Goal: Information Seeking & Learning: Learn about a topic

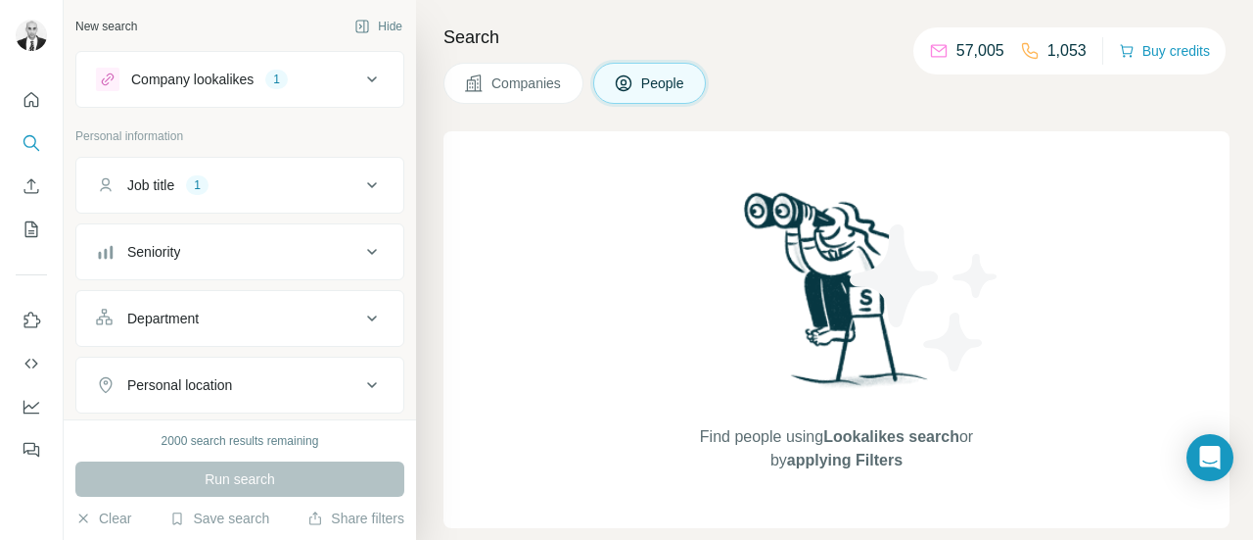
drag, startPoint x: 599, startPoint y: 21, endPoint x: 836, endPoint y: 48, distance: 238.6
click at [601, 21] on div "Search Companies People Find people using Lookalikes search or by applying Filt…" at bounding box center [834, 270] width 837 height 540
click at [811, 46] on h4 "Search" at bounding box center [837, 37] width 786 height 27
drag, startPoint x: 678, startPoint y: 34, endPoint x: 783, endPoint y: 59, distance: 108.6
click at [680, 34] on h4 "Search" at bounding box center [837, 37] width 786 height 27
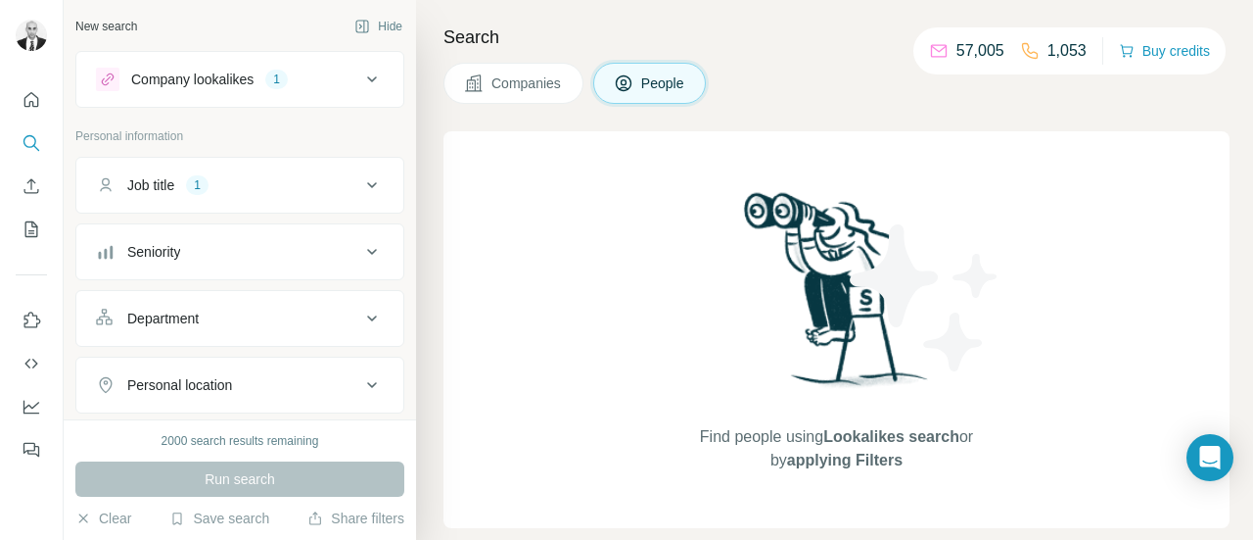
click at [783, 66] on div "Companies People" at bounding box center [837, 83] width 786 height 41
click at [558, 85] on span "Companies" at bounding box center [527, 83] width 71 height 20
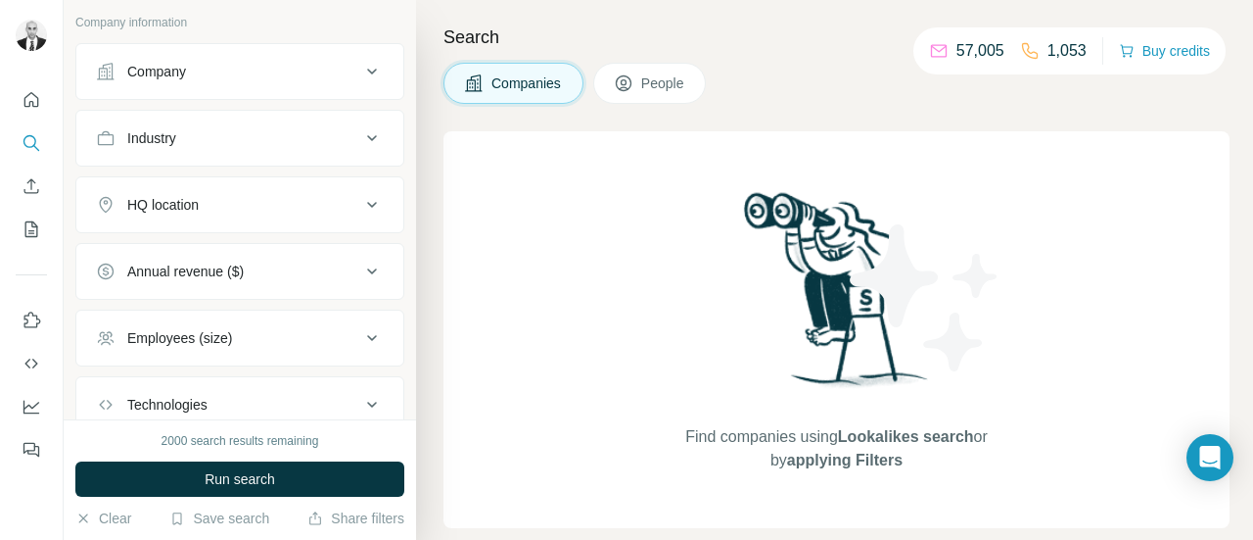
scroll to position [243, 0]
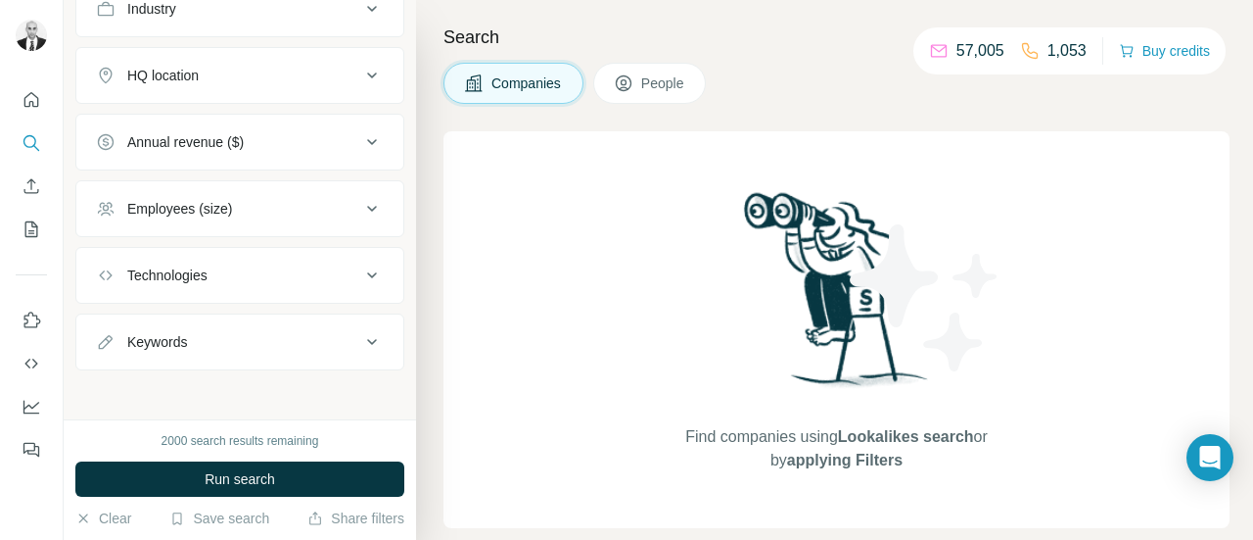
click at [658, 71] on button "People" at bounding box center [650, 83] width 114 height 41
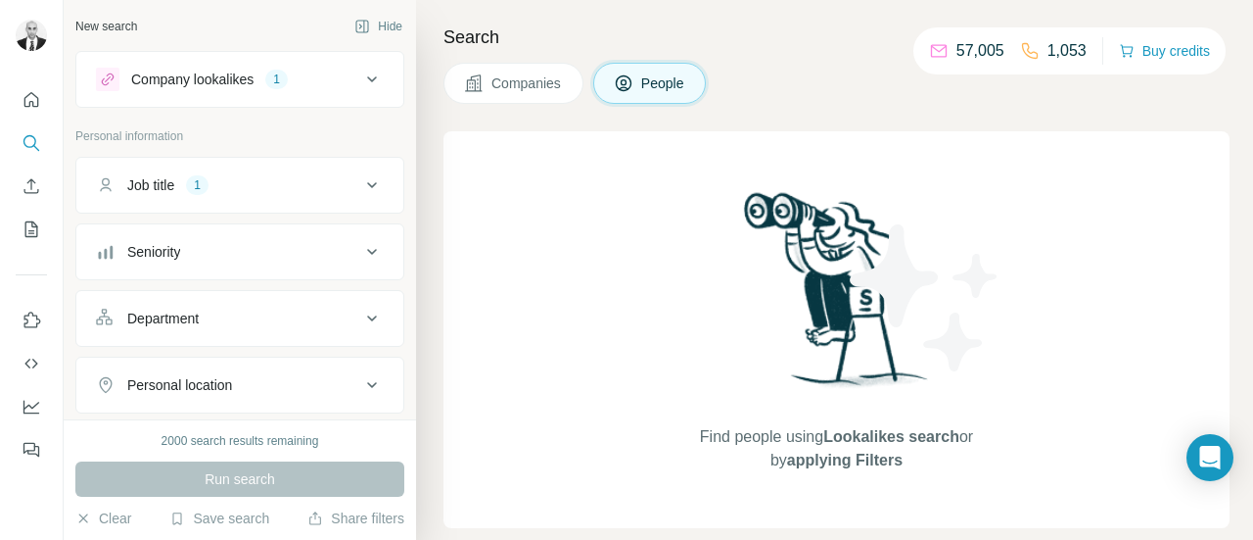
click at [341, 181] on div "Job title 1" at bounding box center [228, 185] width 264 height 20
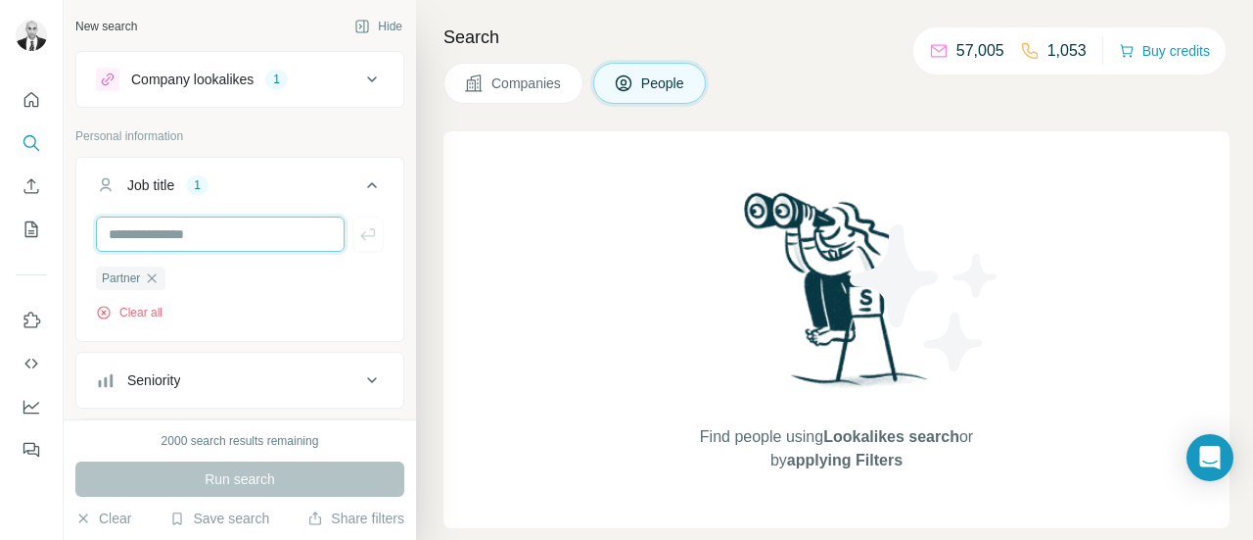
click at [255, 232] on input "text" at bounding box center [220, 233] width 249 height 35
type input "**********"
click at [256, 239] on input "**********" at bounding box center [220, 233] width 249 height 35
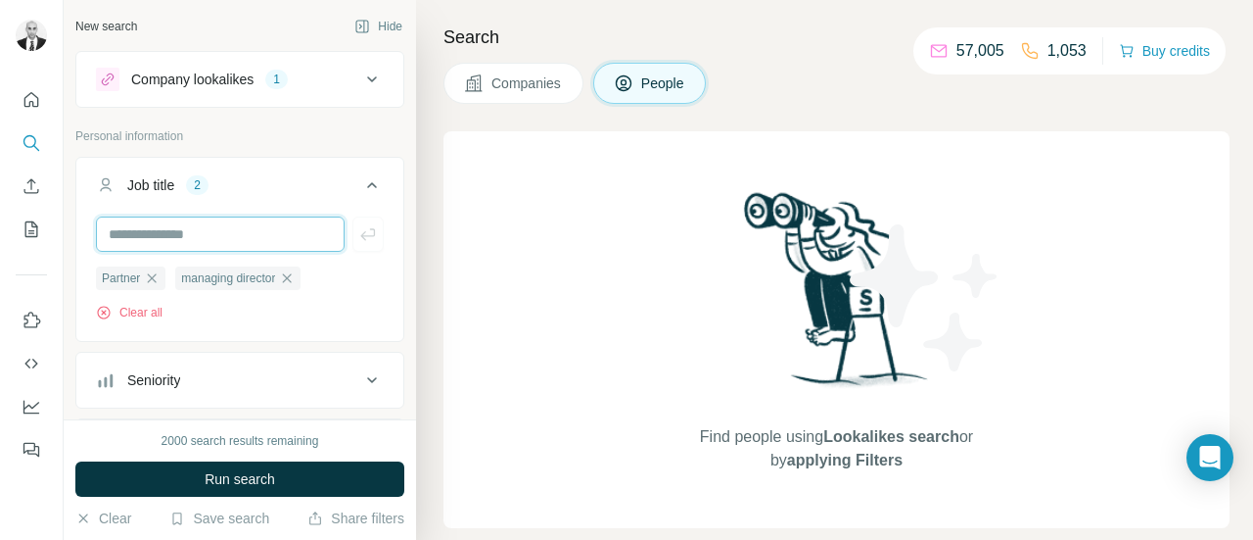
click at [179, 229] on input "text" at bounding box center [220, 233] width 249 height 35
type input "**********"
click at [176, 231] on input "text" at bounding box center [220, 233] width 249 height 35
type input "**********"
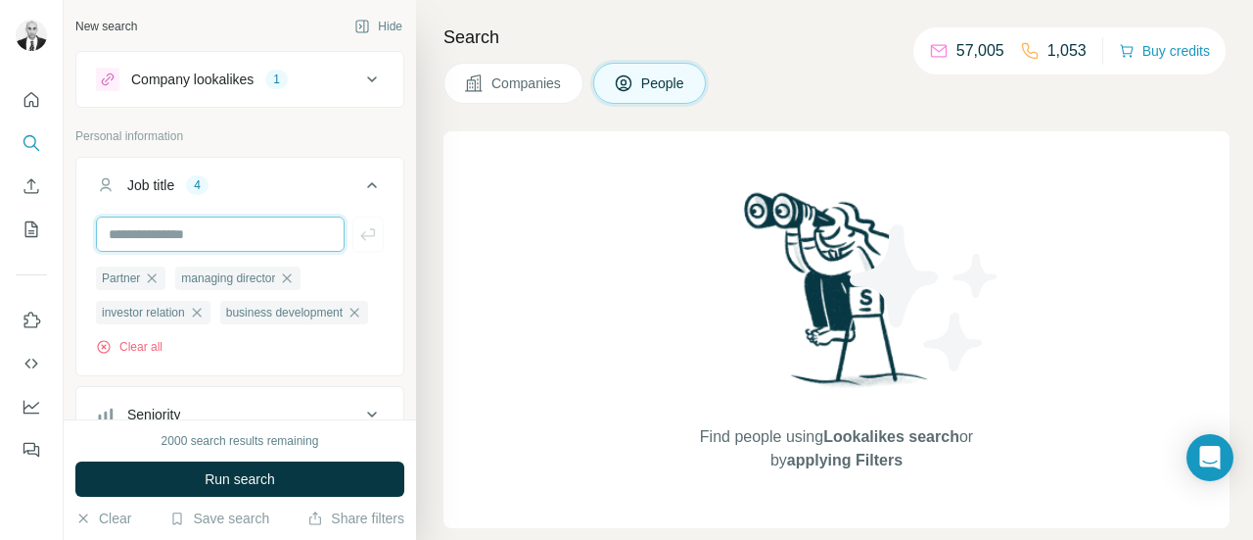
click at [176, 231] on input "text" at bounding box center [220, 233] width 249 height 35
type input "*********"
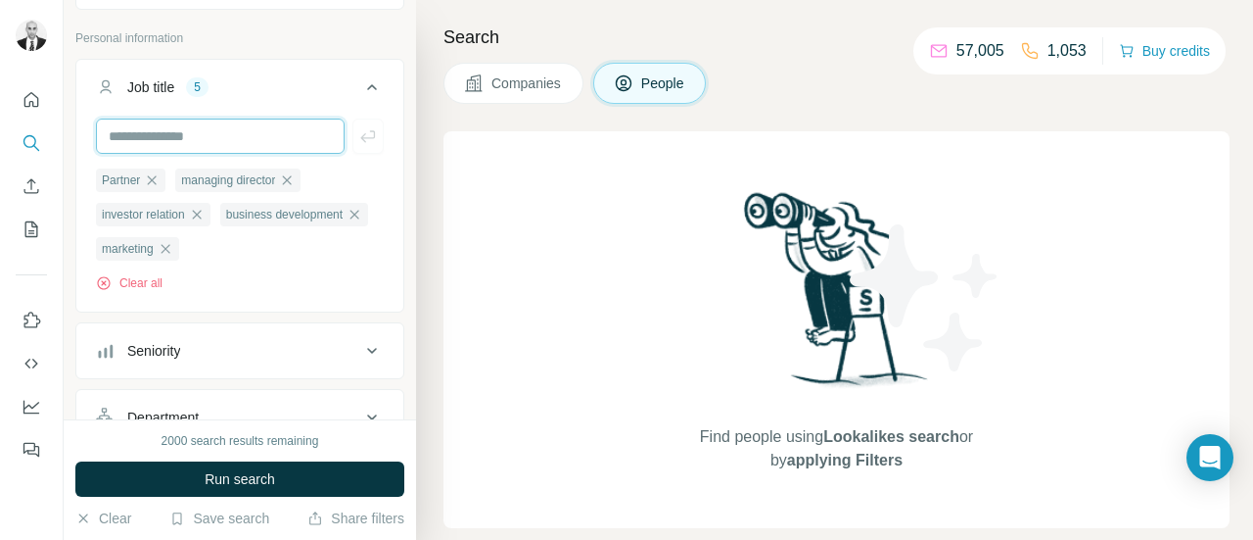
scroll to position [196, 0]
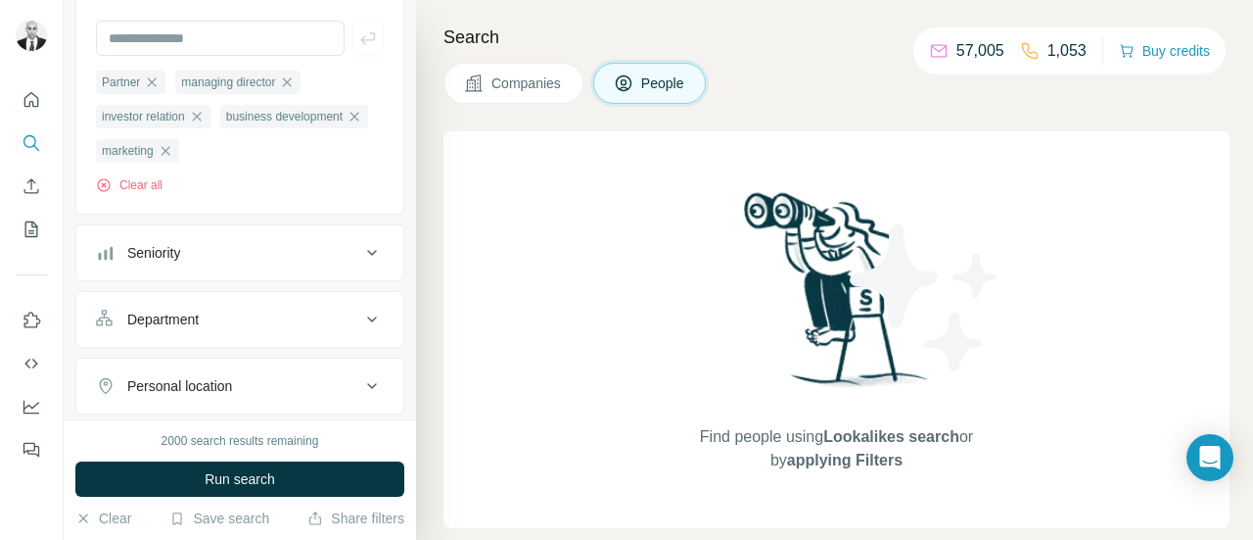
click at [258, 246] on div "Seniority" at bounding box center [228, 253] width 264 height 20
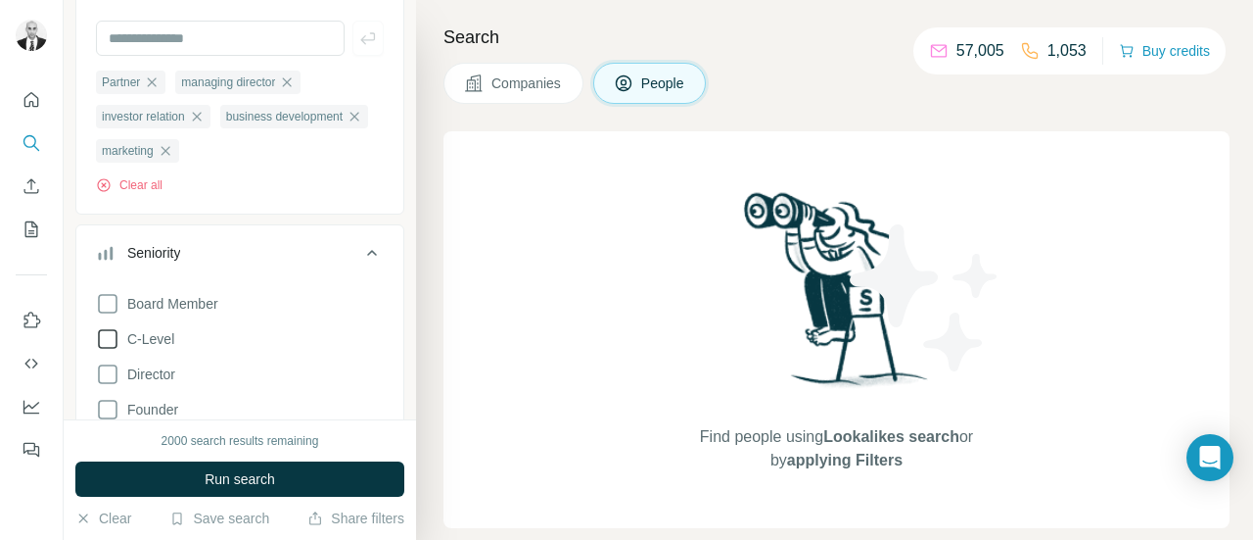
click at [157, 335] on span "C-Level" at bounding box center [146, 339] width 55 height 20
click at [147, 369] on span "Director" at bounding box center [147, 374] width 56 height 20
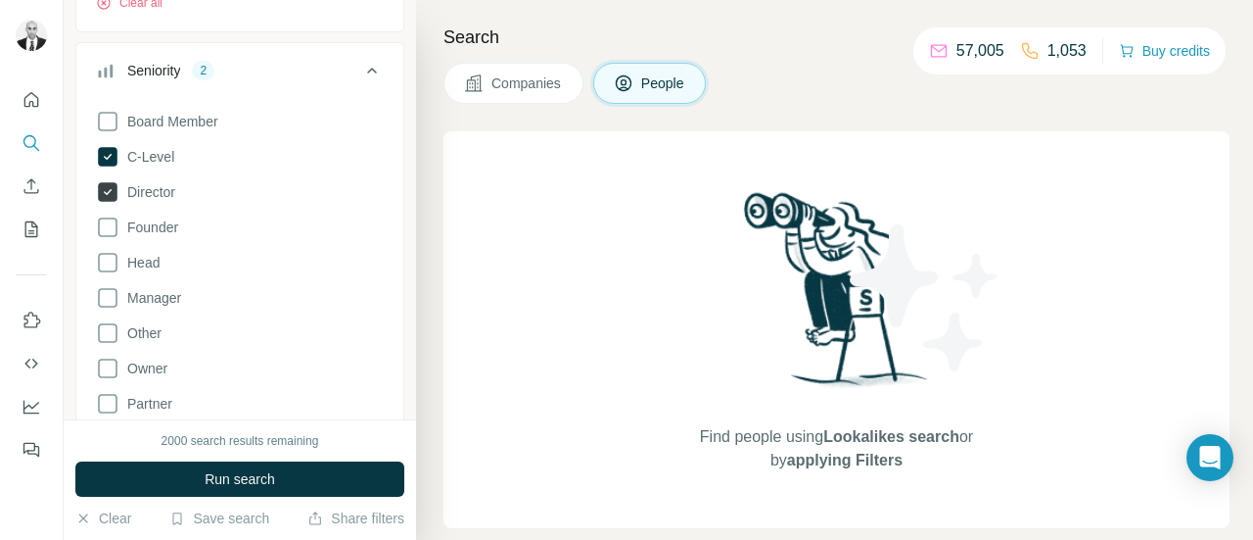
scroll to position [392, 0]
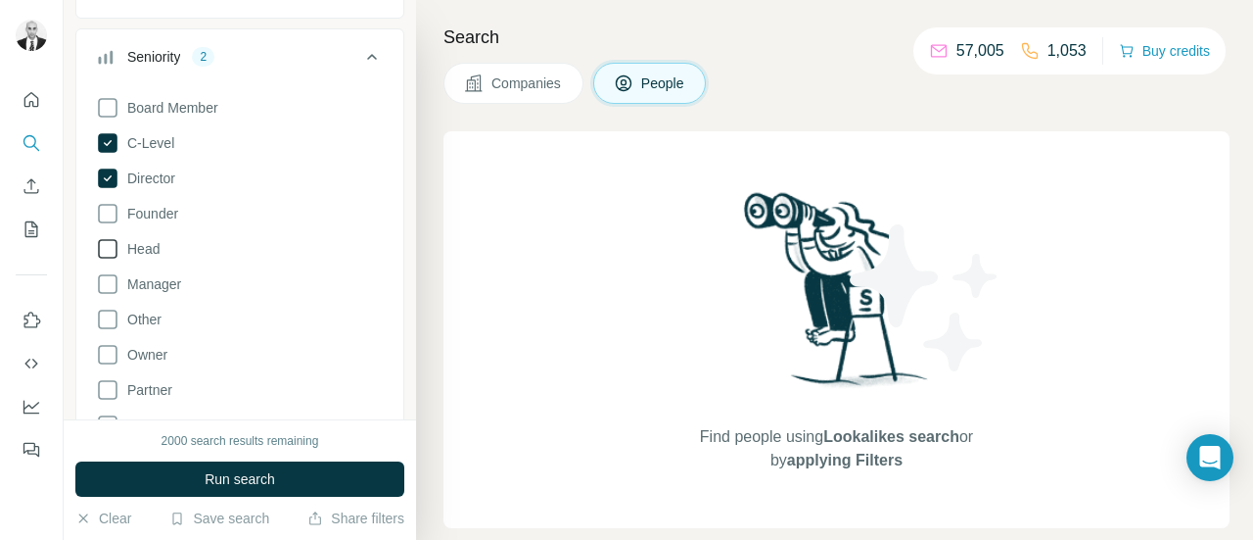
click at [146, 240] on span "Head" at bounding box center [139, 249] width 40 height 20
click at [143, 348] on span "Owner" at bounding box center [143, 355] width 48 height 20
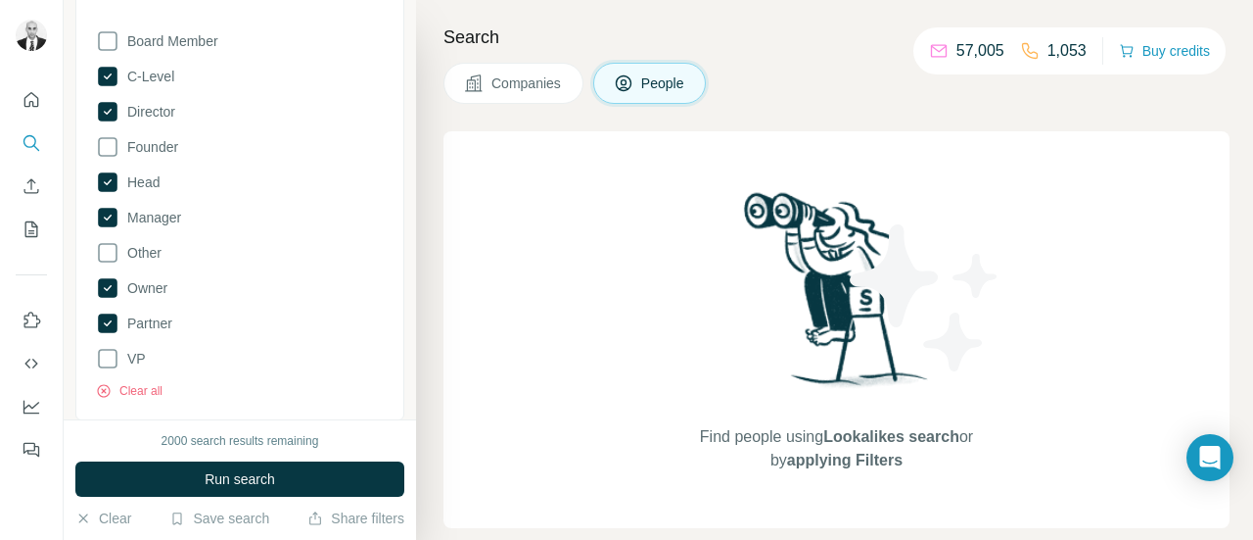
scroll to position [490, 0]
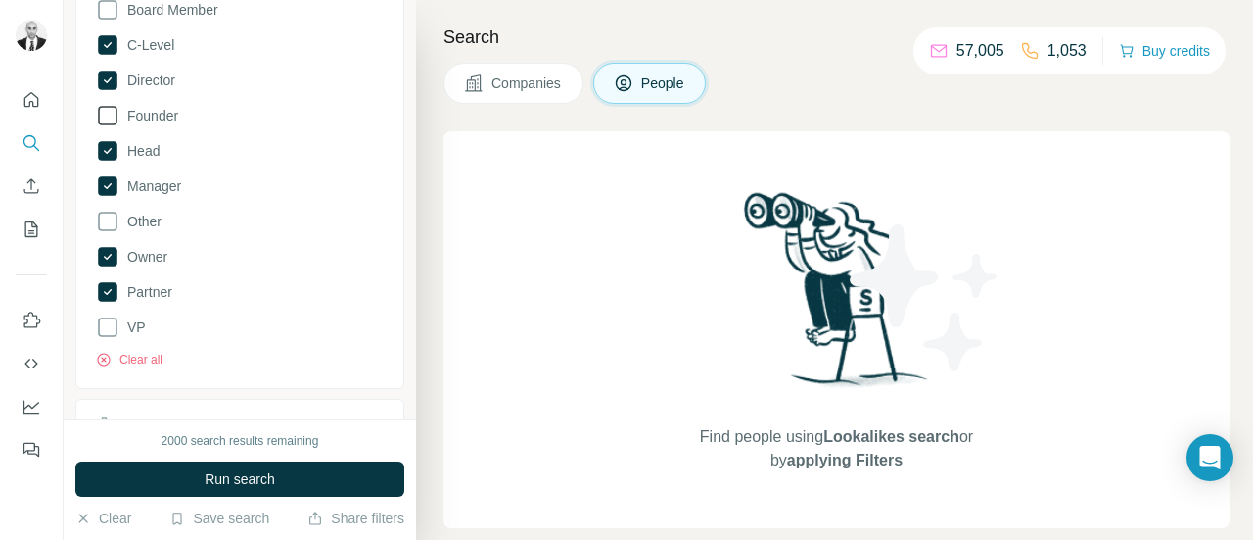
click at [164, 107] on span "Founder" at bounding box center [148, 116] width 59 height 20
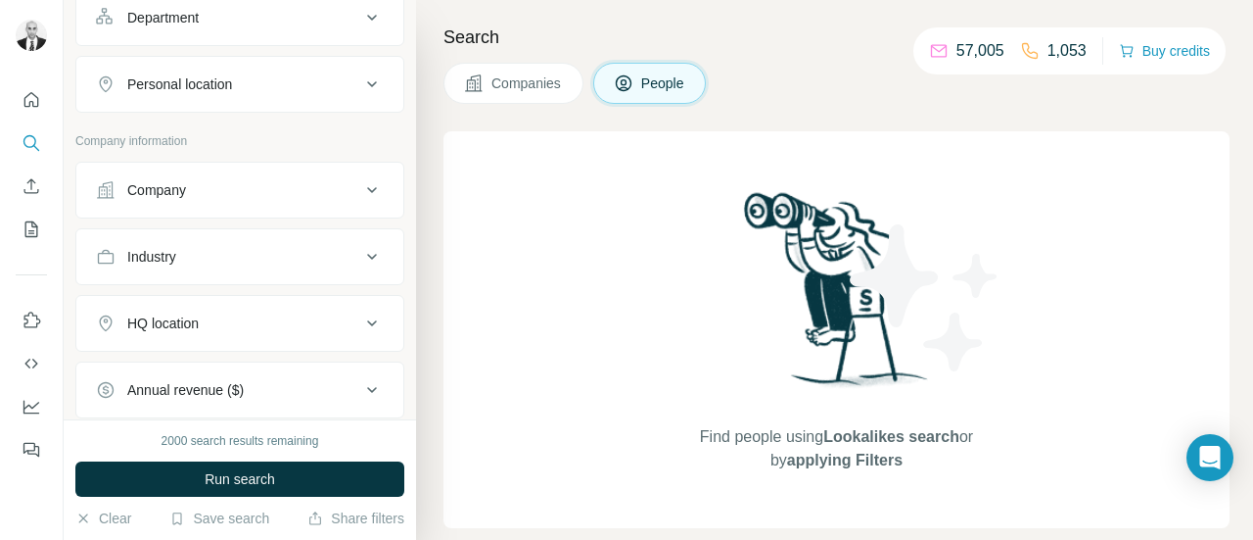
scroll to position [979, 0]
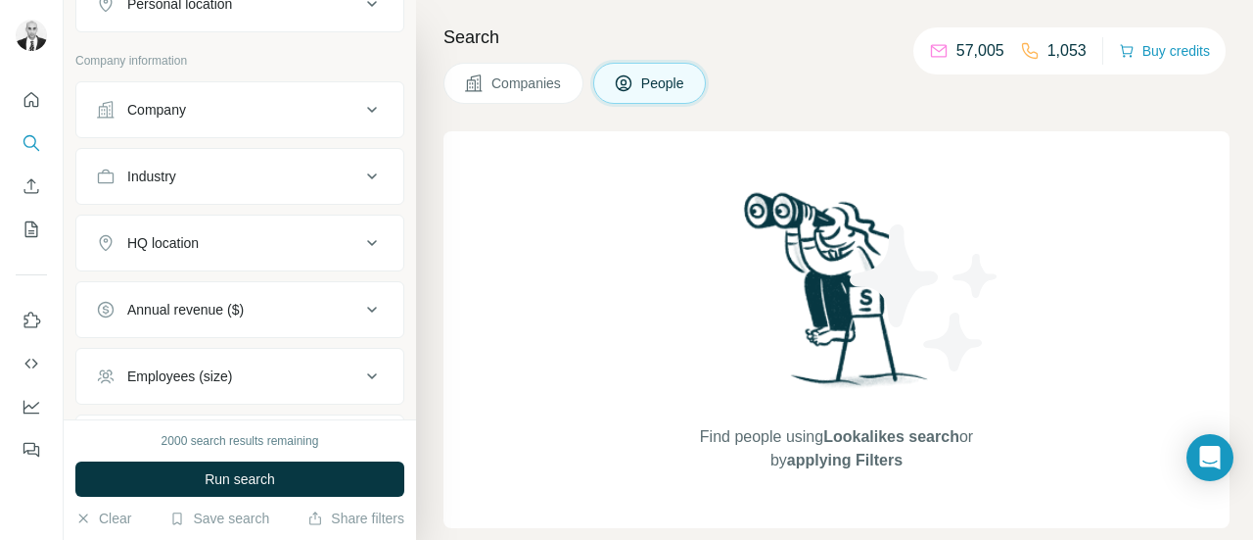
click at [273, 175] on div "Industry" at bounding box center [228, 176] width 264 height 20
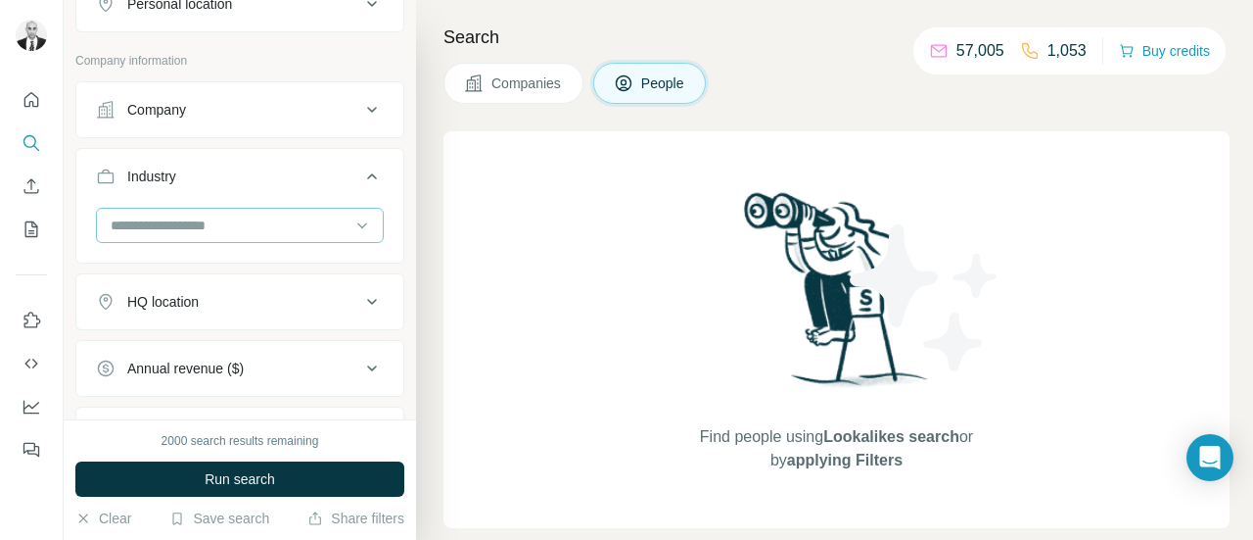
click at [249, 226] on input at bounding box center [230, 225] width 242 height 22
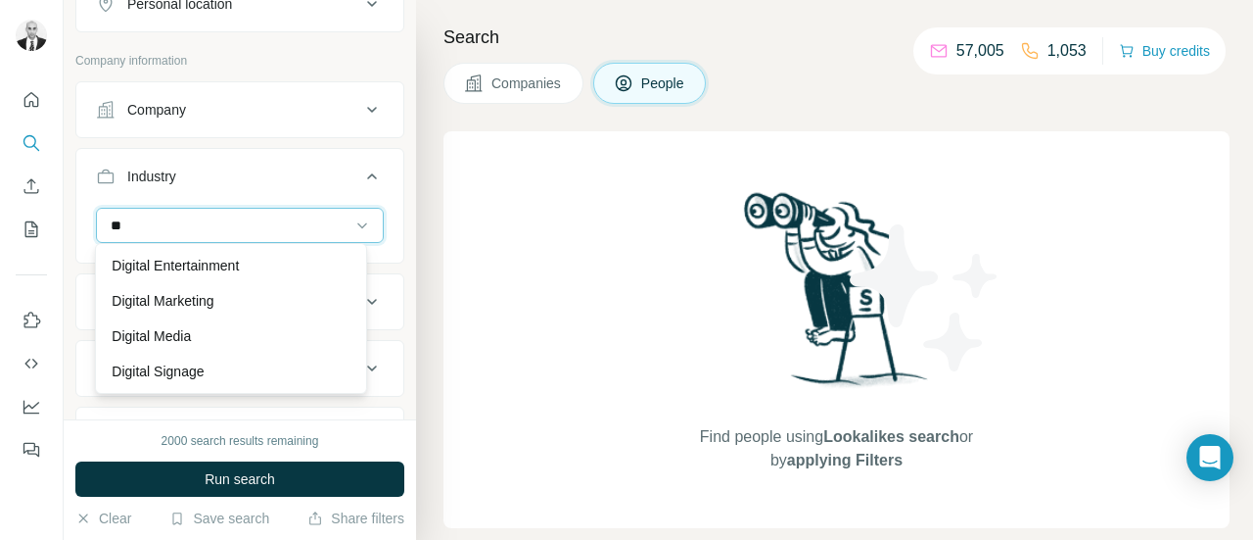
type input "*"
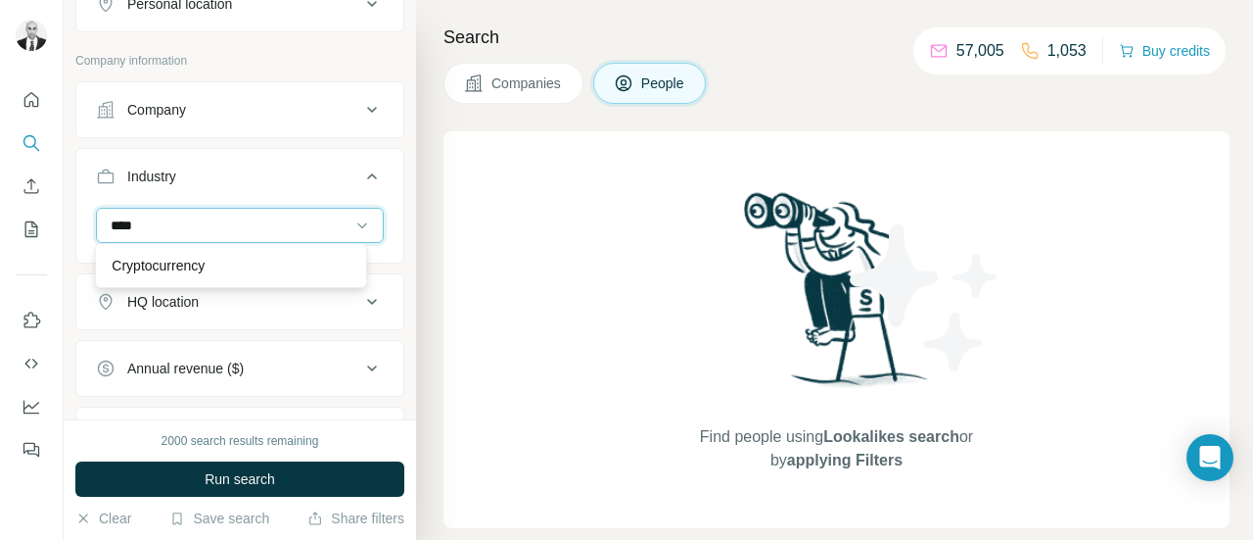
type input "****"
click at [215, 260] on div "Cryptocurrency" at bounding box center [231, 265] width 272 height 45
click at [200, 229] on input at bounding box center [230, 225] width 242 height 22
type input "******"
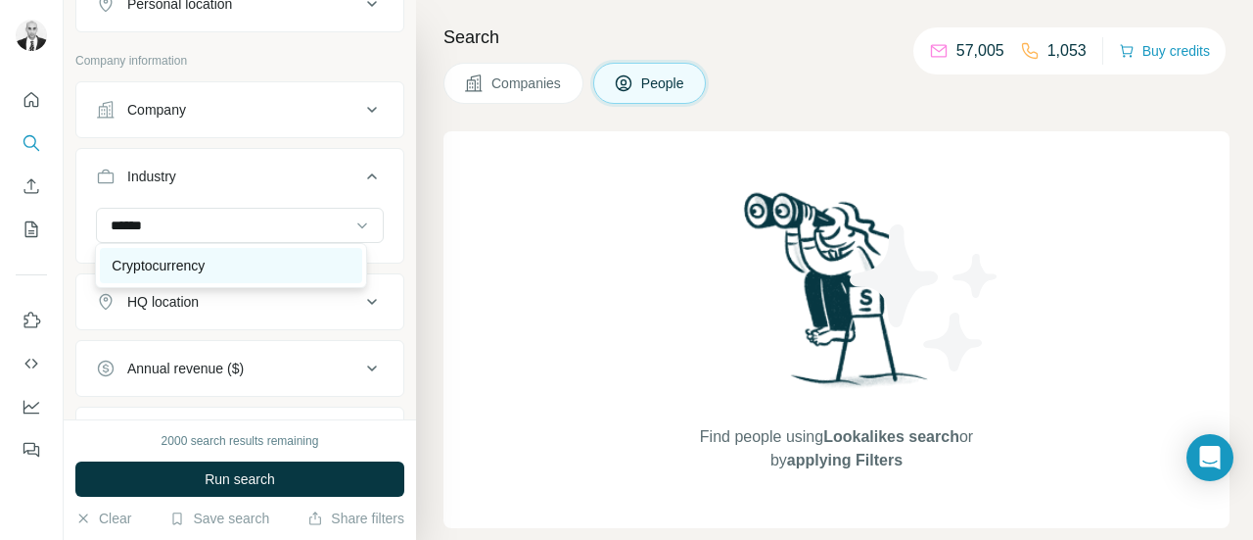
click at [153, 267] on p "Cryptocurrency" at bounding box center [158, 266] width 93 height 20
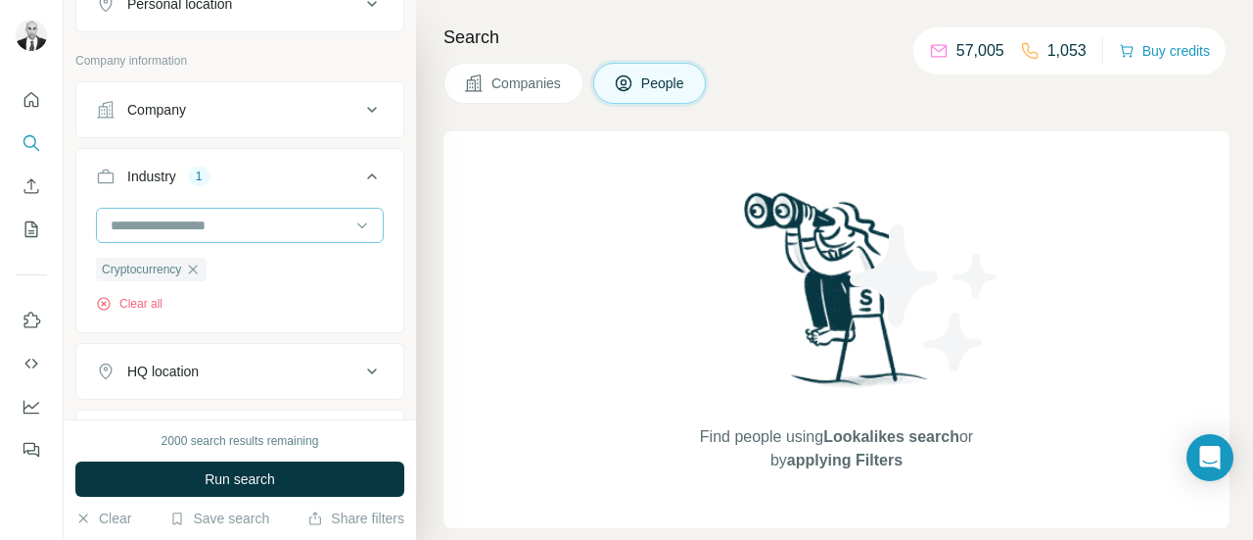
click at [209, 221] on input at bounding box center [230, 225] width 242 height 22
type input "*****"
click at [156, 264] on div "Blockchain" at bounding box center [231, 265] width 272 height 45
click at [182, 222] on input at bounding box center [230, 225] width 242 height 22
click at [187, 214] on input at bounding box center [230, 225] width 242 height 22
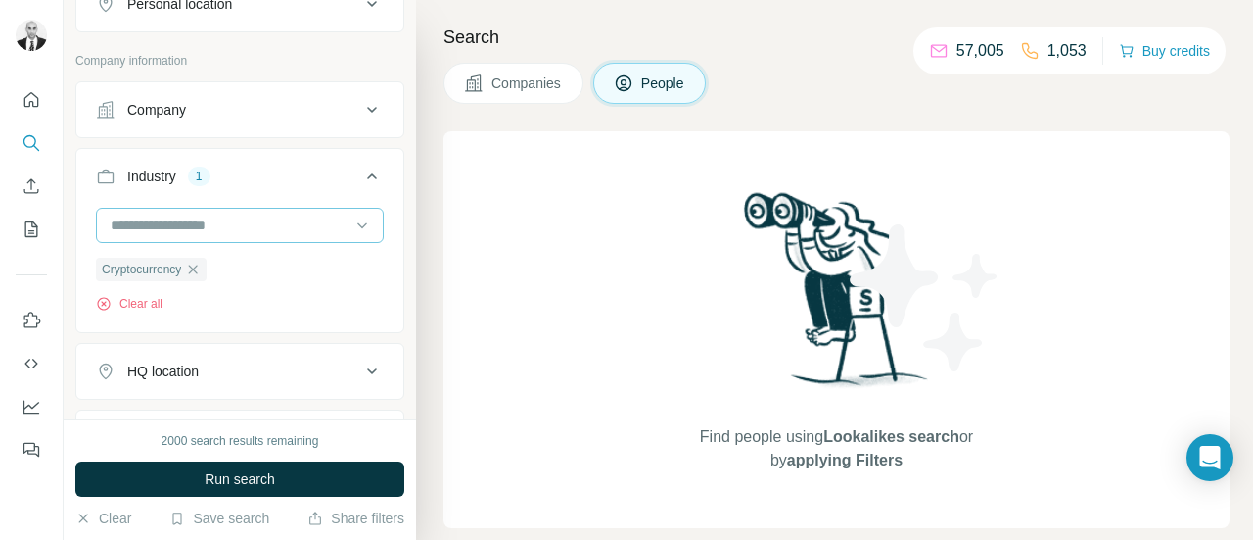
click at [240, 214] on input at bounding box center [230, 225] width 242 height 22
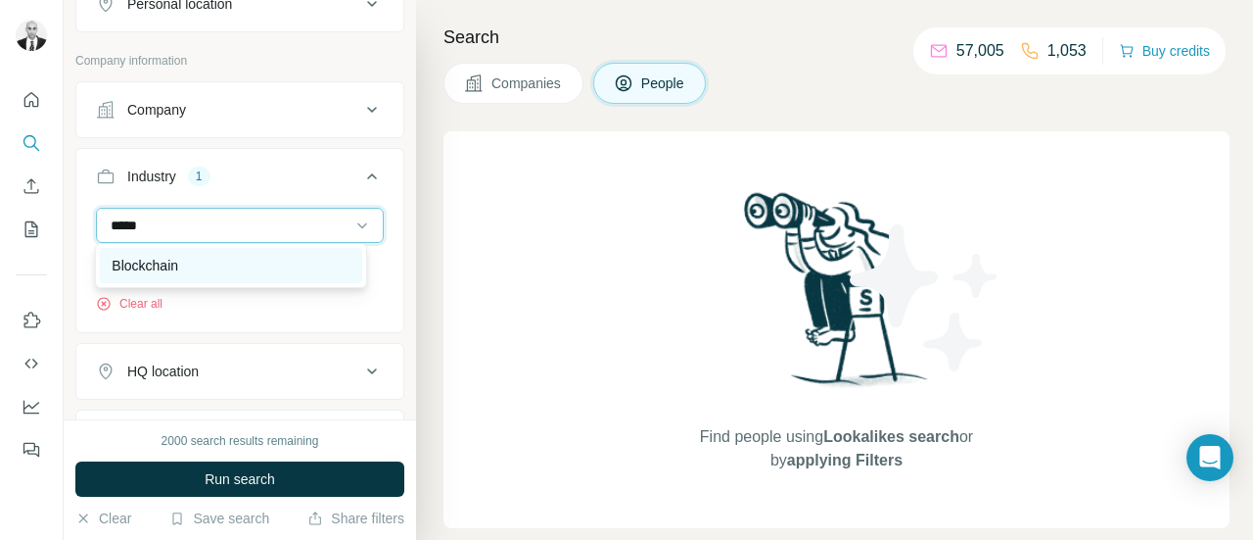
type input "*****"
click at [134, 265] on p "Blockchain" at bounding box center [145, 266] width 67 height 20
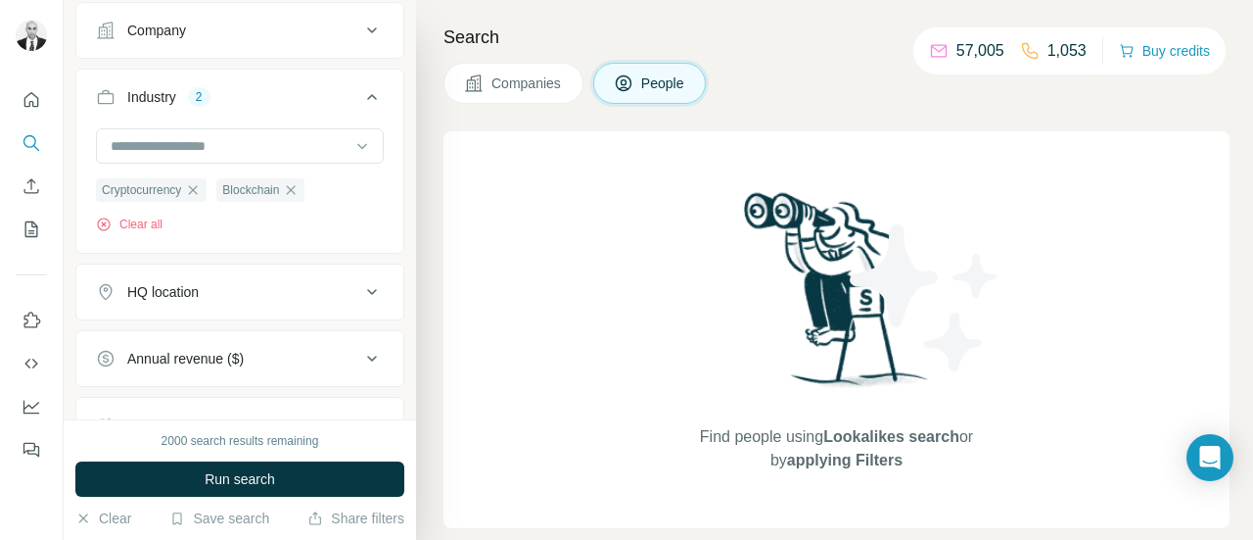
scroll to position [1175, 0]
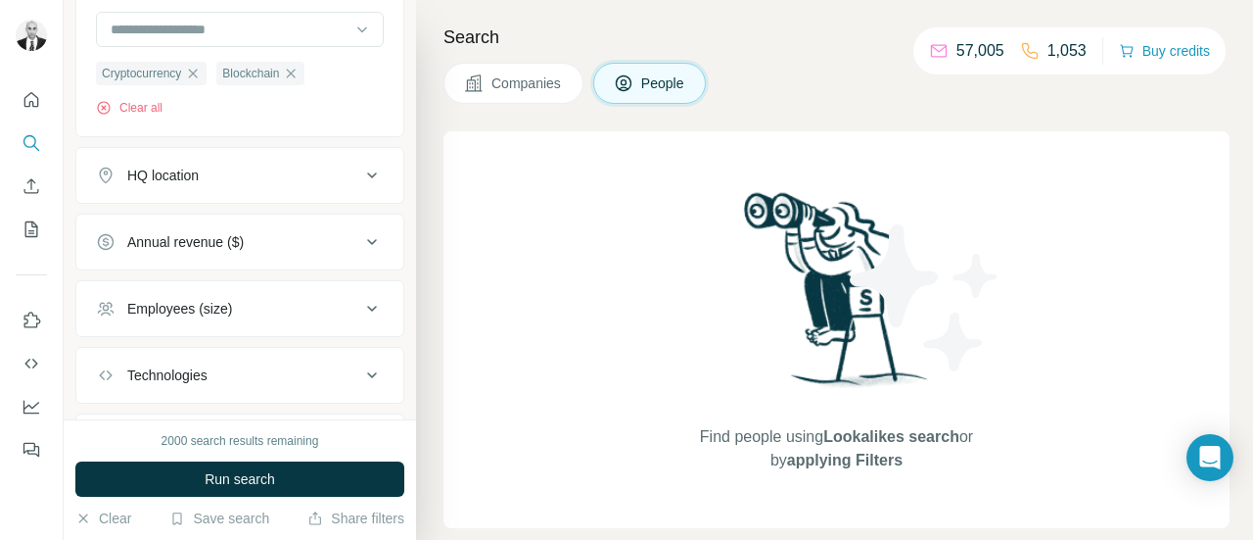
click at [360, 169] on icon at bounding box center [372, 176] width 24 height 24
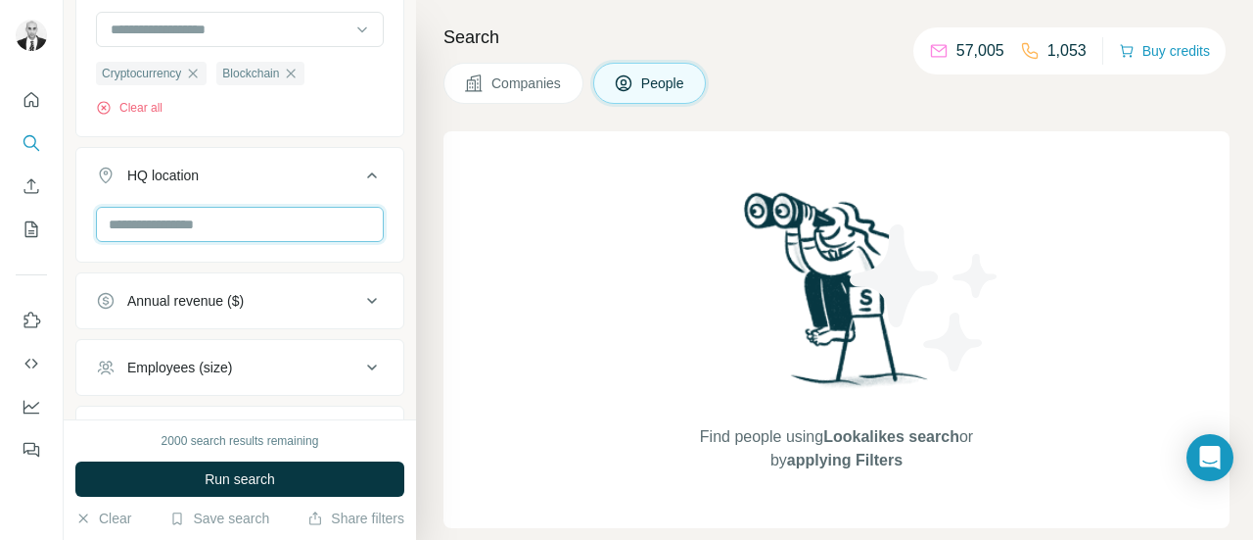
click at [278, 222] on input "text" at bounding box center [240, 224] width 288 height 35
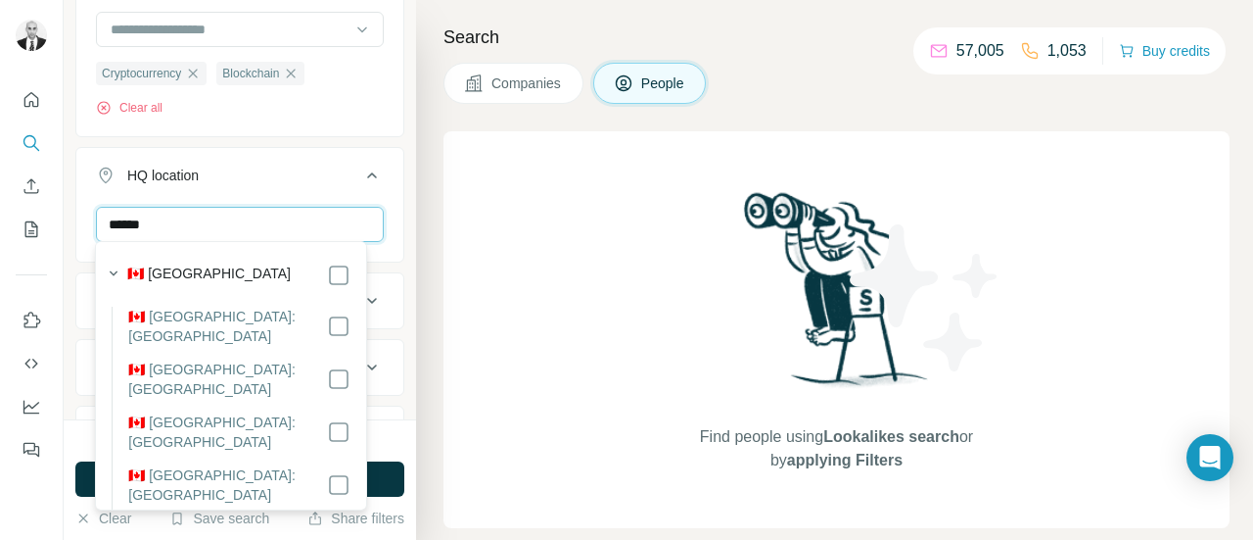
type input "******"
click at [375, 233] on div "****** Alberta British Columbia Clear all" at bounding box center [239, 284] width 327 height 155
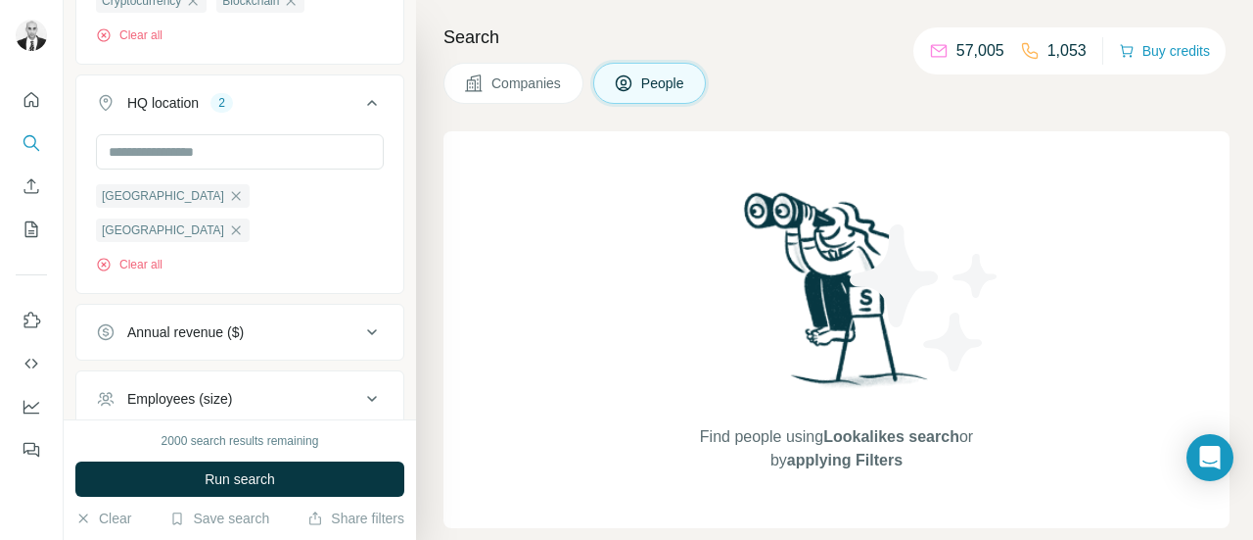
scroll to position [1371, 0]
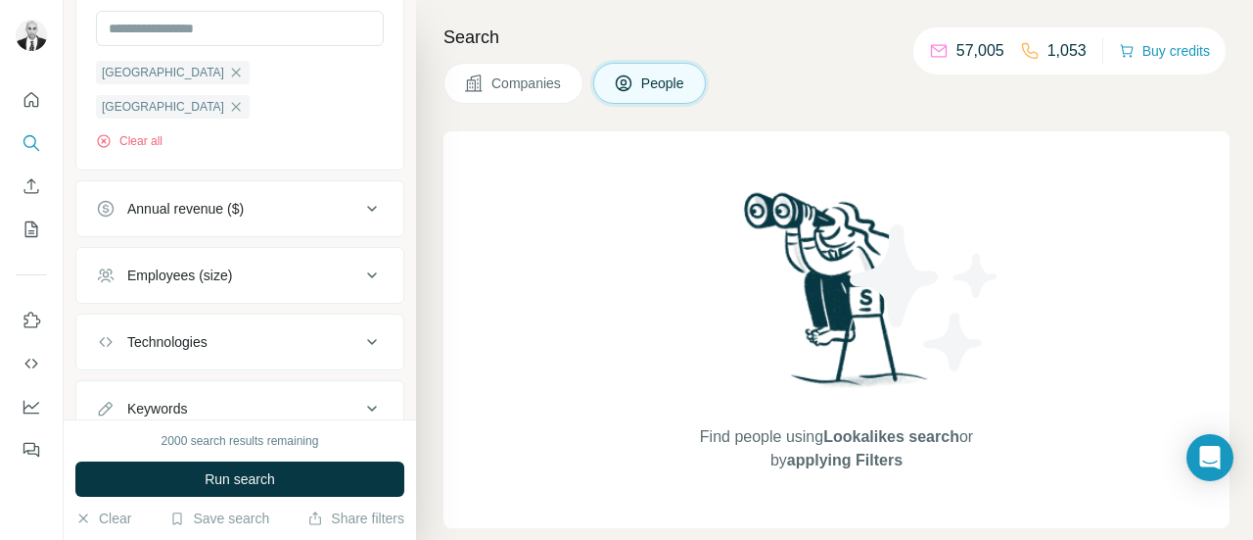
click at [360, 263] on icon at bounding box center [372, 275] width 24 height 24
click at [143, 345] on span "2-10" at bounding box center [136, 355] width 35 height 20
click at [145, 381] on span "11-50" at bounding box center [140, 391] width 43 height 20
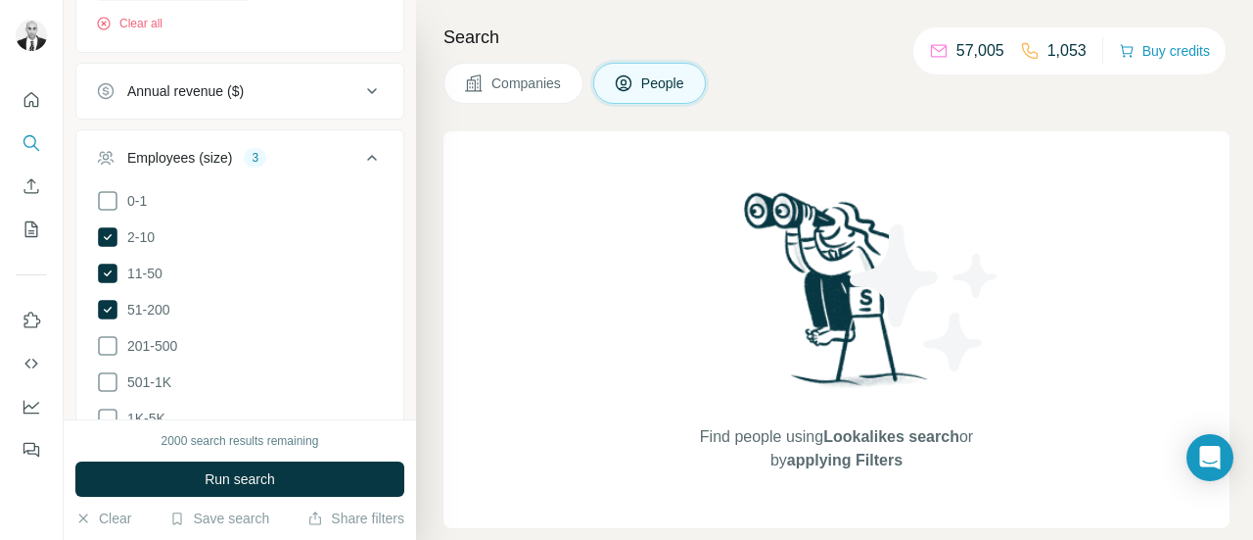
scroll to position [1567, 0]
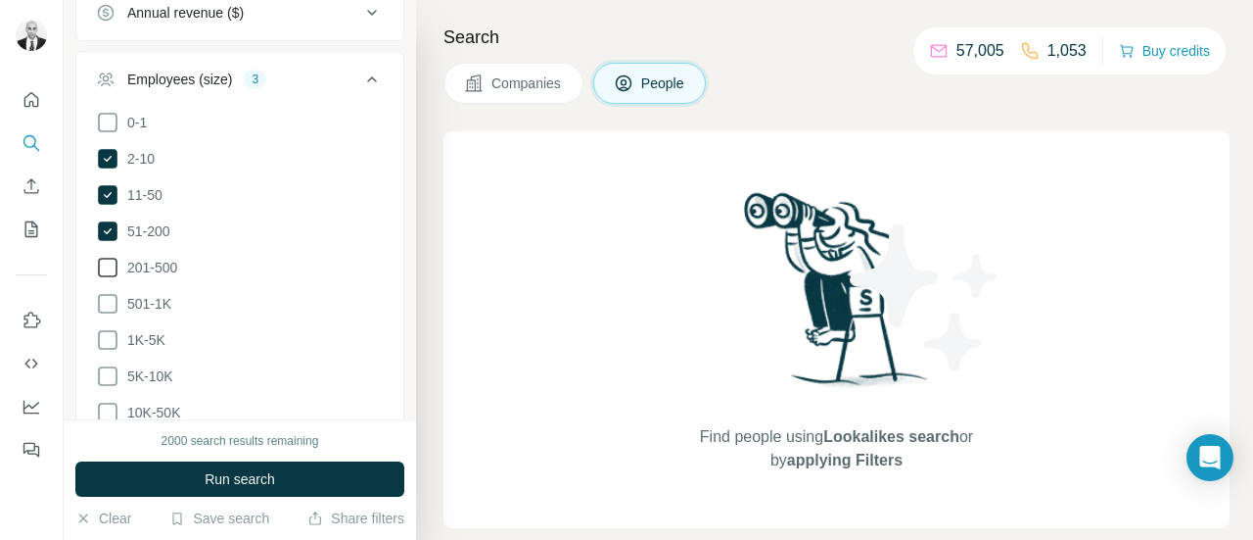
click at [163, 258] on span "201-500" at bounding box center [148, 268] width 58 height 20
click at [158, 294] on span "501-1K" at bounding box center [145, 304] width 52 height 20
click at [394, 85] on div "New search Hide Company lookalikes 1 Personal information Job title 5 Partner m…" at bounding box center [240, 209] width 353 height 419
click at [393, 403] on div "New search Hide Company lookalikes 1 Personal information Job title 5 Partner m…" at bounding box center [240, 209] width 353 height 419
click at [367, 76] on icon at bounding box center [372, 79] width 10 height 6
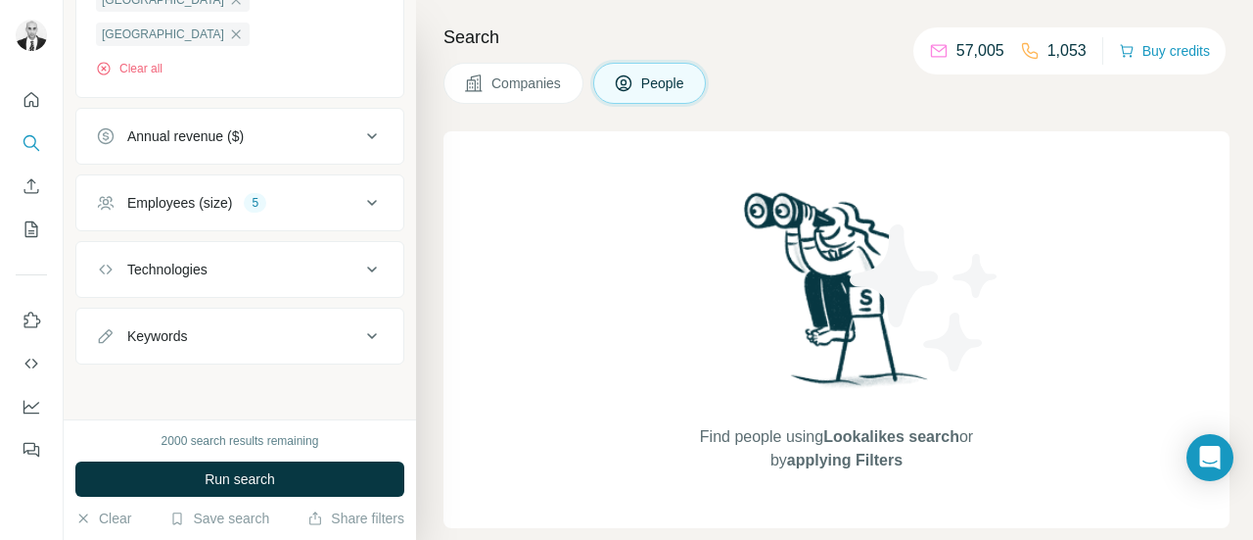
scroll to position [1400, 0]
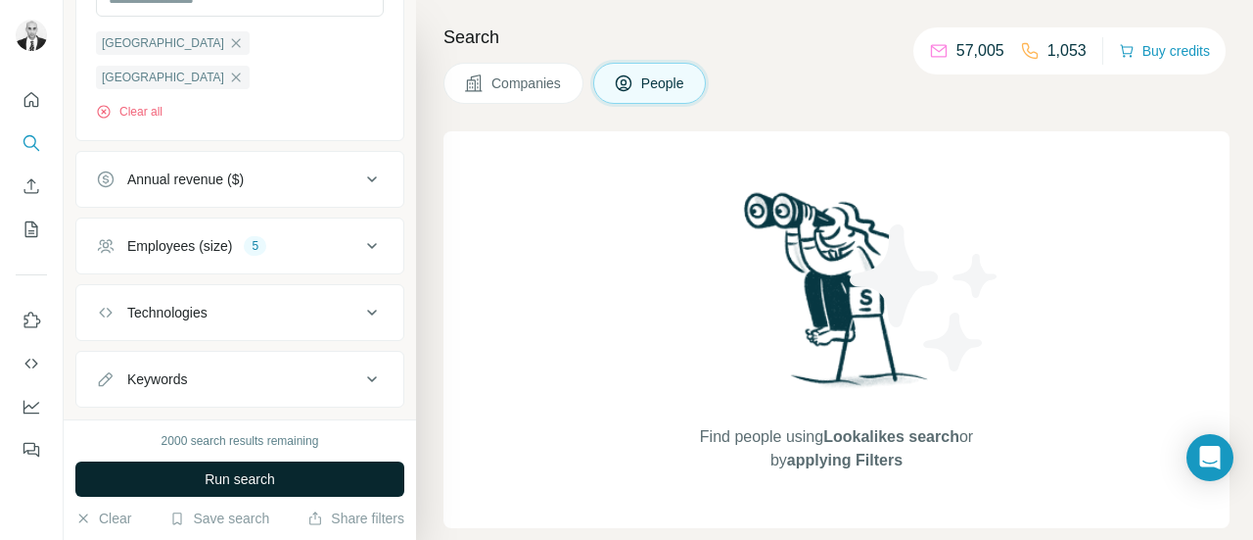
click at [272, 473] on span "Run search" at bounding box center [240, 479] width 71 height 20
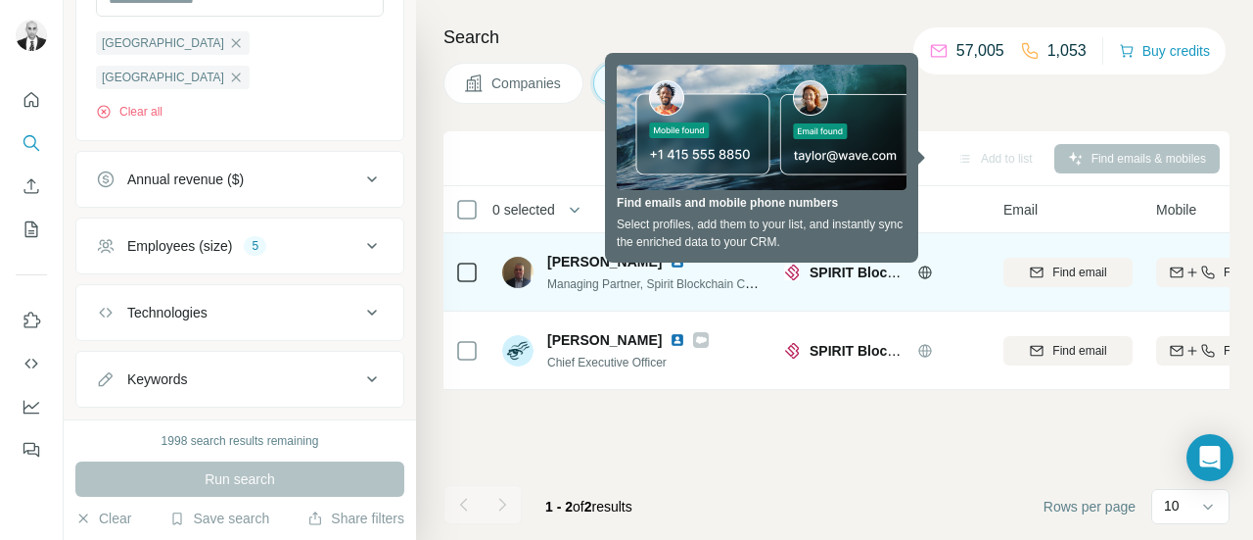
click at [670, 265] on img at bounding box center [678, 262] width 16 height 16
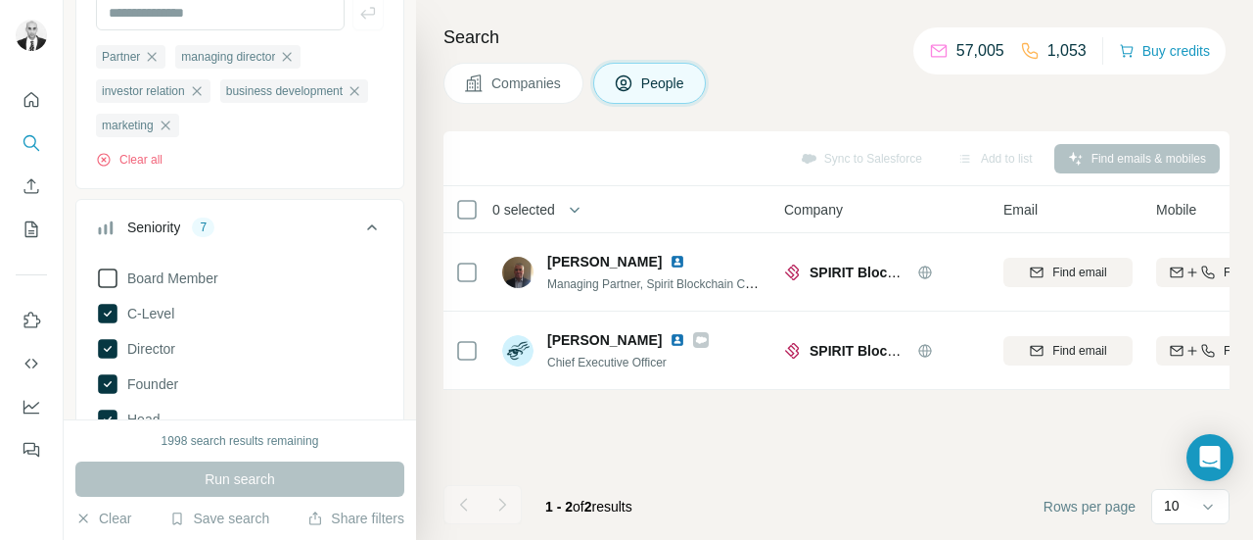
scroll to position [225, 0]
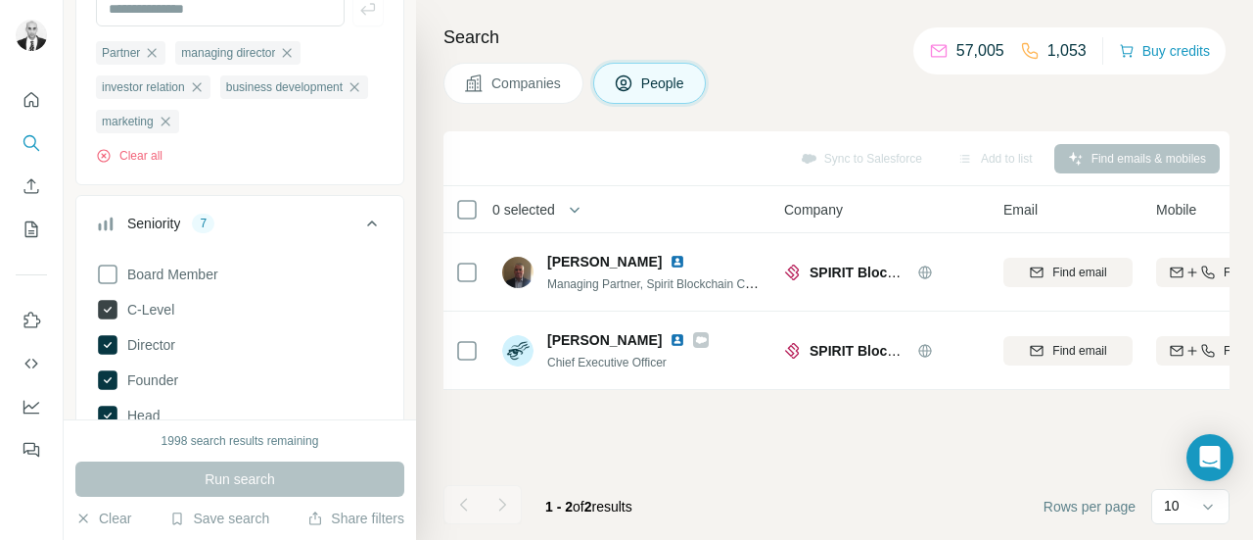
click at [105, 303] on icon at bounding box center [108, 310] width 20 height 20
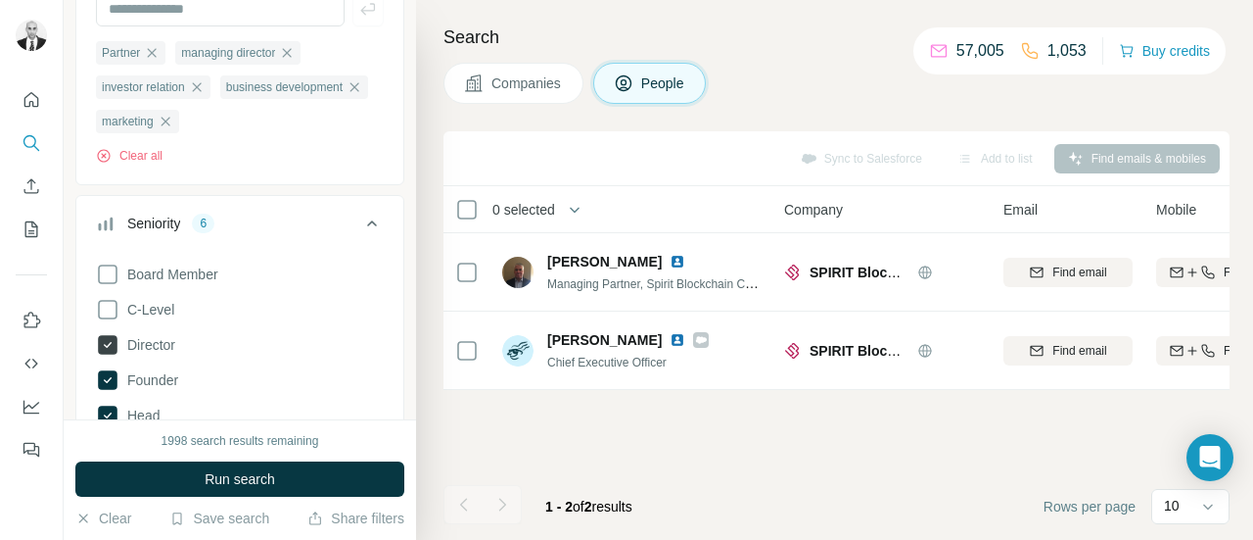
click at [106, 335] on icon at bounding box center [108, 345] width 20 height 20
click at [106, 376] on icon at bounding box center [108, 380] width 20 height 20
click at [100, 406] on icon at bounding box center [108, 415] width 20 height 20
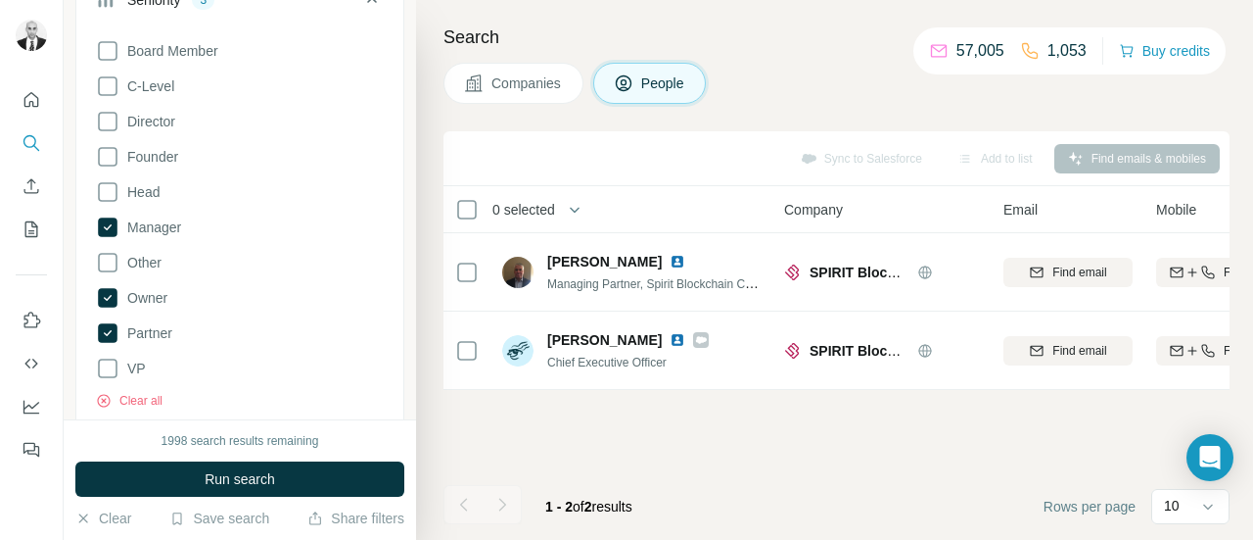
scroll to position [523, 0]
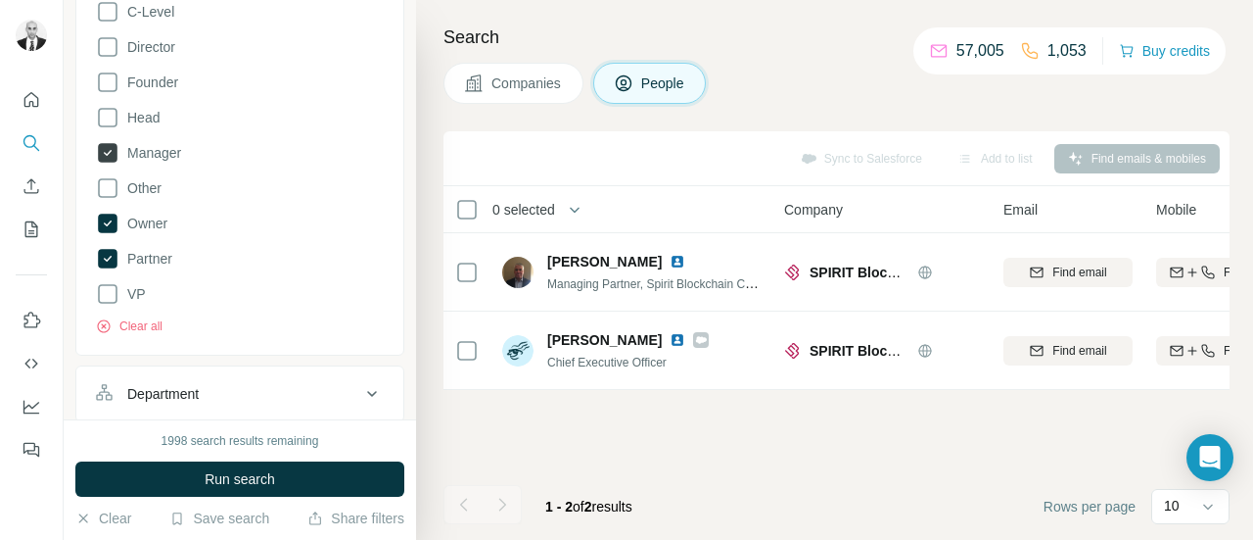
click at [110, 147] on icon at bounding box center [108, 153] width 20 height 20
click at [106, 228] on icon at bounding box center [108, 223] width 20 height 20
click at [108, 256] on icon at bounding box center [108, 259] width 8 height 6
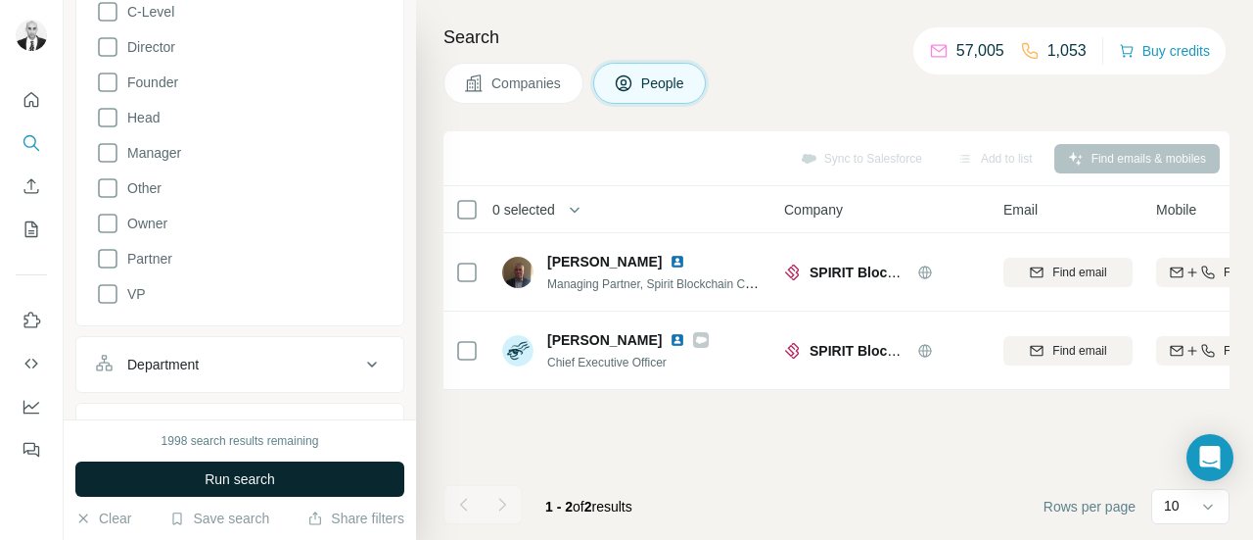
click at [272, 484] on span "Run search" at bounding box center [240, 479] width 71 height 20
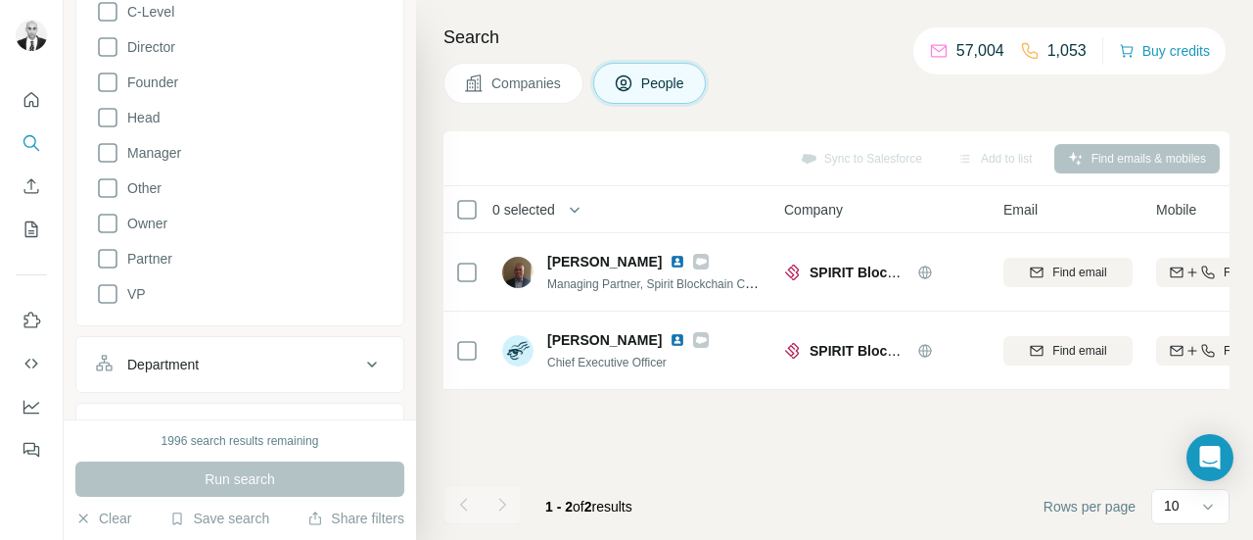
scroll to position [327, 0]
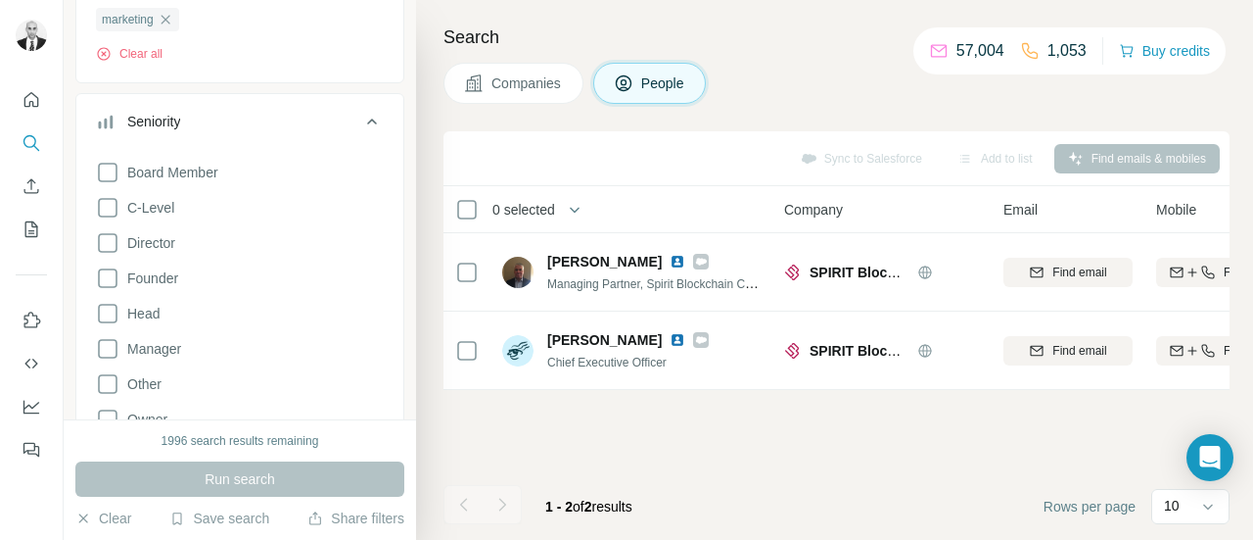
click at [360, 117] on icon at bounding box center [372, 122] width 24 height 24
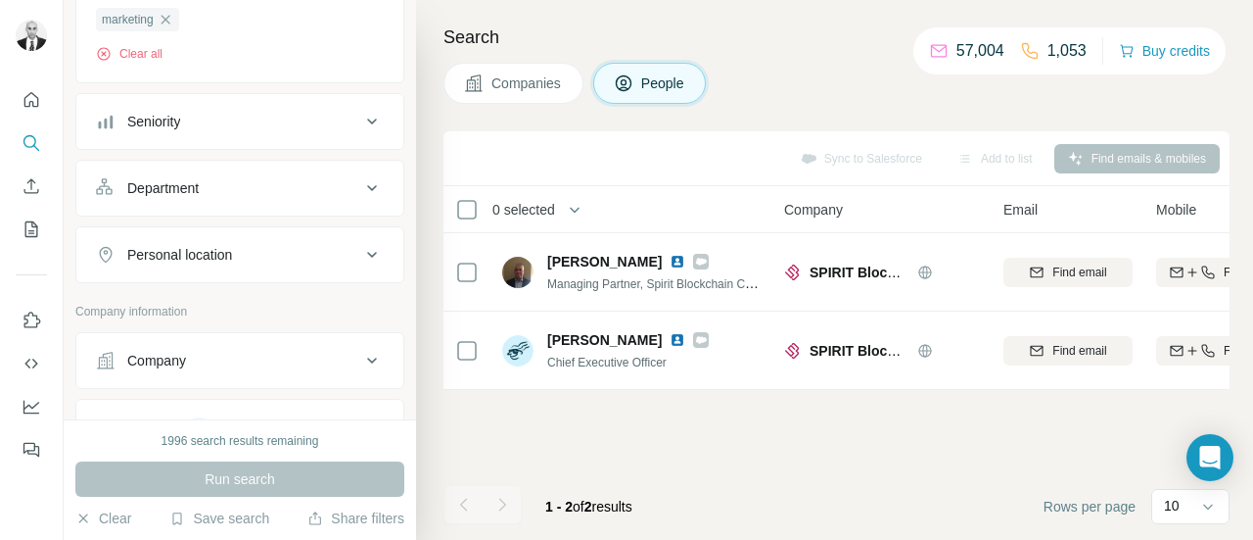
click at [395, 265] on div "New search Hide Company lookalikes 1 Personal information Job title 5 Partner m…" at bounding box center [240, 209] width 353 height 419
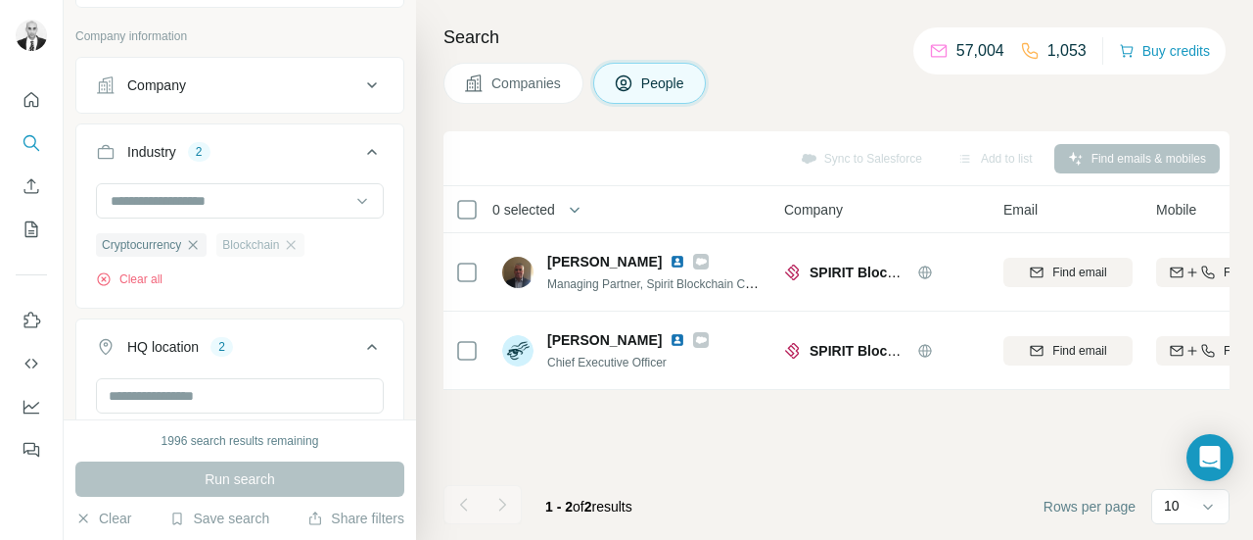
scroll to position [621, 0]
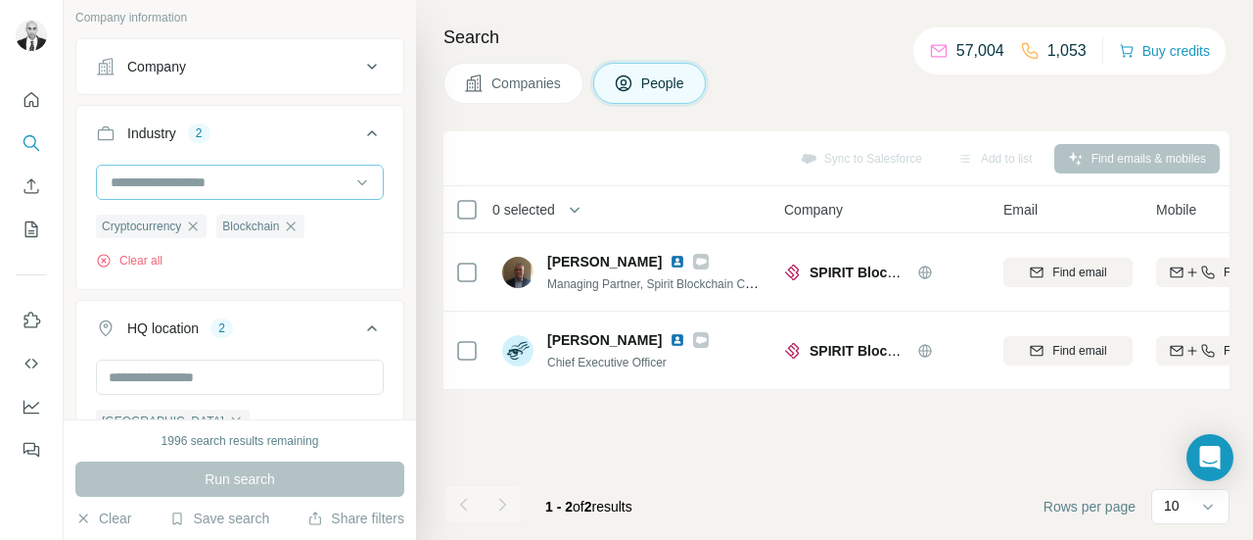
click at [263, 171] on input at bounding box center [230, 182] width 242 height 22
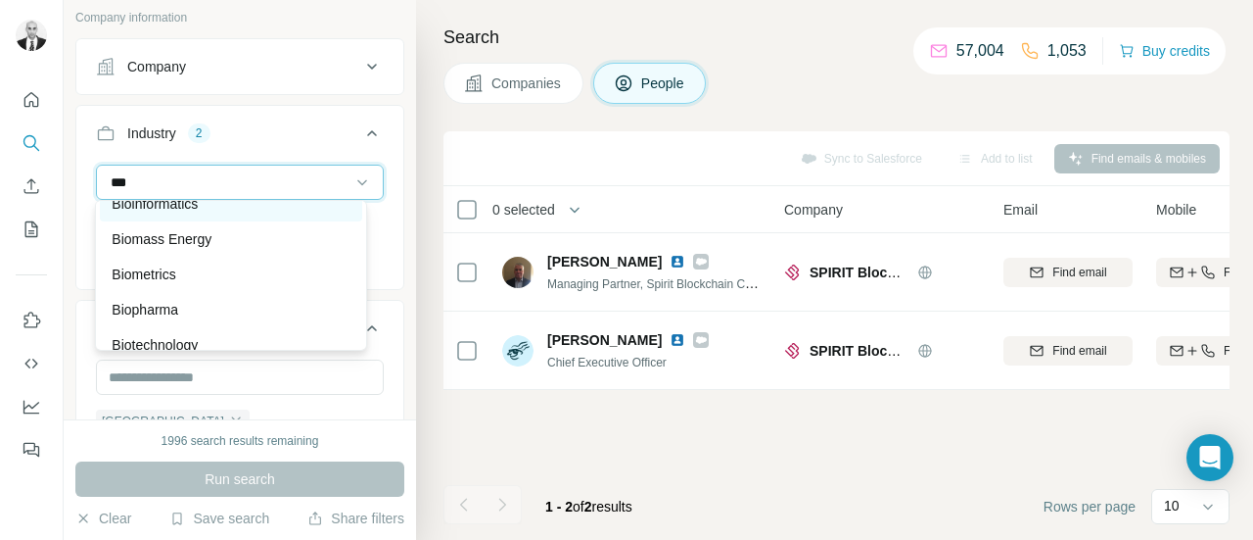
scroll to position [71, 0]
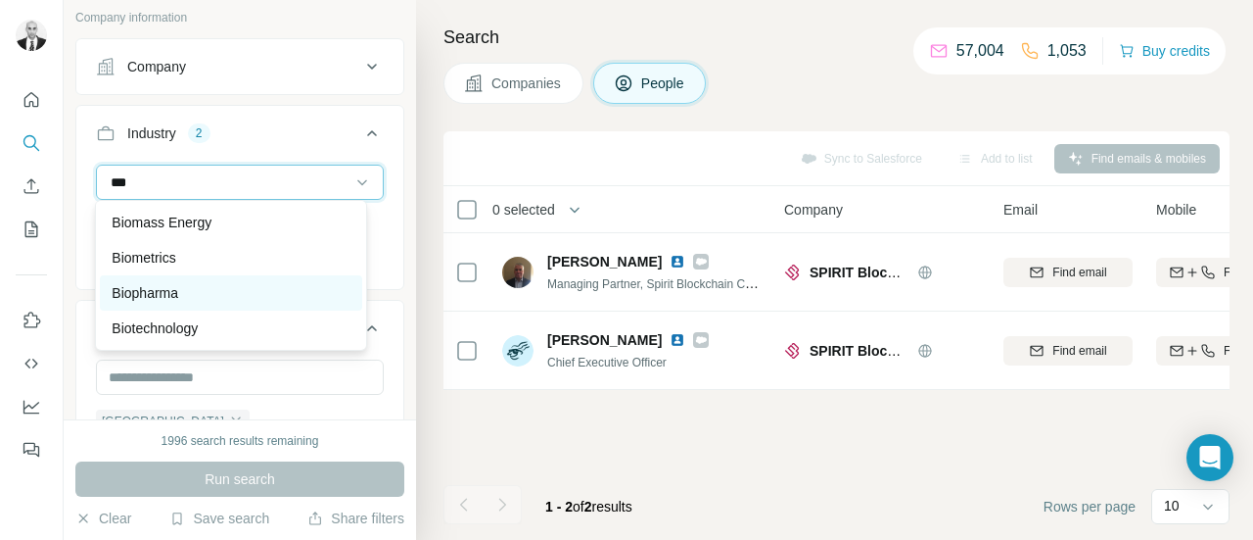
type input "***"
click at [172, 290] on p "Biopharma" at bounding box center [145, 293] width 67 height 20
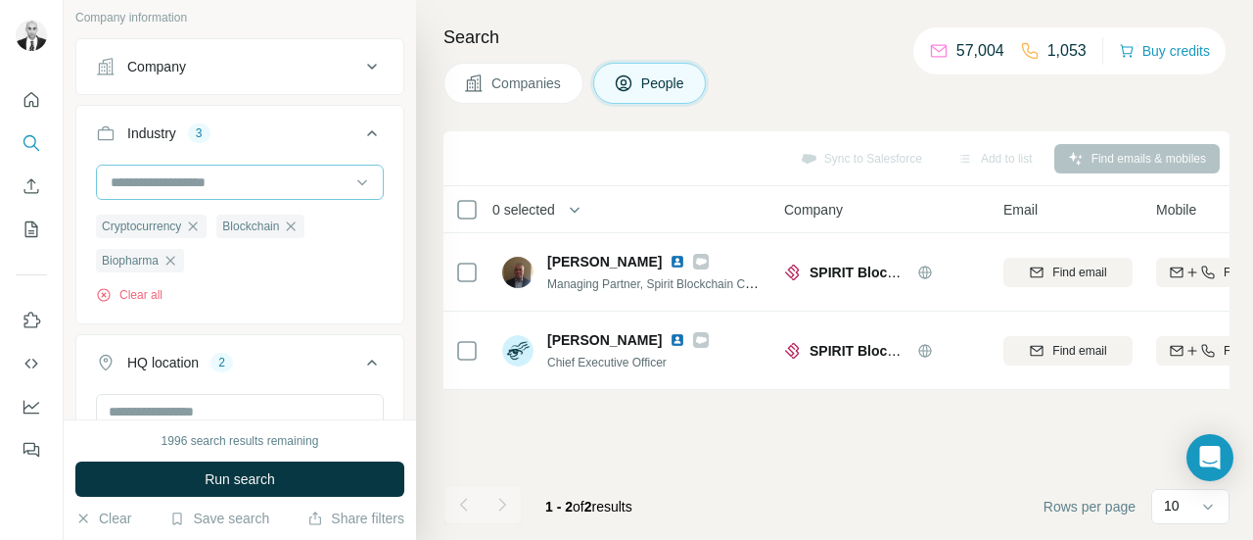
click at [193, 175] on input at bounding box center [230, 182] width 242 height 22
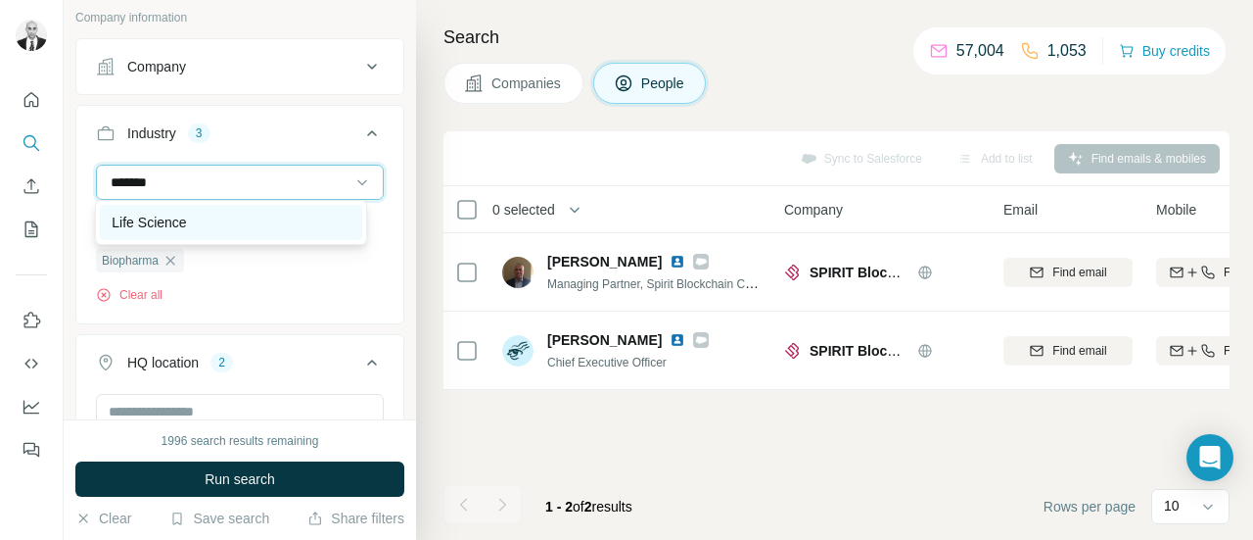
type input "*******"
click at [159, 226] on p "Life Science" at bounding box center [149, 222] width 74 height 20
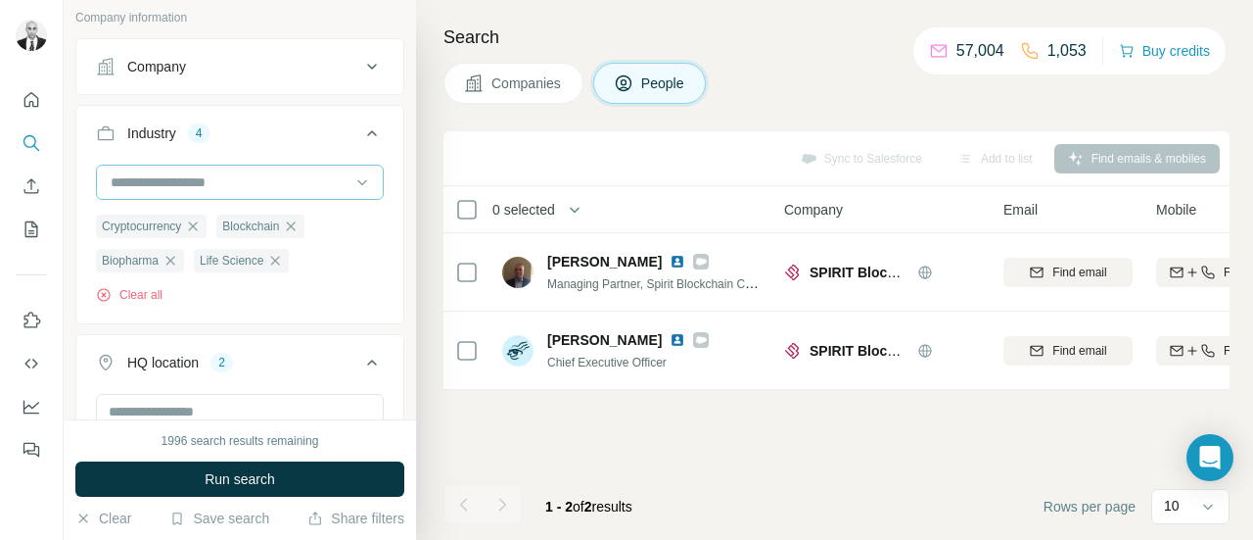
click at [200, 181] on input at bounding box center [230, 182] width 242 height 22
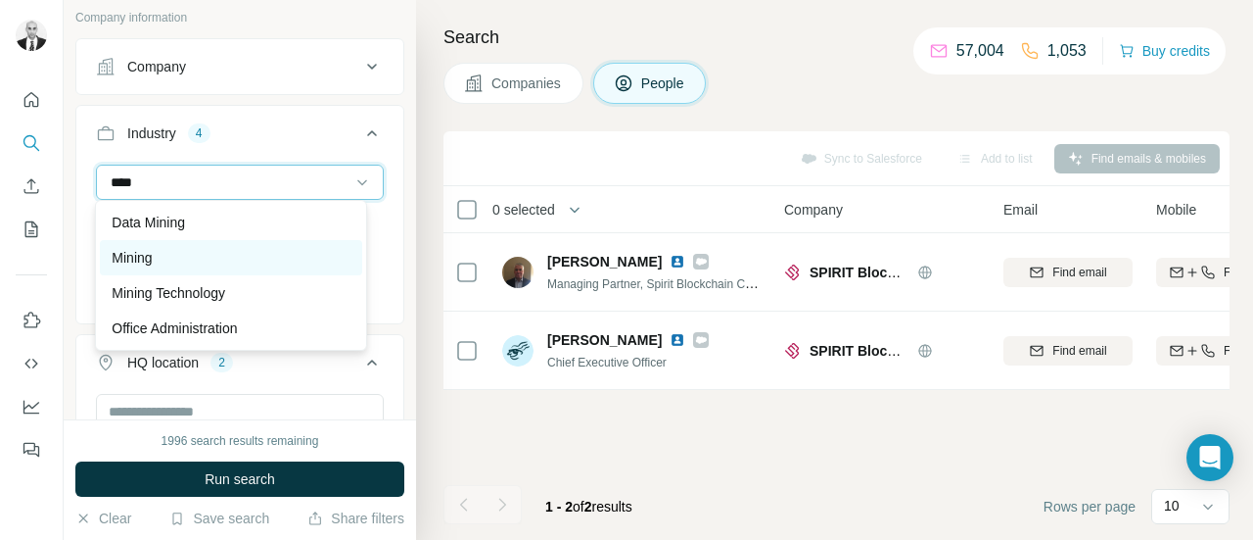
type input "****"
click at [143, 257] on p "Mining" at bounding box center [132, 258] width 40 height 20
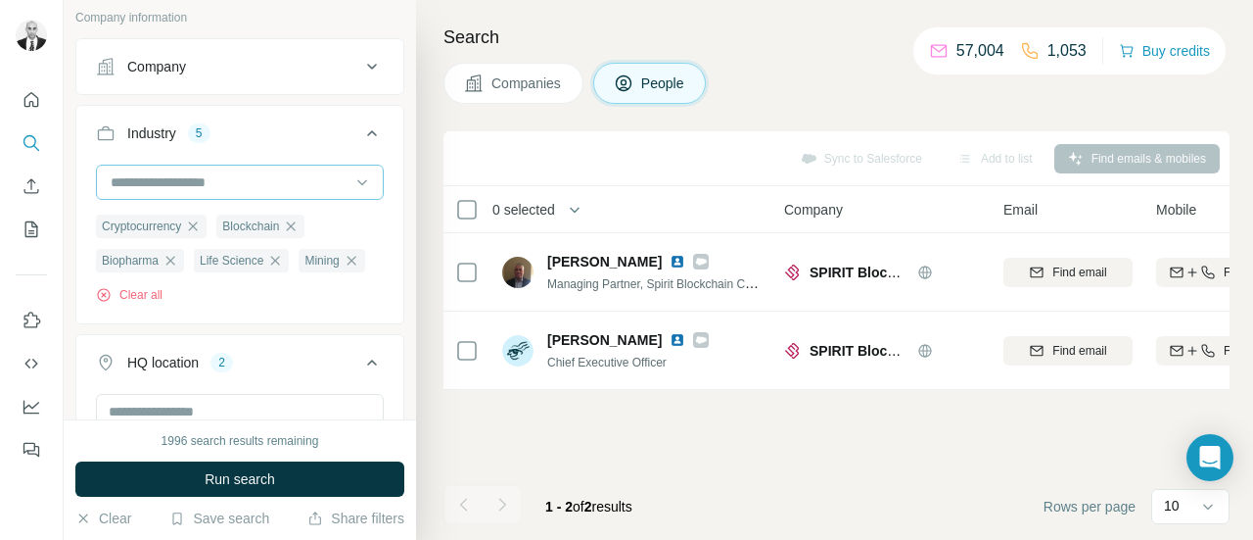
click at [170, 171] on input at bounding box center [230, 182] width 242 height 22
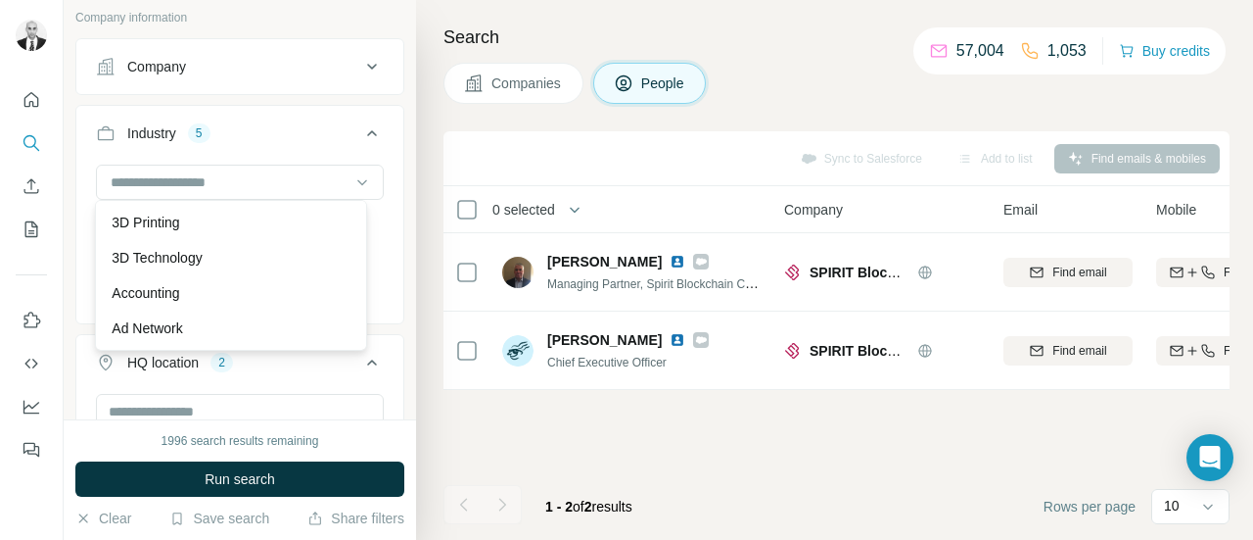
click at [362, 129] on icon at bounding box center [372, 133] width 24 height 24
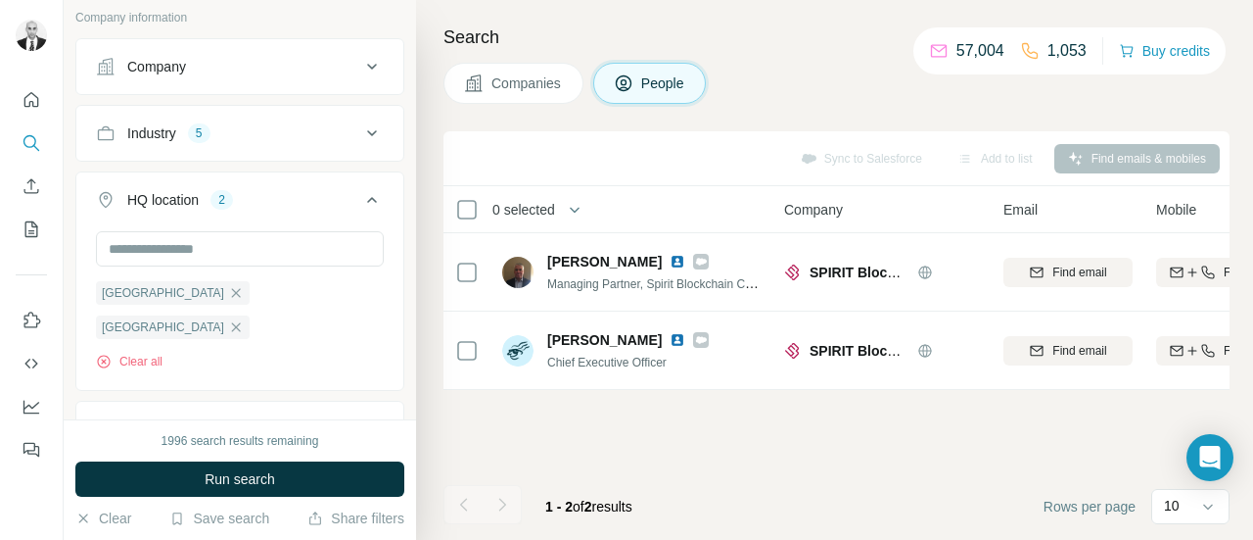
scroll to position [719, 0]
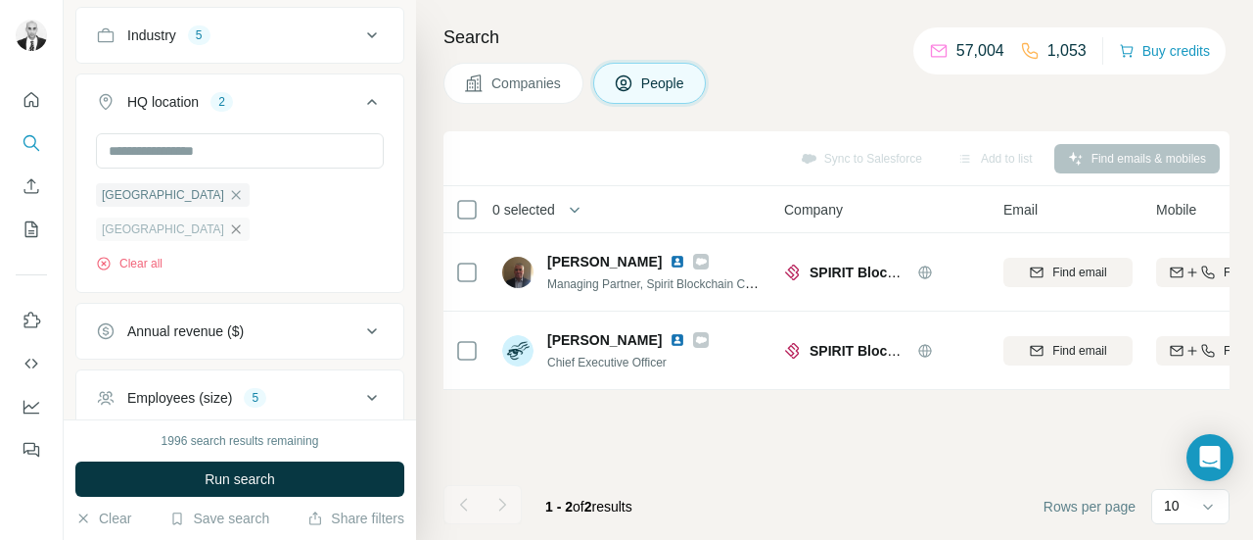
click at [241, 224] on icon "button" at bounding box center [236, 228] width 9 height 9
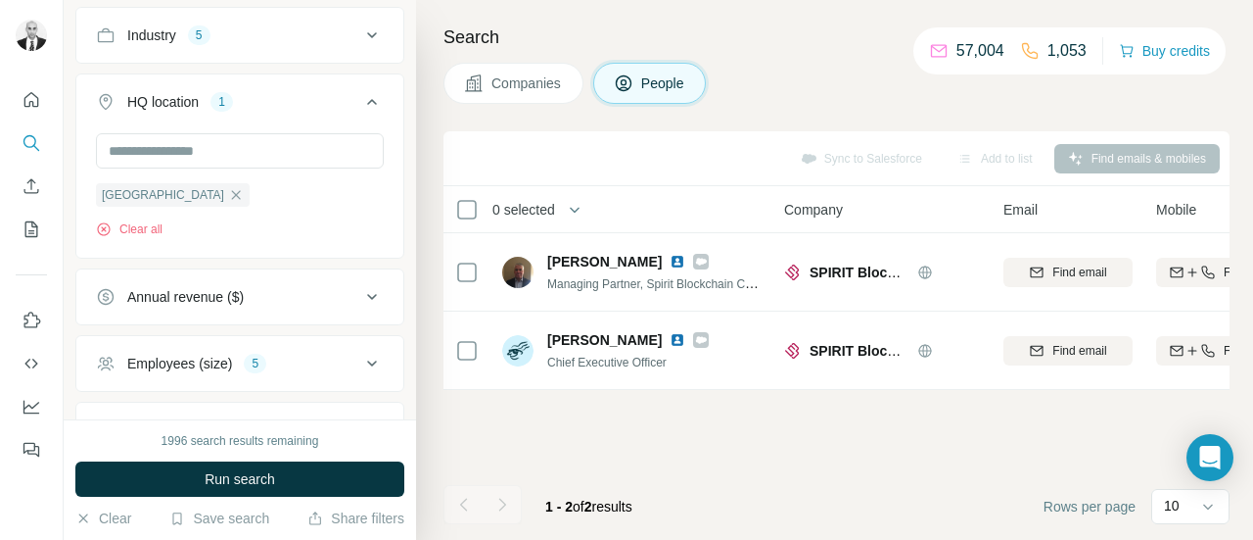
click at [228, 194] on icon "button" at bounding box center [236, 195] width 16 height 16
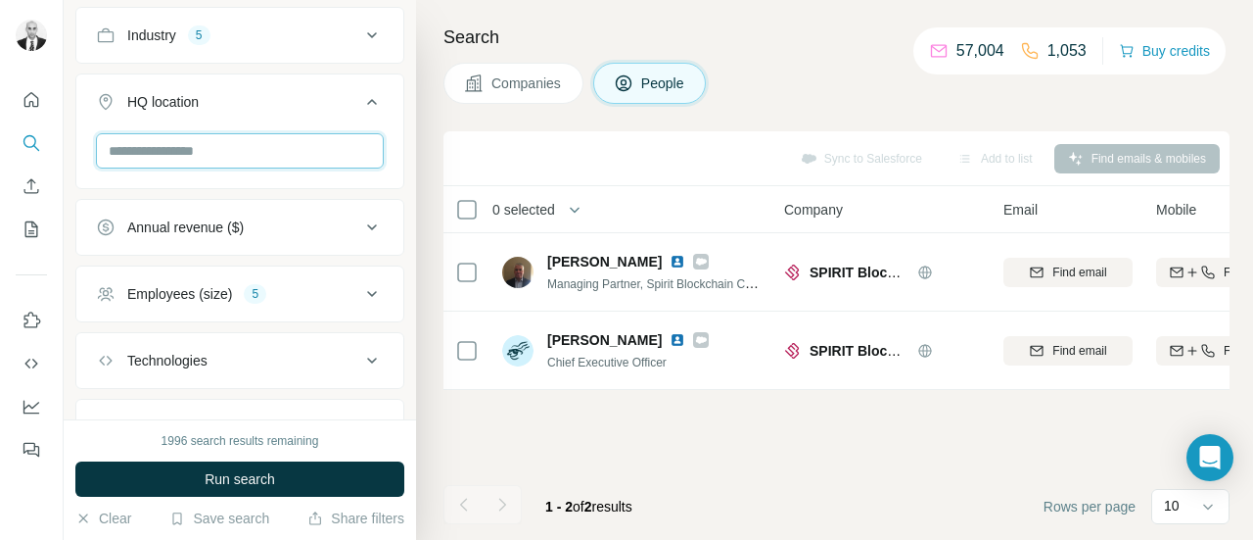
click at [184, 151] on input "text" at bounding box center [240, 150] width 288 height 35
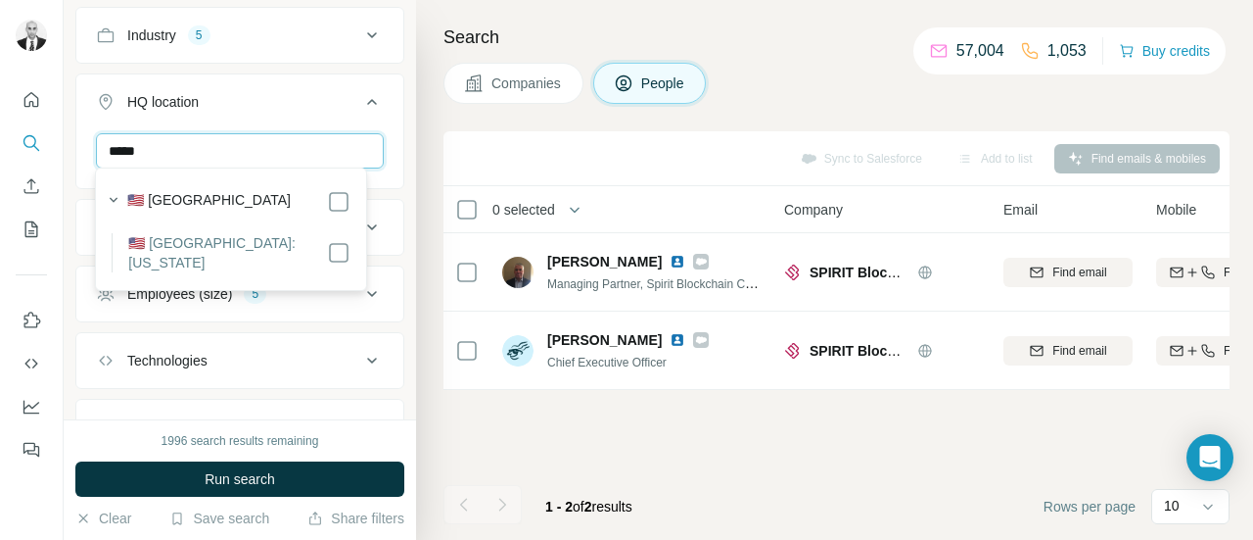
type input "*****"
click at [197, 240] on label "🇺🇸 United States: New York" at bounding box center [227, 252] width 199 height 39
click at [185, 144] on input "*****" at bounding box center [240, 150] width 288 height 35
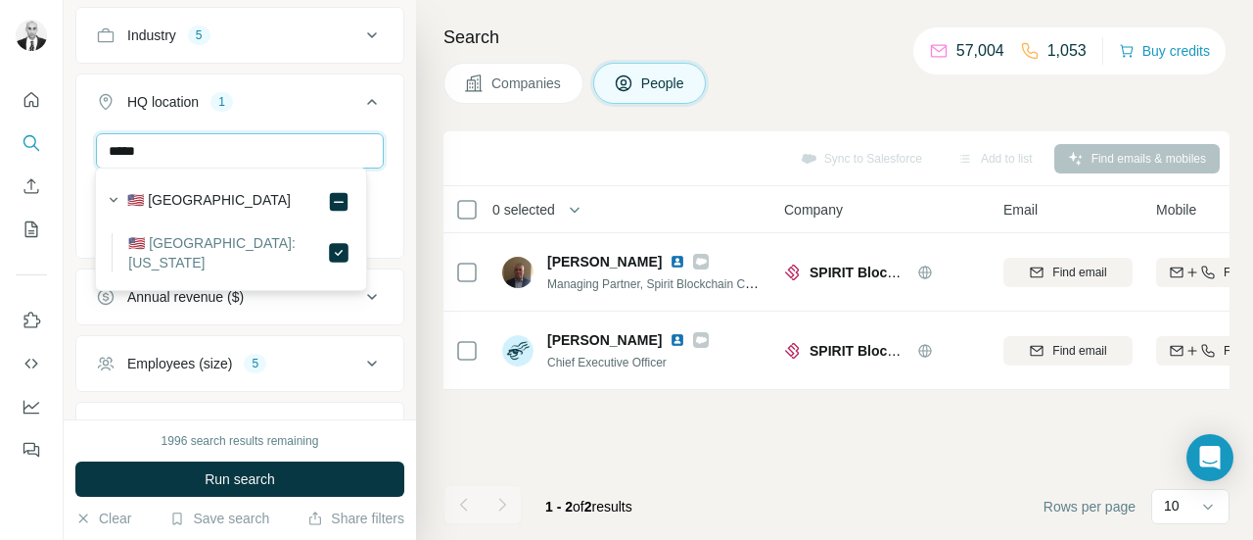
click at [184, 144] on input "*****" at bounding box center [240, 150] width 288 height 35
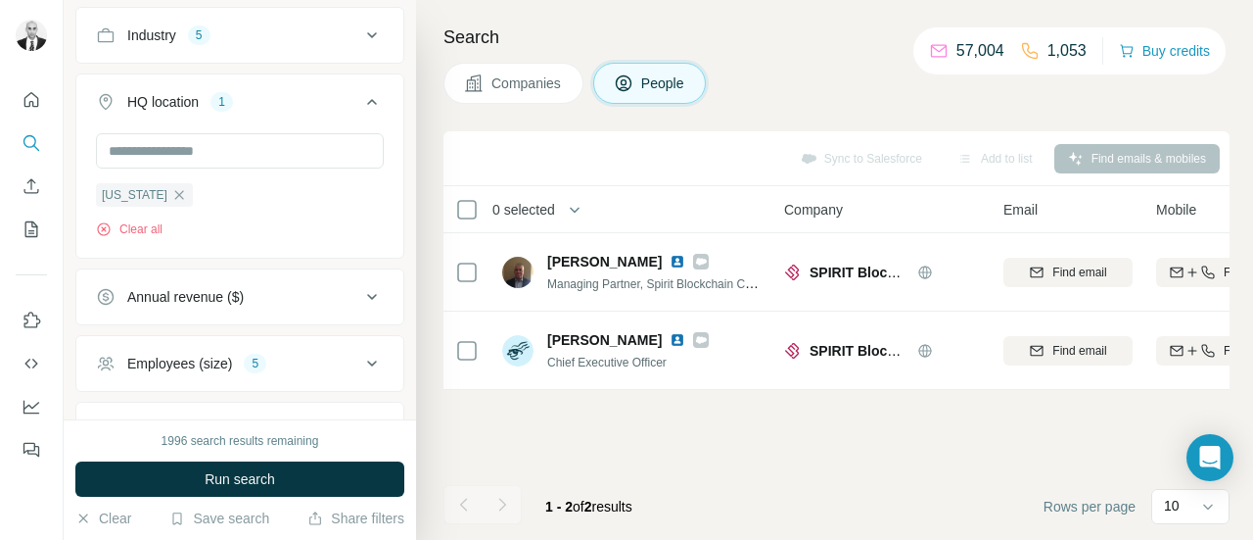
click at [384, 161] on div "New York Clear all" at bounding box center [239, 193] width 327 height 120
click at [223, 156] on input "text" at bounding box center [240, 150] width 288 height 35
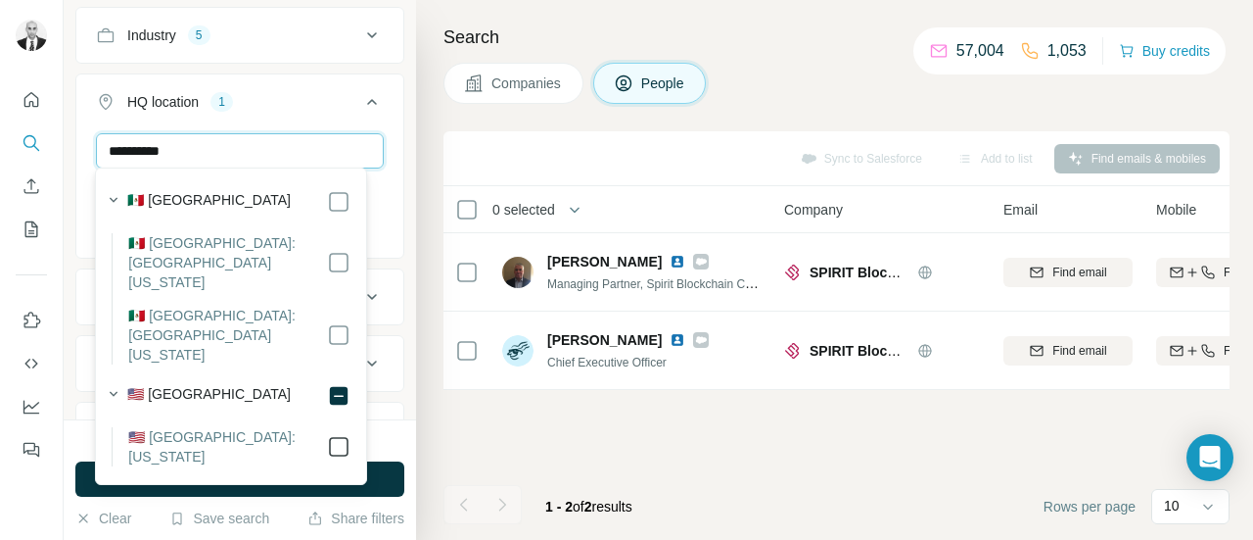
type input "**********"
click at [383, 203] on div "**********" at bounding box center [239, 193] width 327 height 120
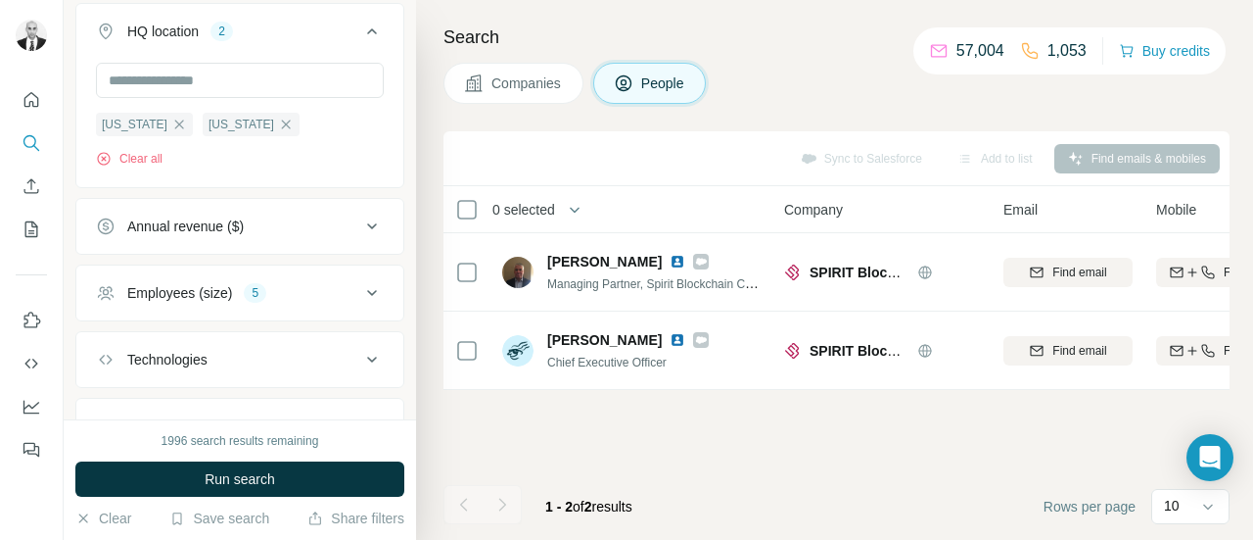
scroll to position [871, 0]
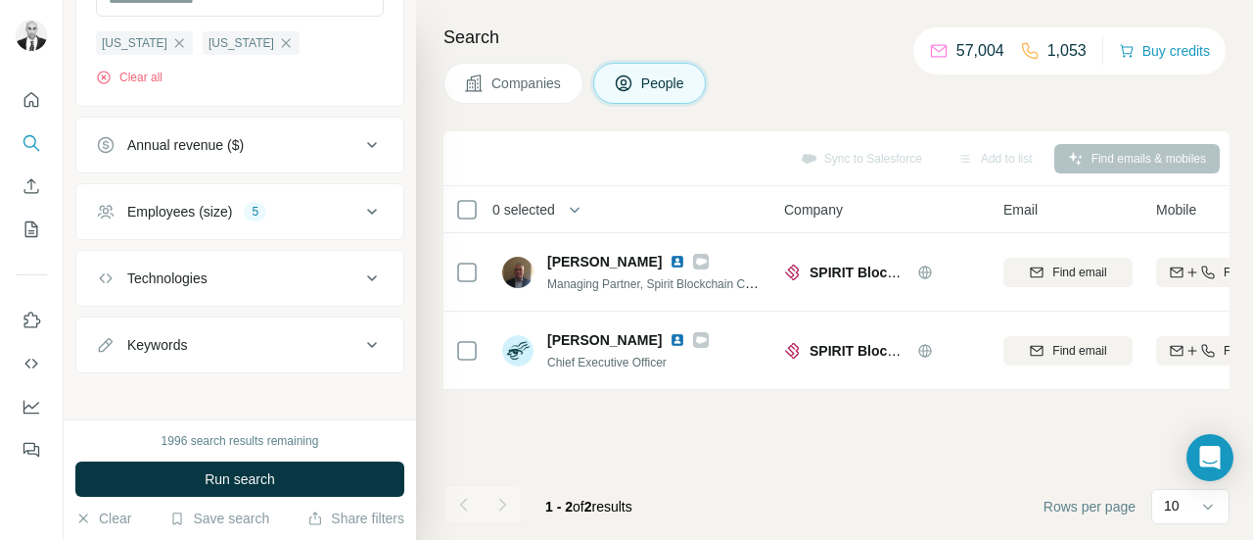
click at [367, 209] on icon at bounding box center [372, 212] width 10 height 6
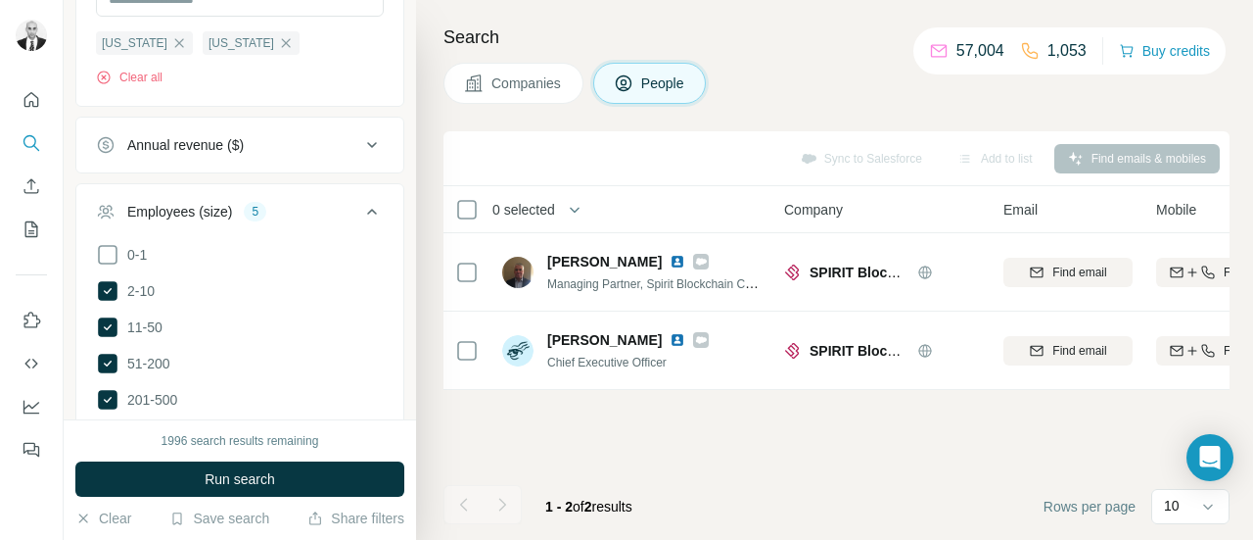
click at [360, 205] on icon at bounding box center [372, 212] width 24 height 24
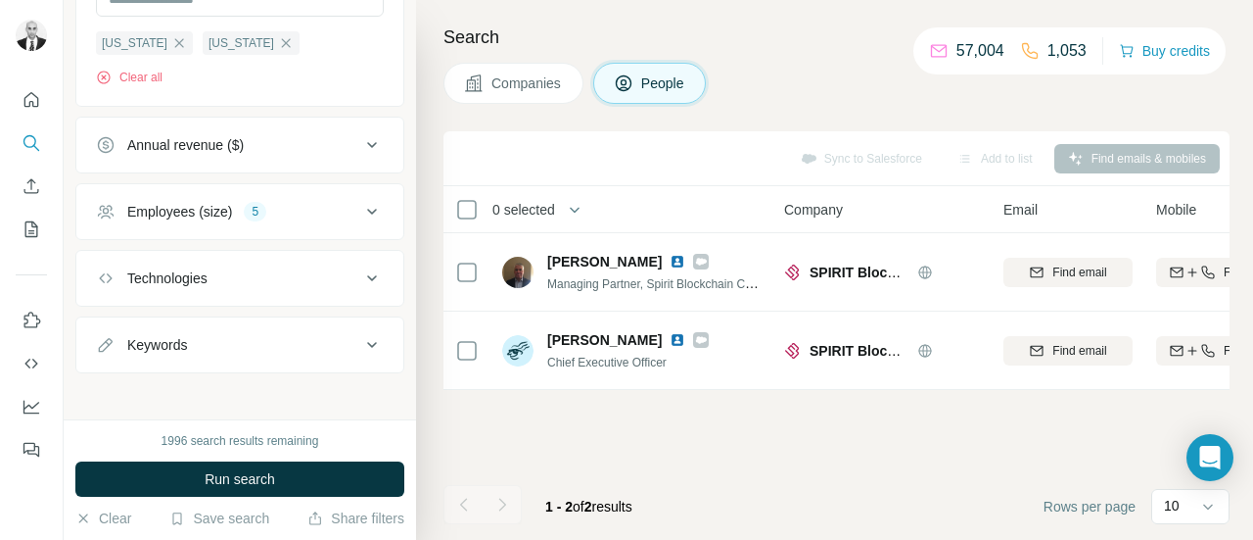
click at [341, 336] on div "Keywords" at bounding box center [228, 345] width 264 height 20
click at [229, 389] on input "text" at bounding box center [220, 393] width 249 height 35
type input "**********"
click at [395, 354] on div "**********" at bounding box center [240, 209] width 353 height 419
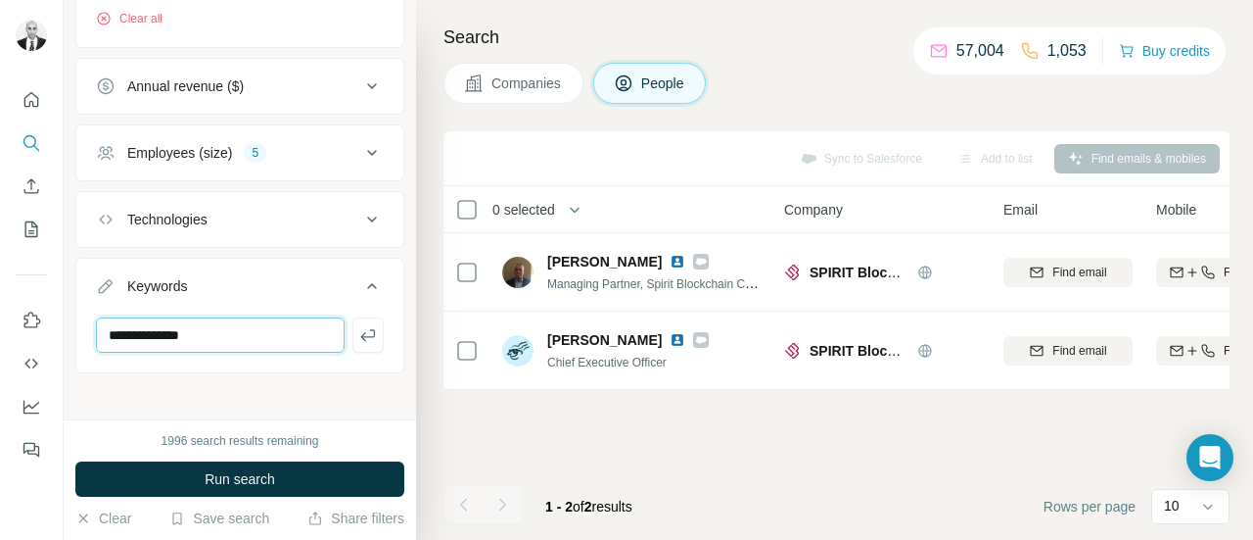
click at [316, 317] on input "**********" at bounding box center [220, 334] width 249 height 35
click at [358, 332] on icon "button" at bounding box center [368, 335] width 20 height 20
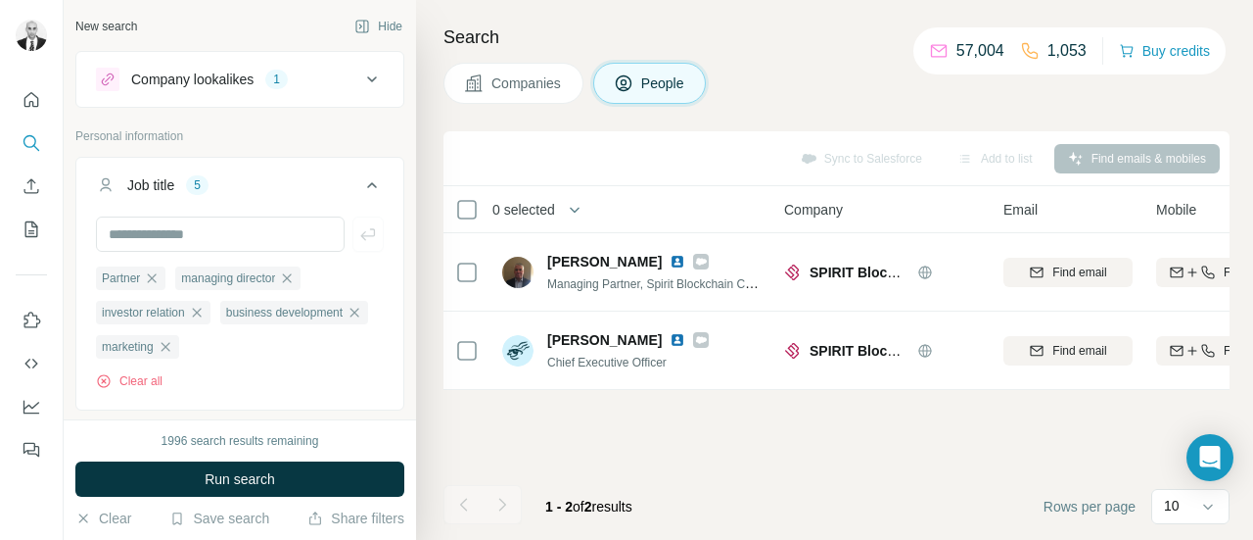
click at [362, 74] on icon at bounding box center [372, 80] width 24 height 24
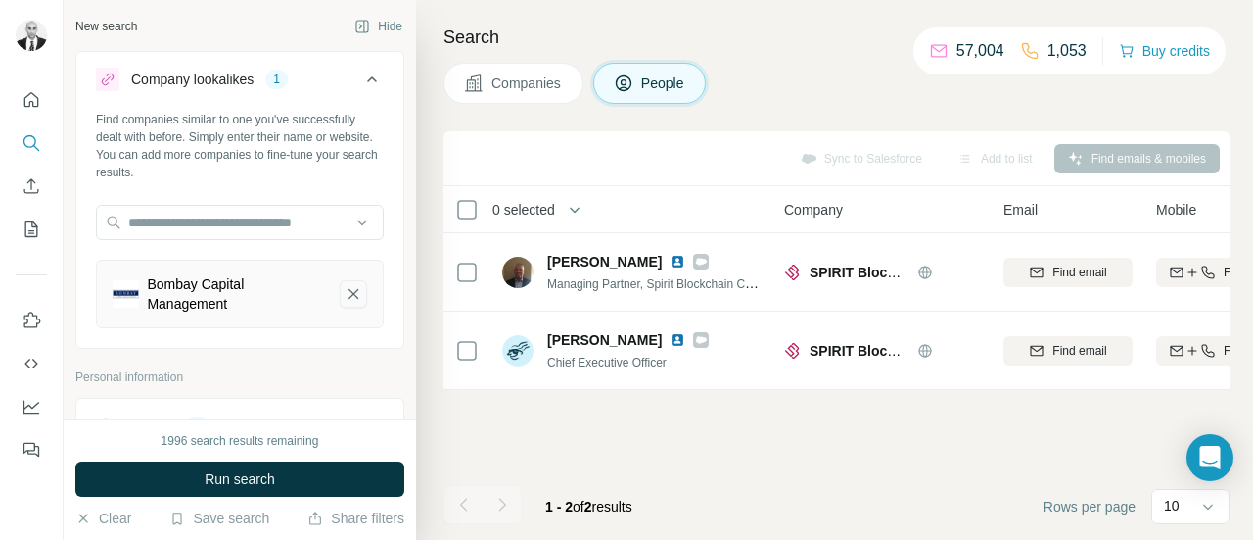
click at [349, 294] on icon "Bombay Capital Management-remove-button" at bounding box center [354, 294] width 10 height 10
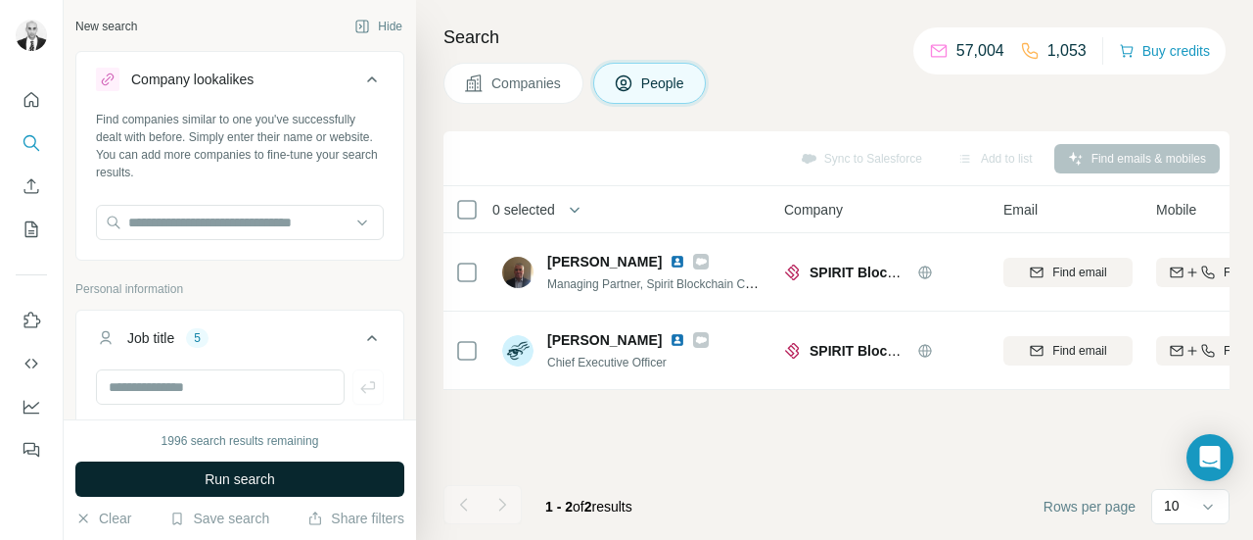
click at [260, 475] on span "Run search" at bounding box center [240, 479] width 71 height 20
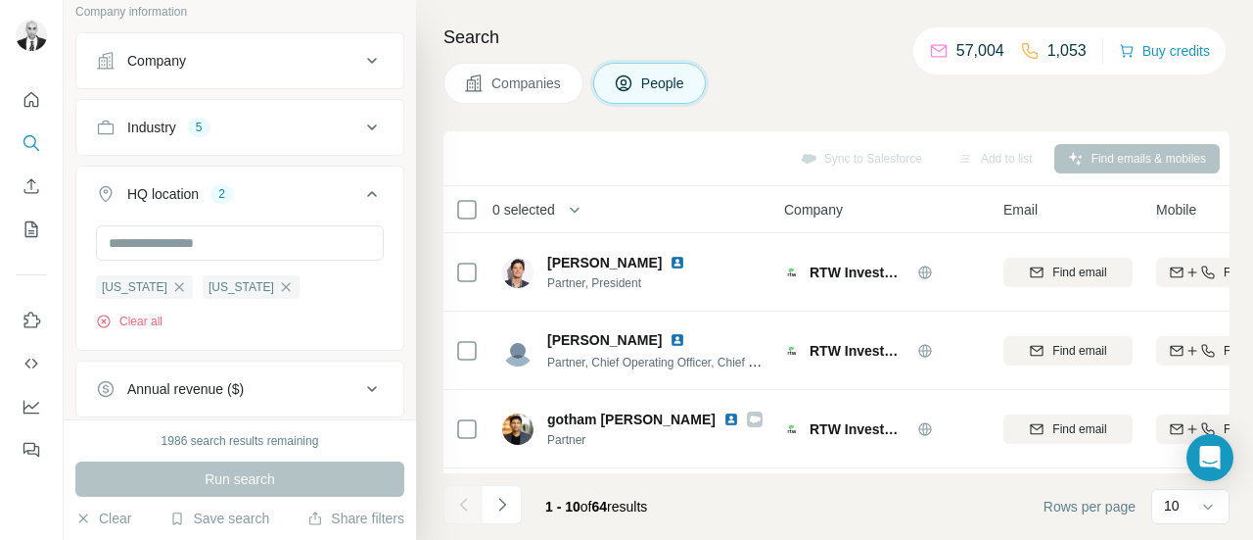
scroll to position [783, 0]
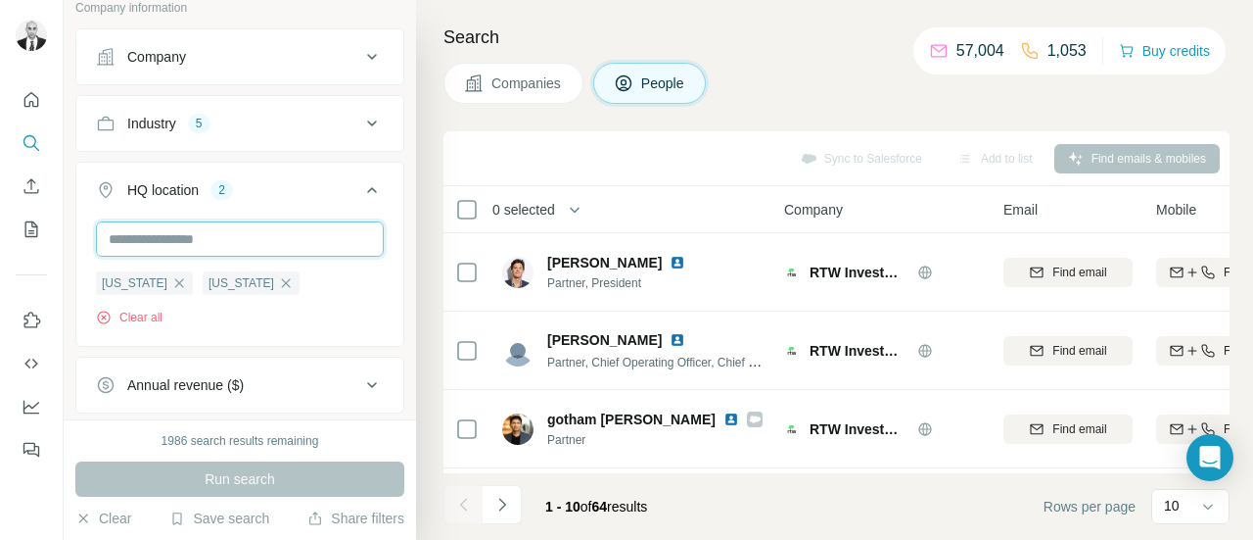
click at [278, 235] on input "text" at bounding box center [240, 238] width 288 height 35
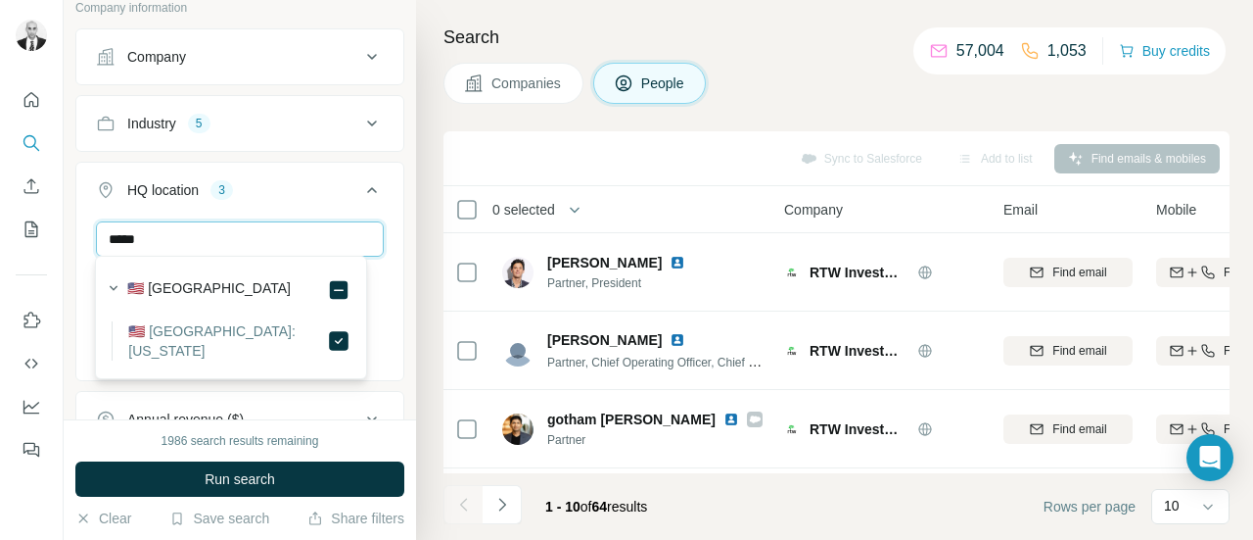
click at [234, 228] on input "*****" at bounding box center [240, 238] width 288 height 35
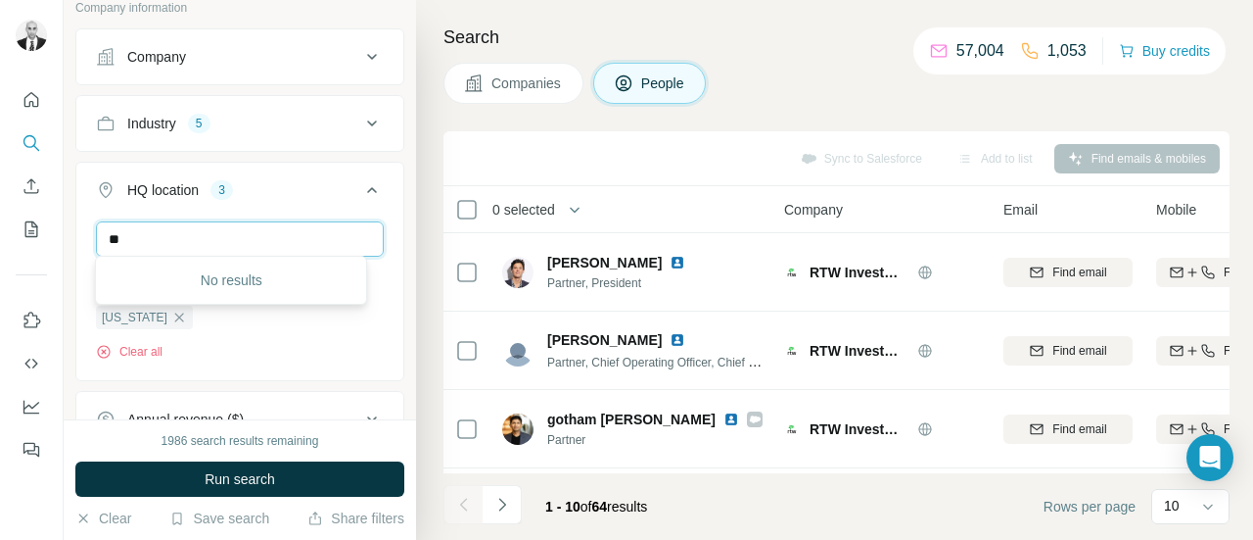
type input "*"
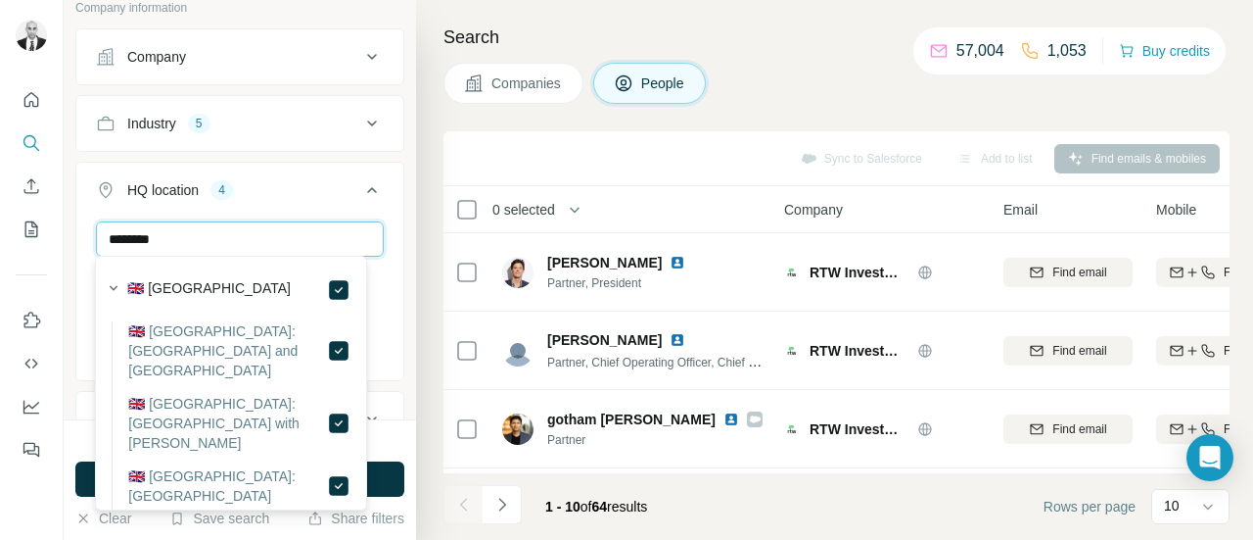
click at [235, 237] on input "********" at bounding box center [240, 238] width 288 height 35
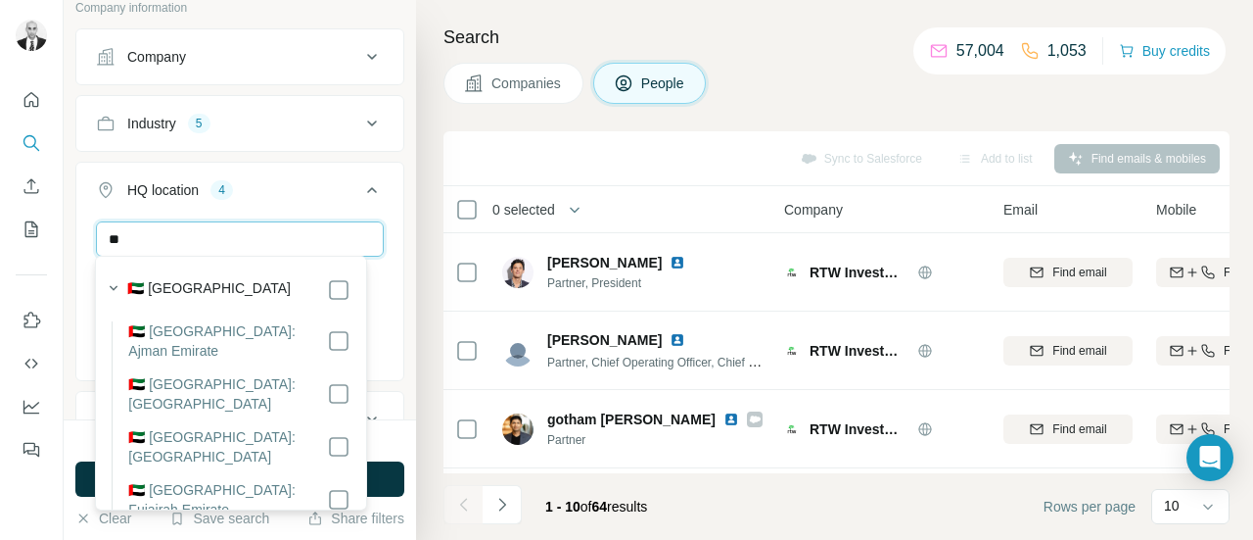
type input "*"
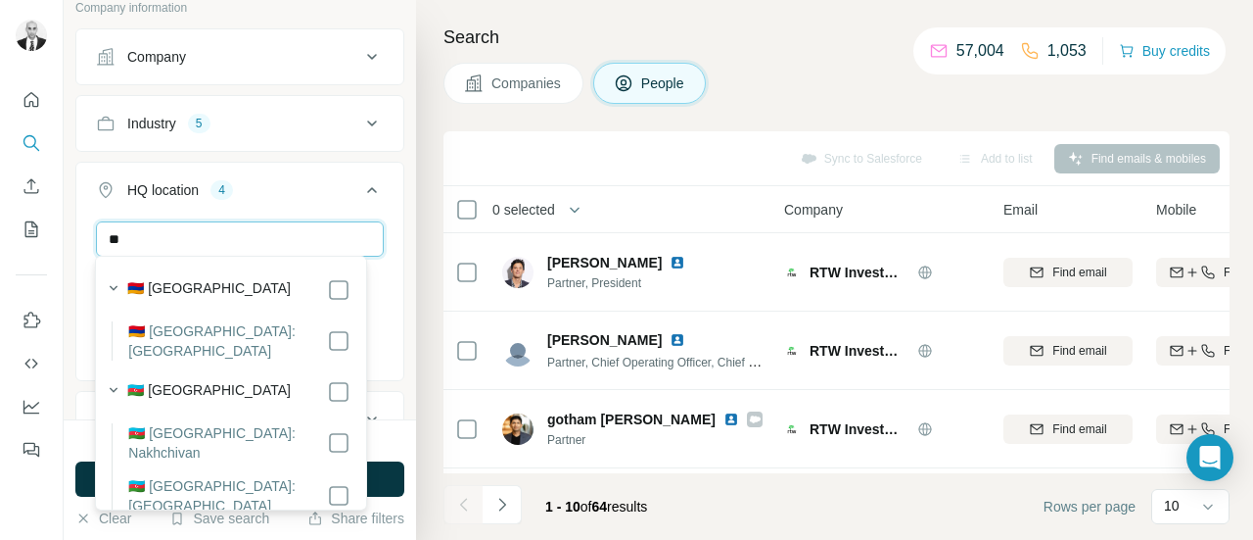
type input "*"
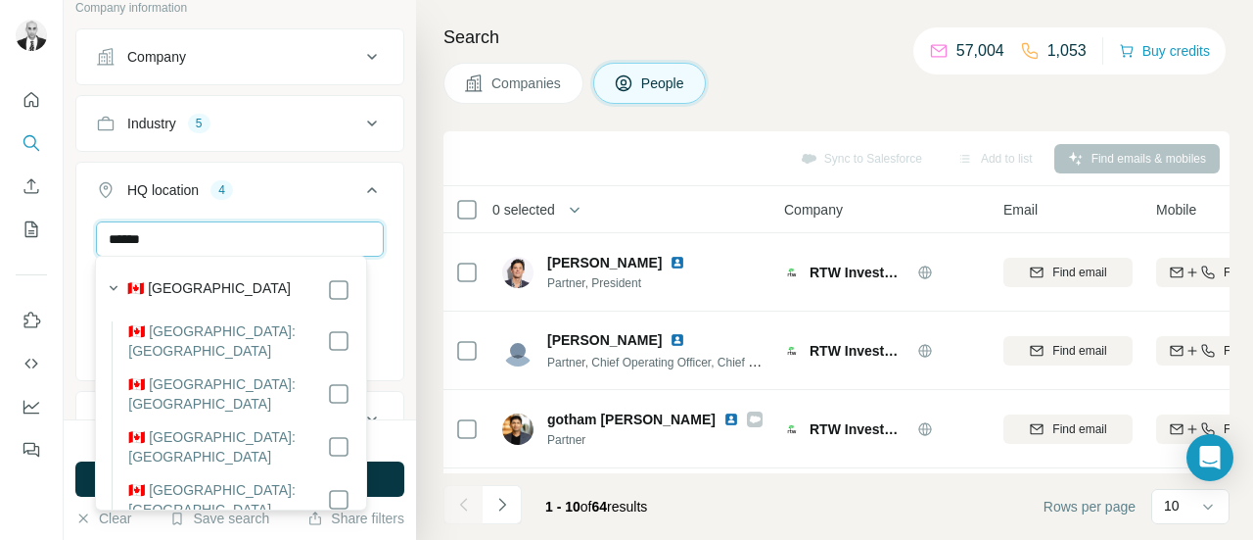
type input "******"
click at [390, 260] on div "New search Hide Company lookalikes Find companies similar to one you've success…" at bounding box center [240, 209] width 353 height 419
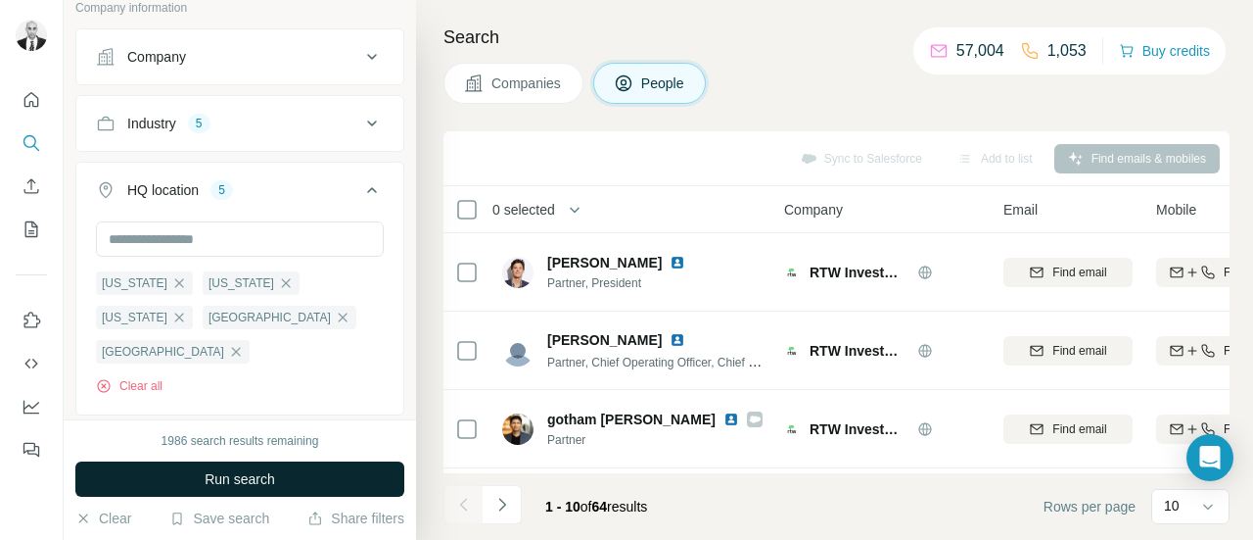
click at [296, 483] on button "Run search" at bounding box center [239, 478] width 329 height 35
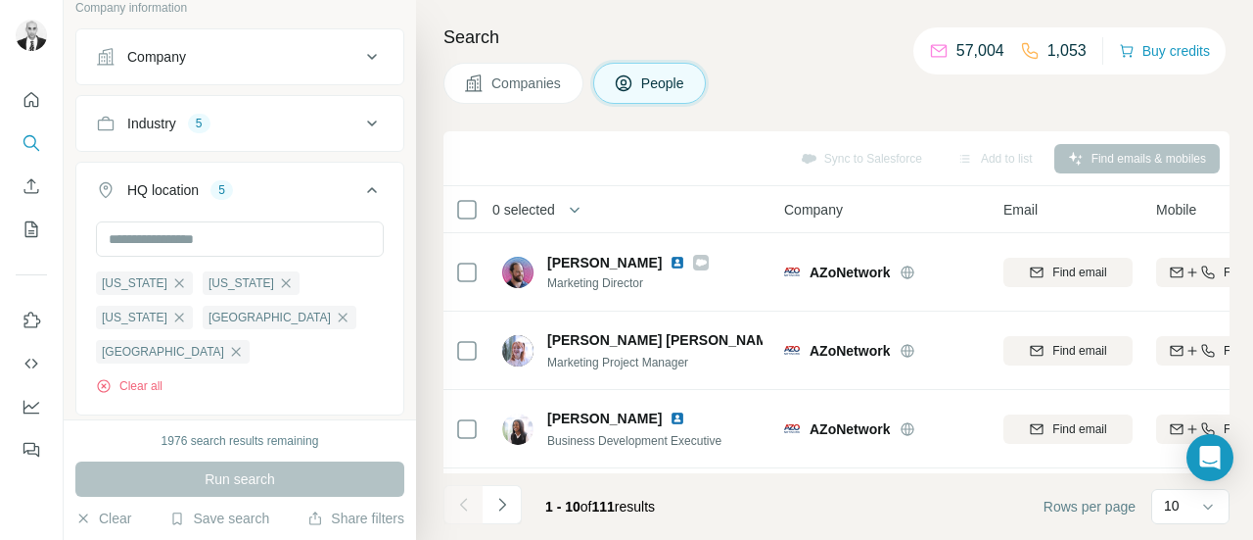
drag, startPoint x: 607, startPoint y: 17, endPoint x: 628, endPoint y: 21, distance: 20.9
click at [607, 18] on div "Search Companies People Sync to Salesforce Add to list Find emails & mobiles 0 …" at bounding box center [834, 270] width 837 height 540
click at [631, 22] on div "Search Companies People Sync to Salesforce Add to list Find emails & mobiles 0 …" at bounding box center [834, 270] width 837 height 540
click at [805, 74] on div "Companies People" at bounding box center [837, 83] width 786 height 41
click at [576, 111] on div "Search Companies People Sync to Salesforce Add to list Find emails & mobiles 0 …" at bounding box center [834, 270] width 837 height 540
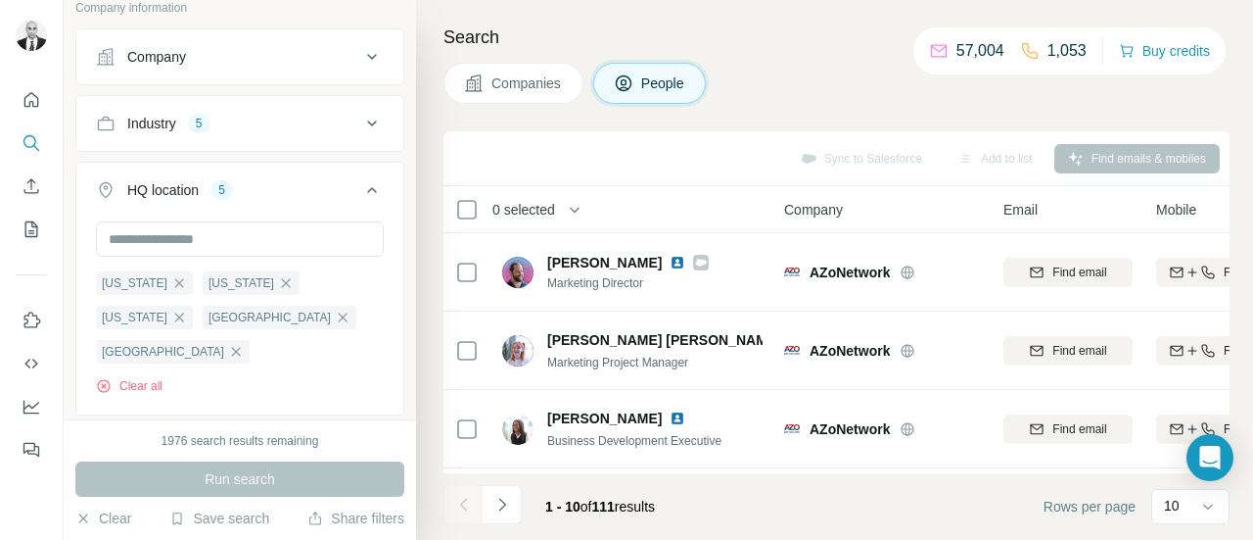
click at [608, 12] on div "Search Companies People Sync to Salesforce Add to list Find emails & mobiles 0 …" at bounding box center [834, 270] width 837 height 540
click at [430, 79] on div "Search Companies People Sync to Salesforce Add to list Find emails & mobiles 0 …" at bounding box center [834, 270] width 837 height 540
click at [360, 112] on icon at bounding box center [372, 124] width 24 height 24
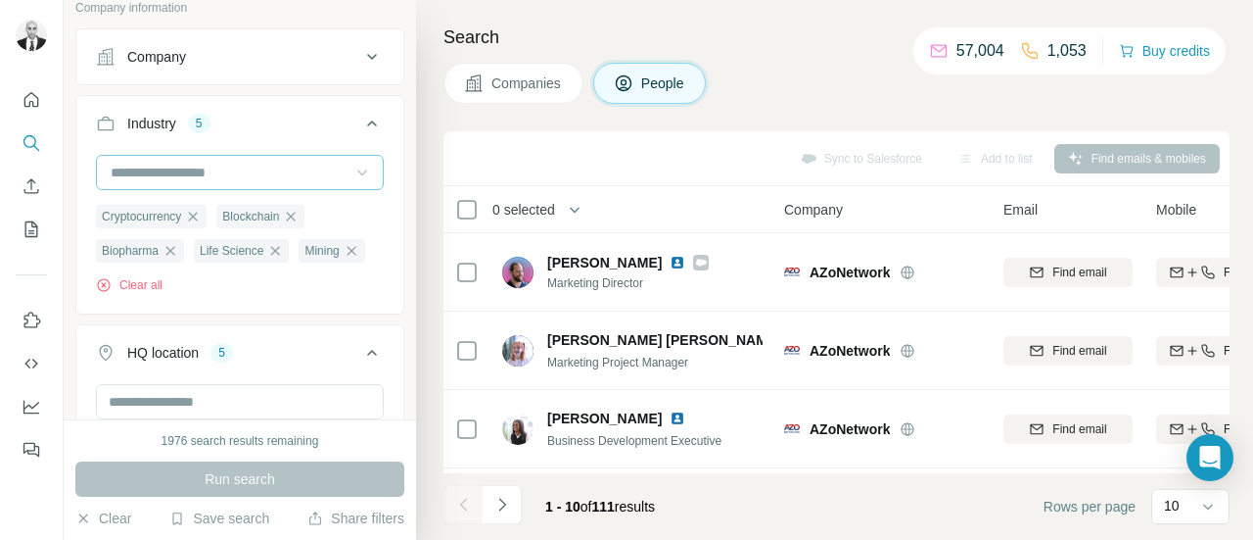
click at [353, 167] on icon at bounding box center [363, 173] width 20 height 20
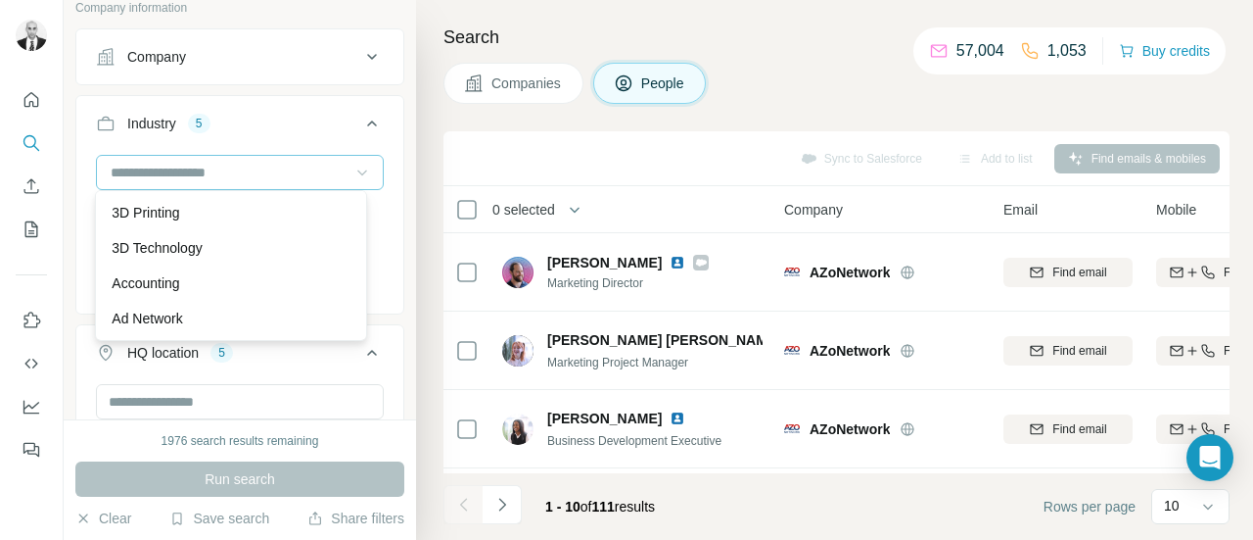
click at [384, 140] on button "Industry 5" at bounding box center [239, 127] width 327 height 55
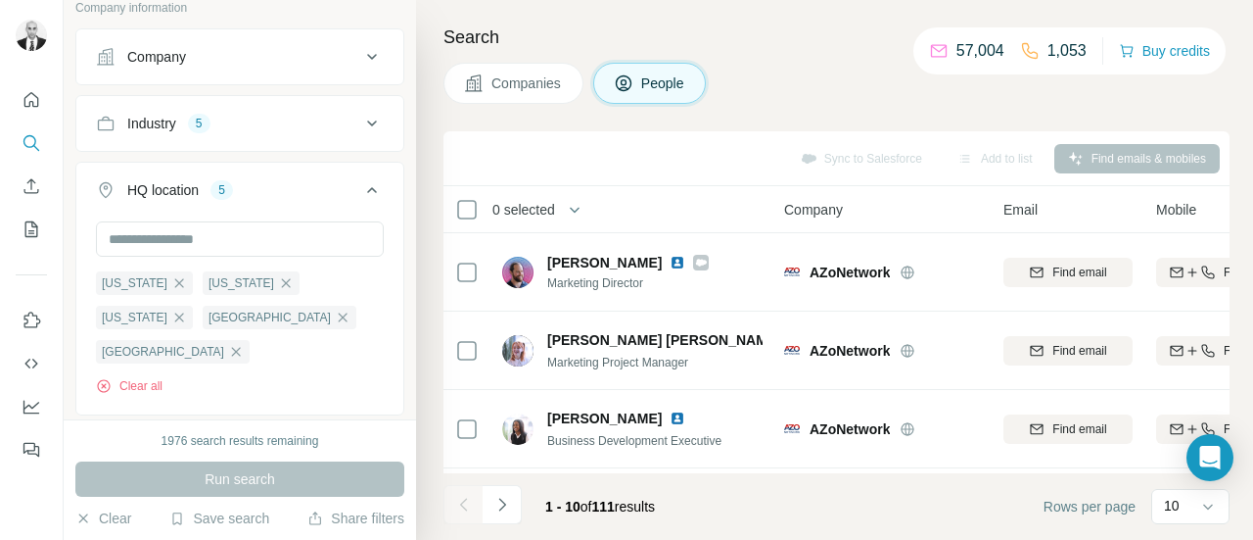
click at [335, 122] on div "Industry 5" at bounding box center [228, 124] width 264 height 20
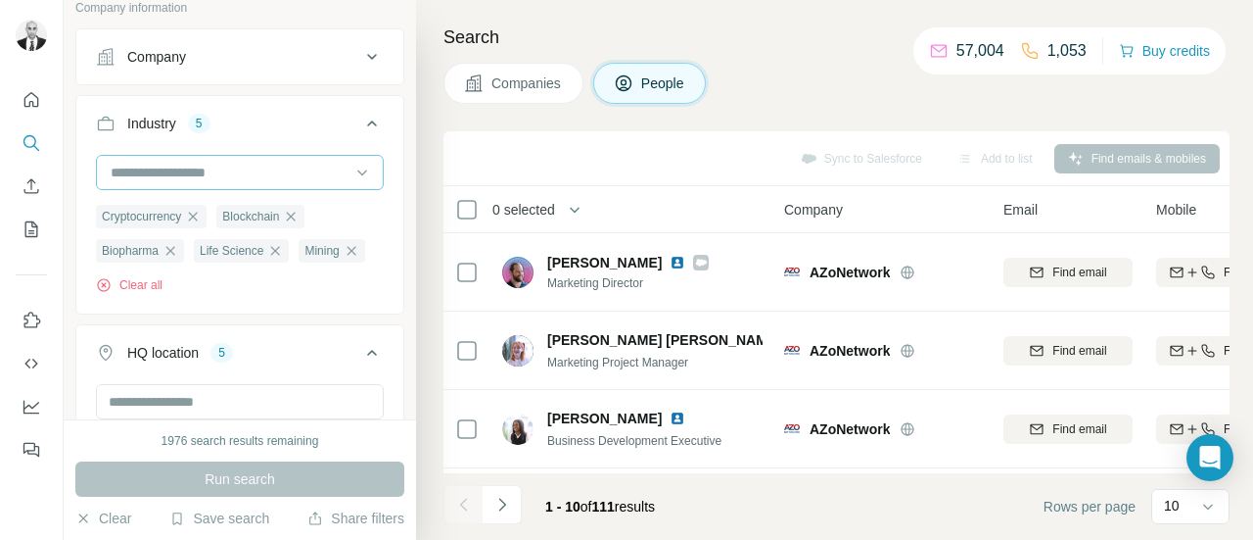
click at [182, 173] on input at bounding box center [230, 173] width 242 height 22
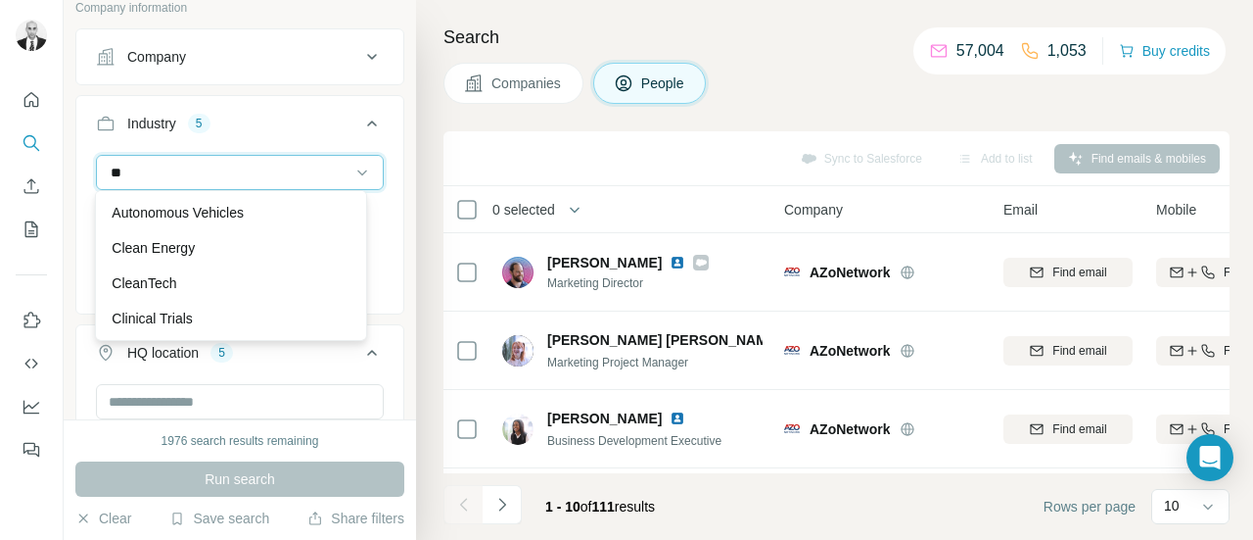
type input "*"
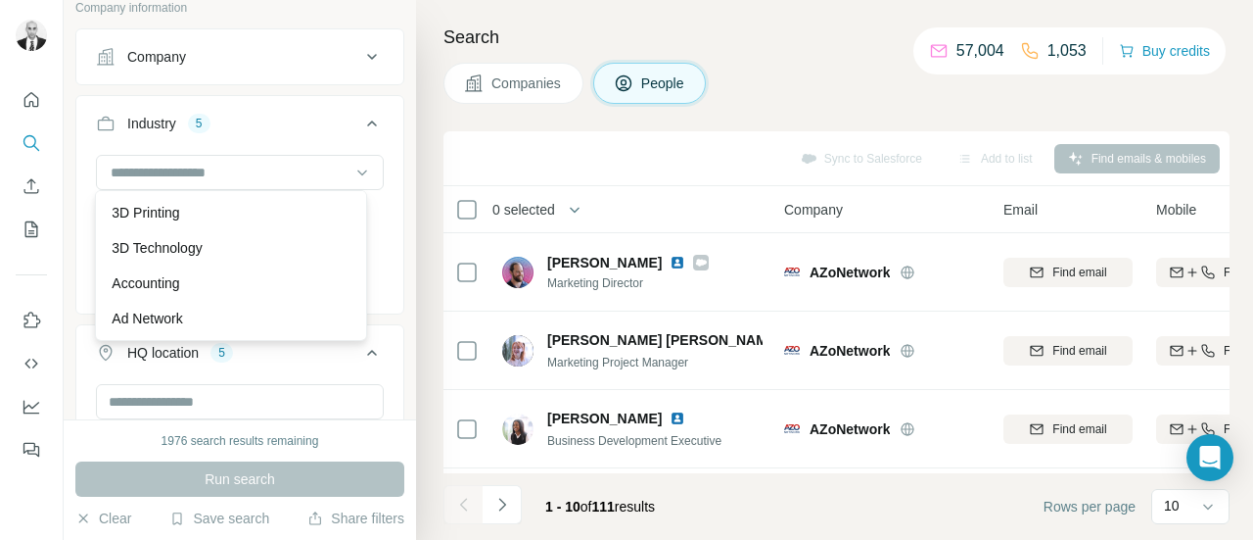
click at [399, 141] on div "New search Hide Company lookalikes Find companies similar to one you've success…" at bounding box center [240, 209] width 353 height 419
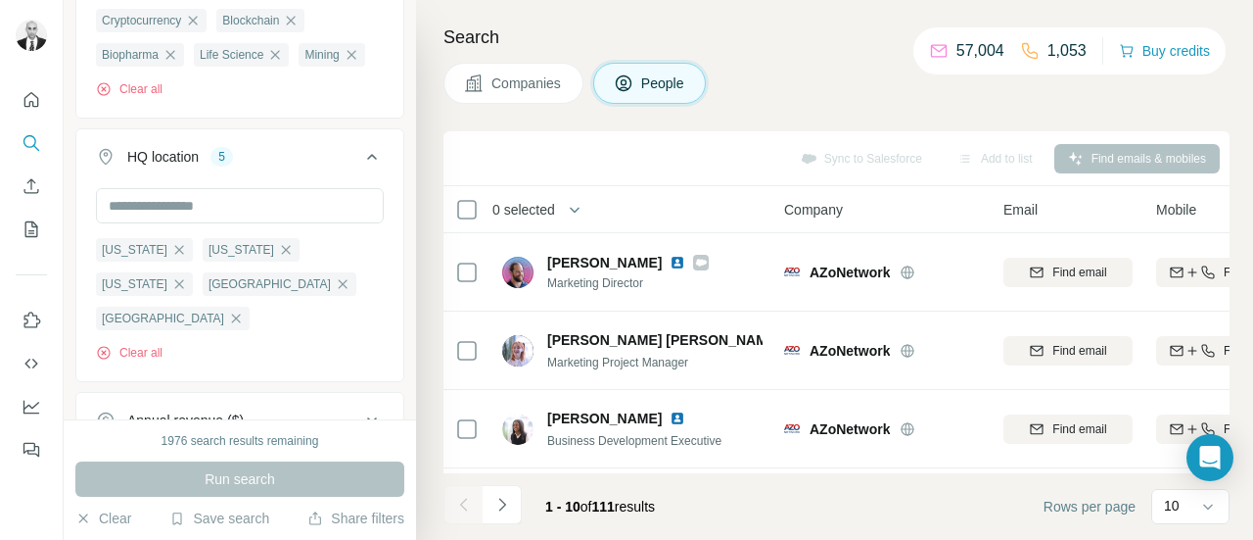
scroll to position [1175, 0]
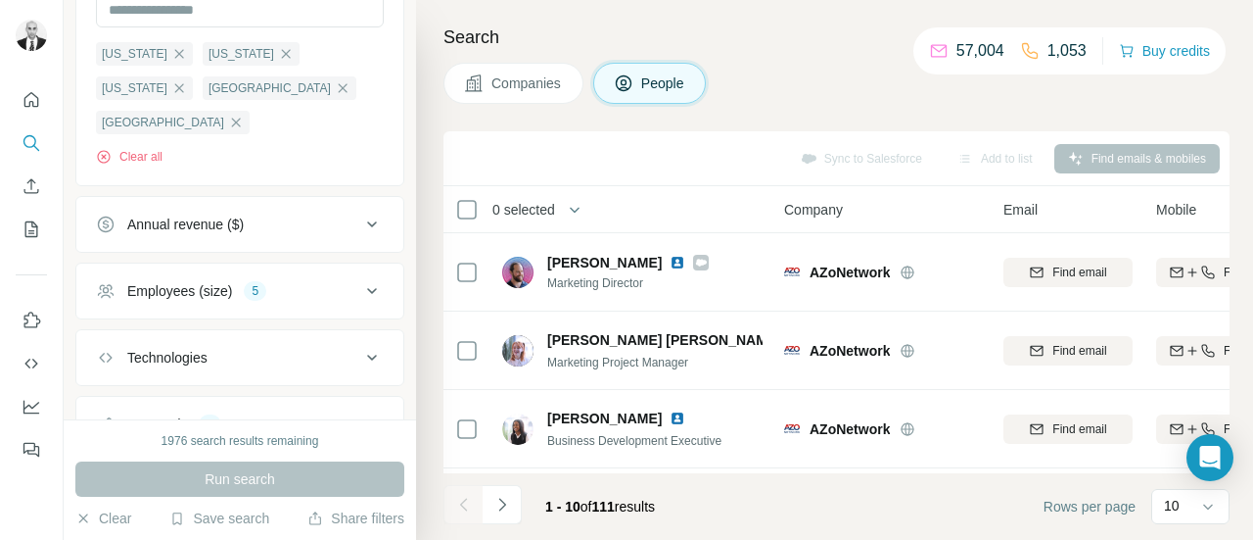
click at [360, 279] on icon at bounding box center [372, 291] width 24 height 24
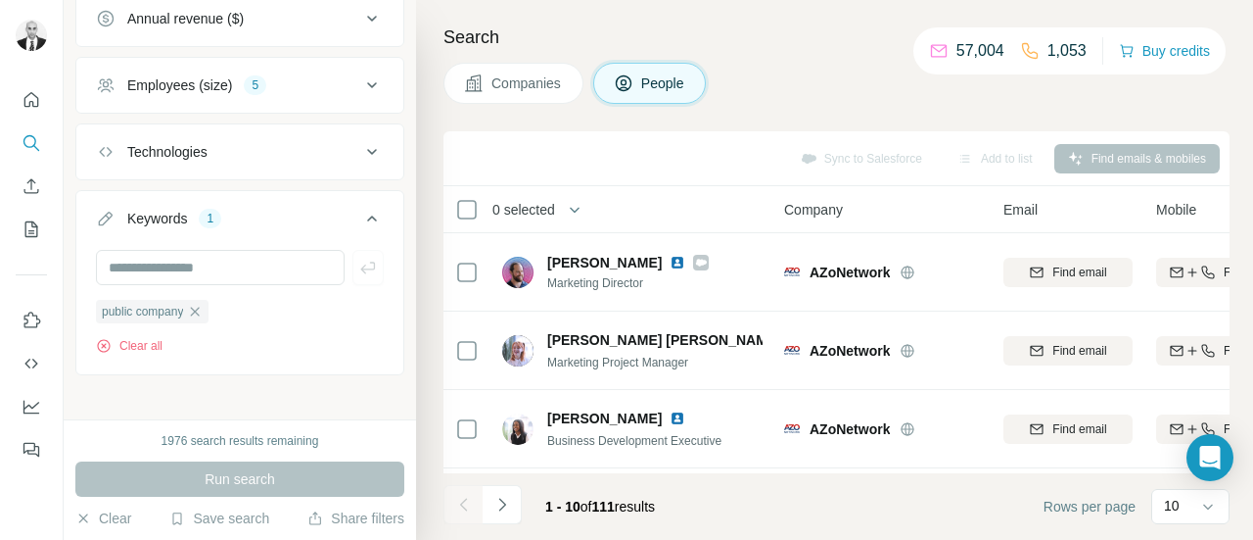
scroll to position [1383, 0]
click at [205, 252] on input "text" at bounding box center [220, 265] width 249 height 35
type input "**********"
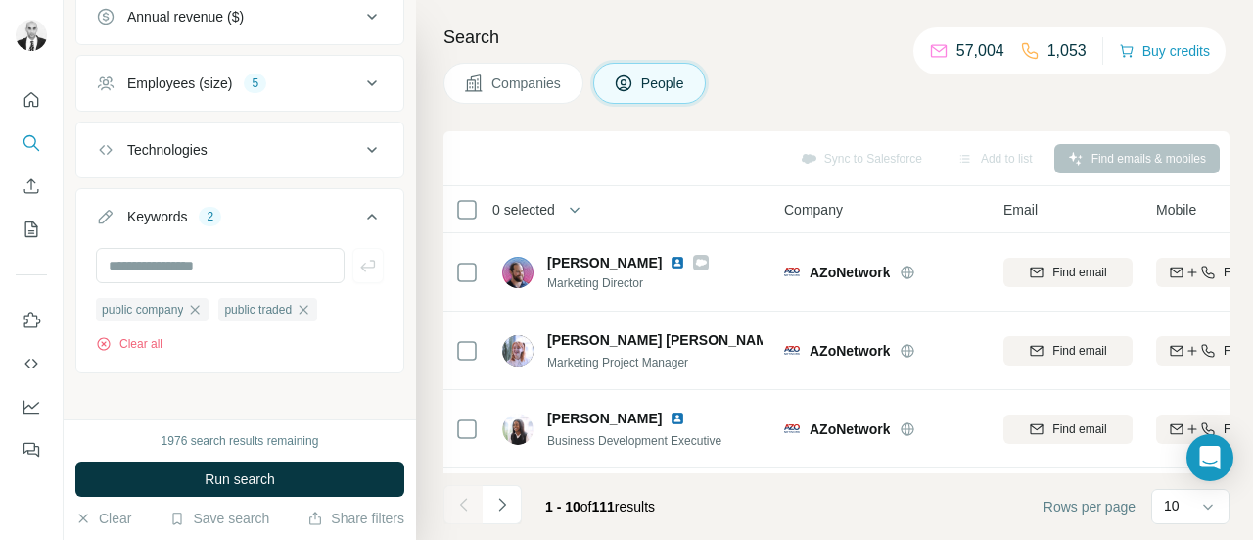
drag, startPoint x: 301, startPoint y: 465, endPoint x: 294, endPoint y: 412, distance: 53.3
click at [300, 466] on button "Run search" at bounding box center [239, 478] width 329 height 35
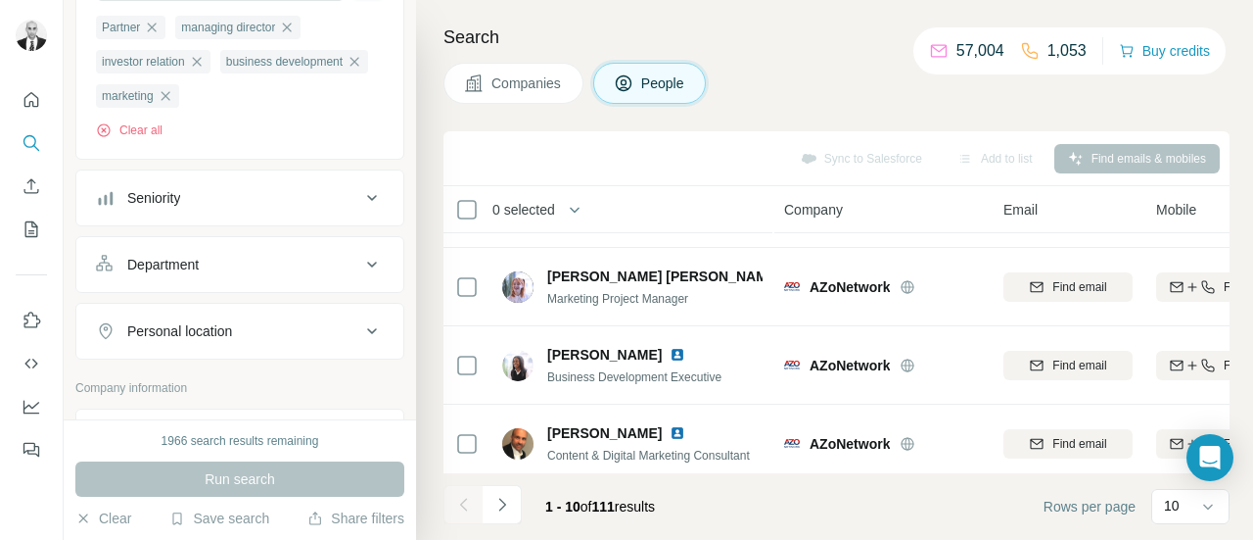
scroll to position [306, 0]
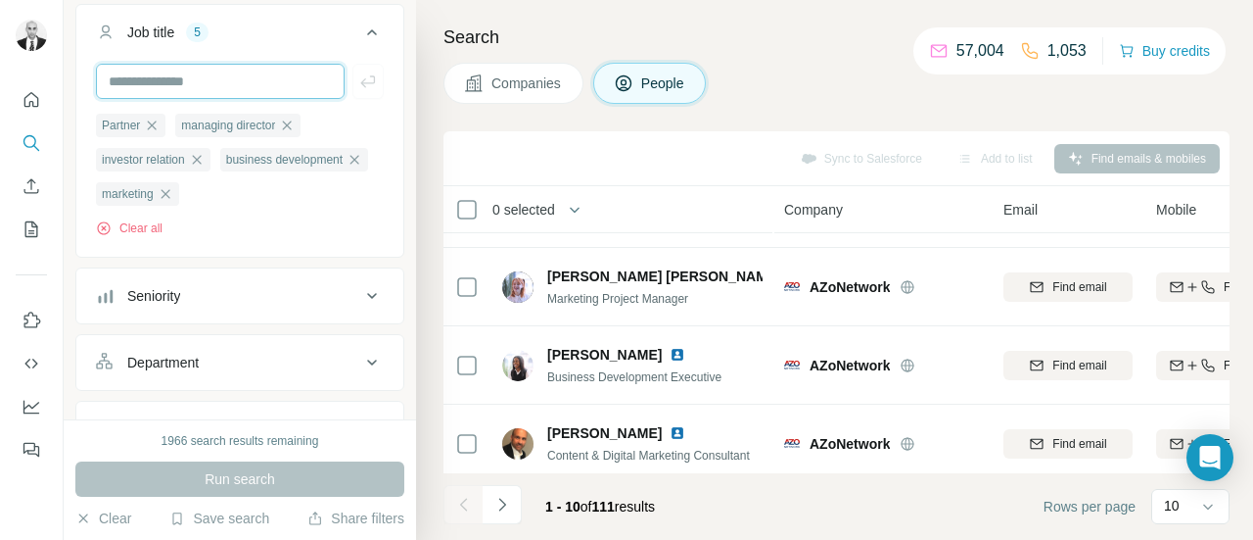
click at [214, 81] on input "text" at bounding box center [220, 81] width 249 height 35
type input "*******"
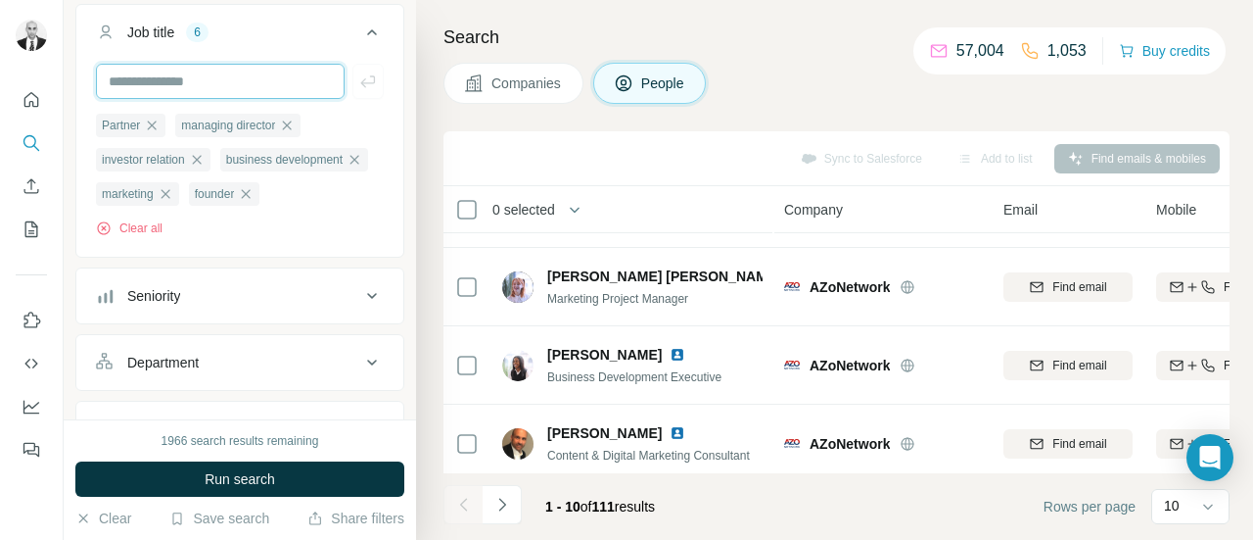
click at [213, 81] on input "text" at bounding box center [220, 81] width 249 height 35
type input "********"
click at [171, 91] on input "text" at bounding box center [220, 81] width 249 height 35
type input "**********"
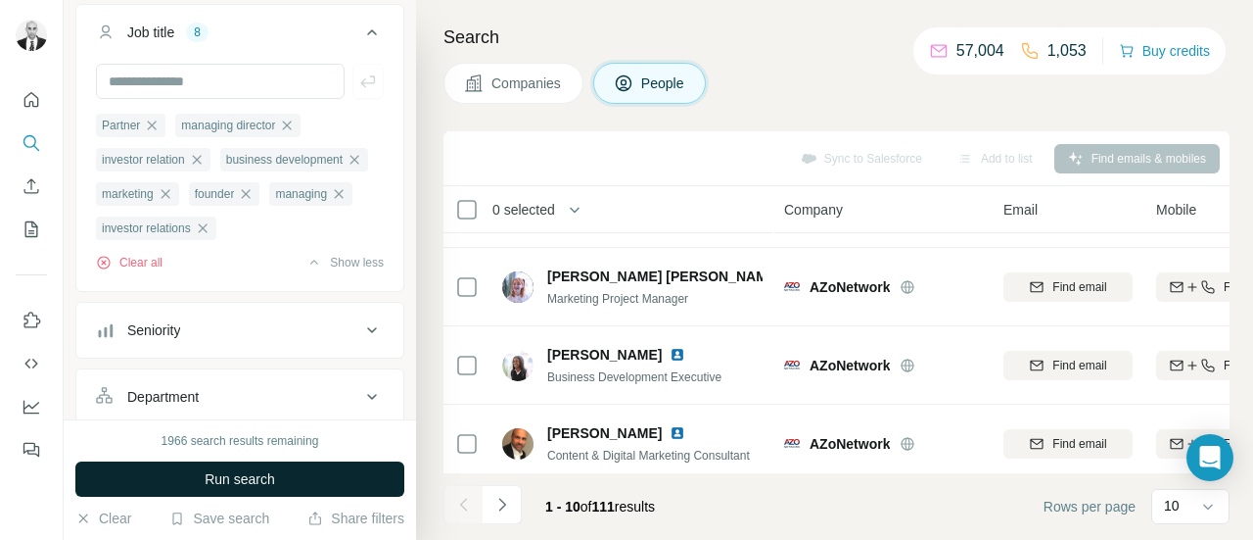
click at [257, 490] on button "Run search" at bounding box center [239, 478] width 329 height 35
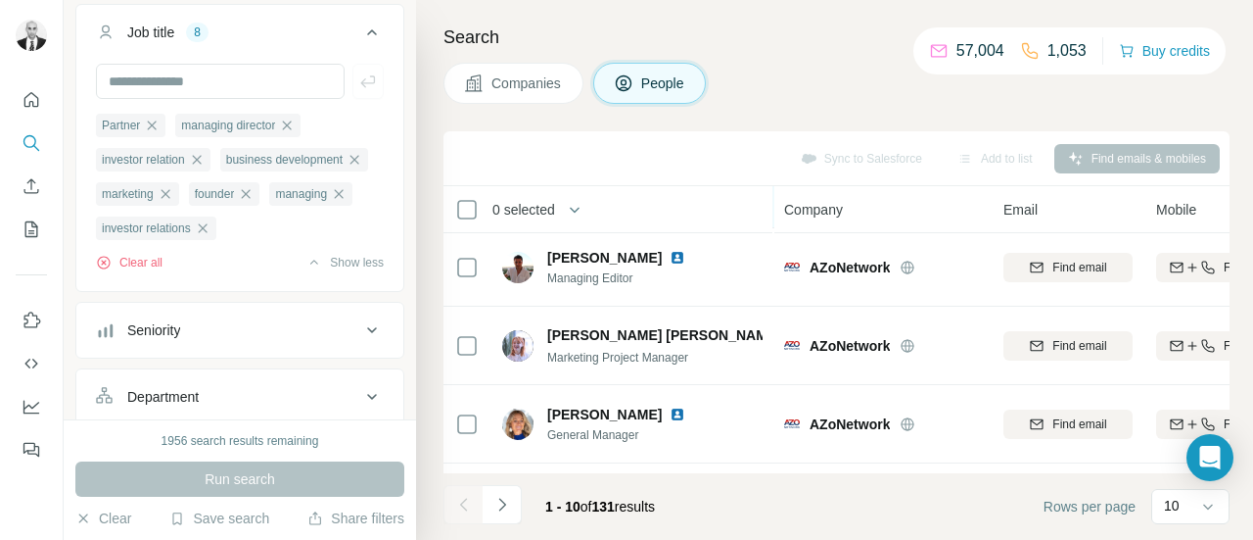
scroll to position [64, 0]
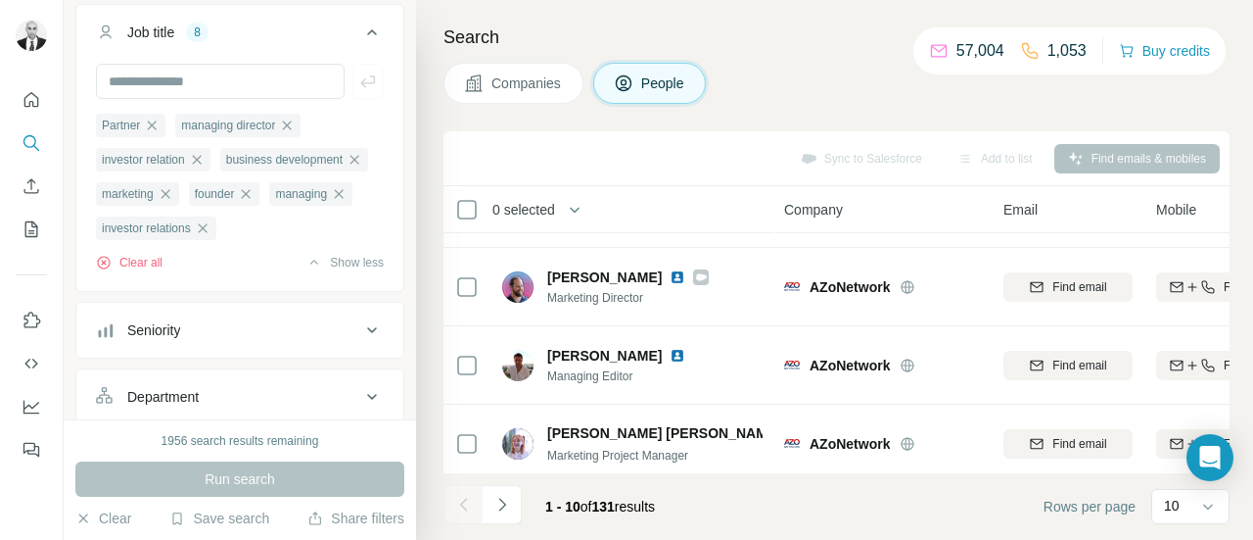
click at [574, 83] on button "Companies" at bounding box center [514, 83] width 140 height 41
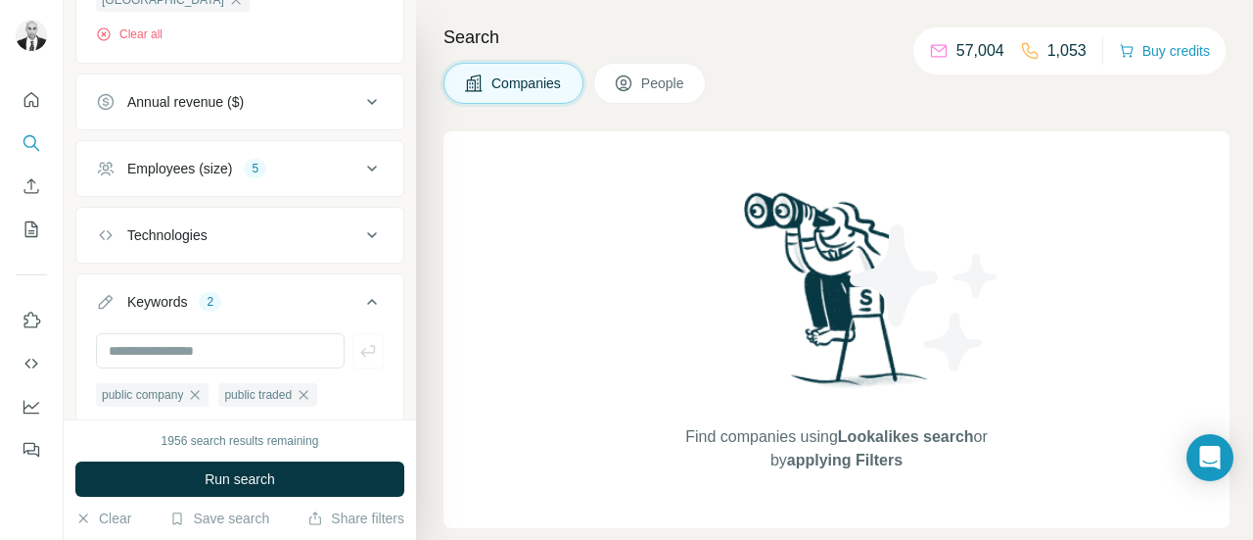
scroll to position [883, 0]
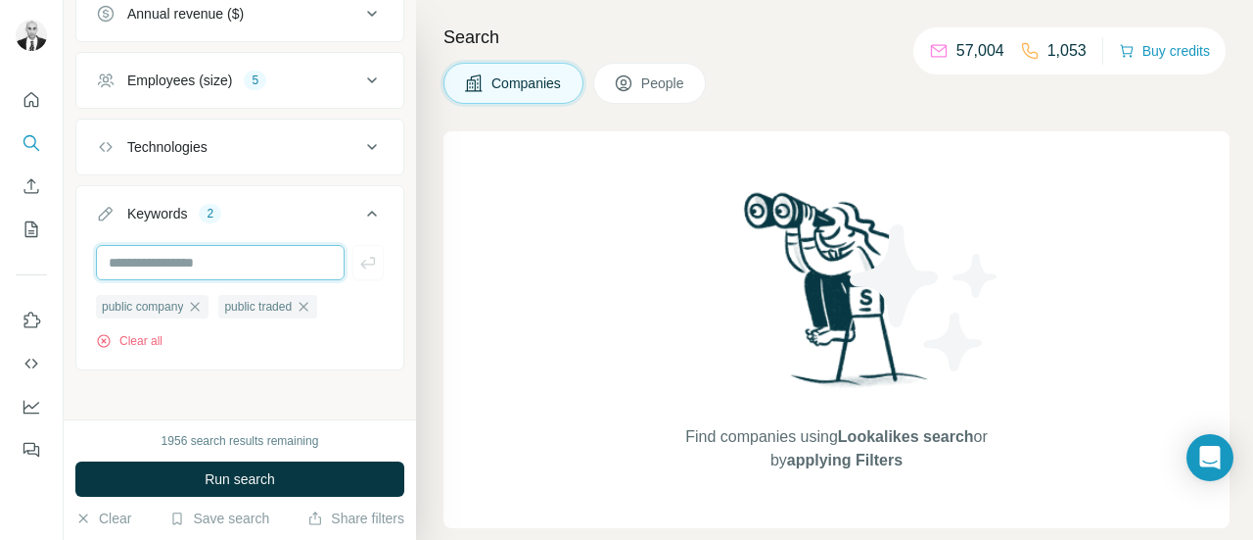
click at [222, 260] on input "text" at bounding box center [220, 262] width 249 height 35
drag, startPoint x: 660, startPoint y: 71, endPoint x: 325, endPoint y: 297, distance: 403.6
click at [660, 71] on button "People" at bounding box center [650, 83] width 114 height 41
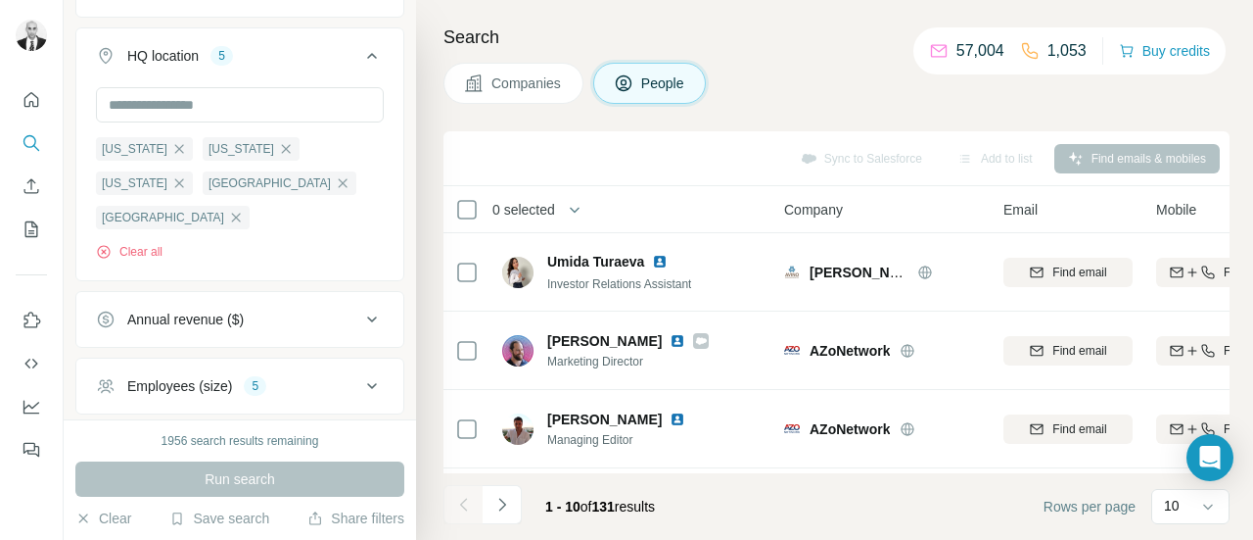
scroll to position [1186, 0]
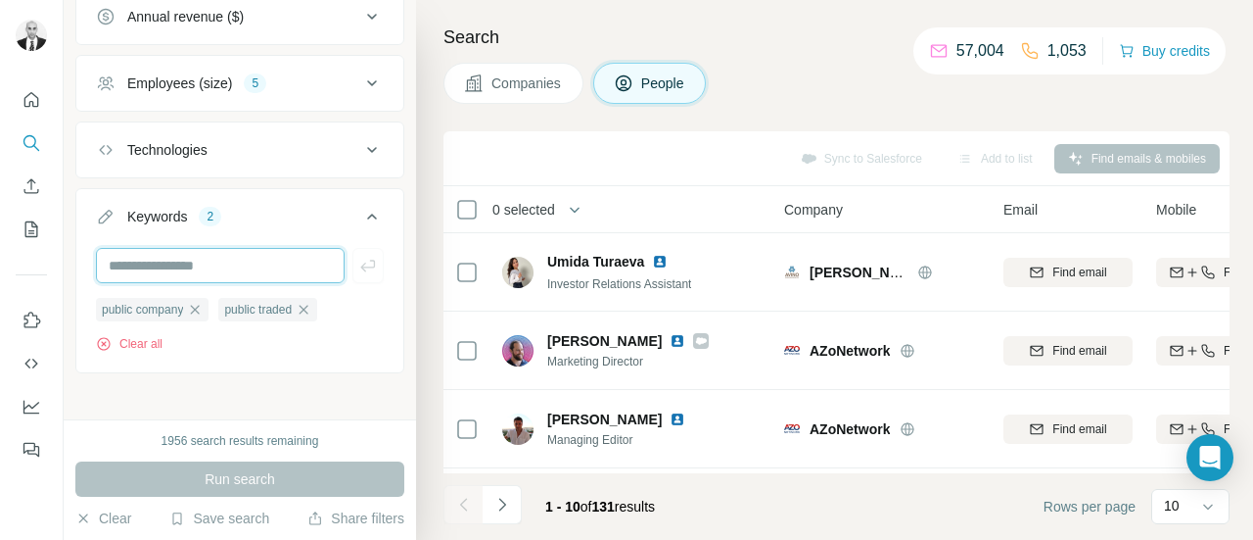
click at [216, 260] on input "text" at bounding box center [220, 265] width 249 height 35
type input "******"
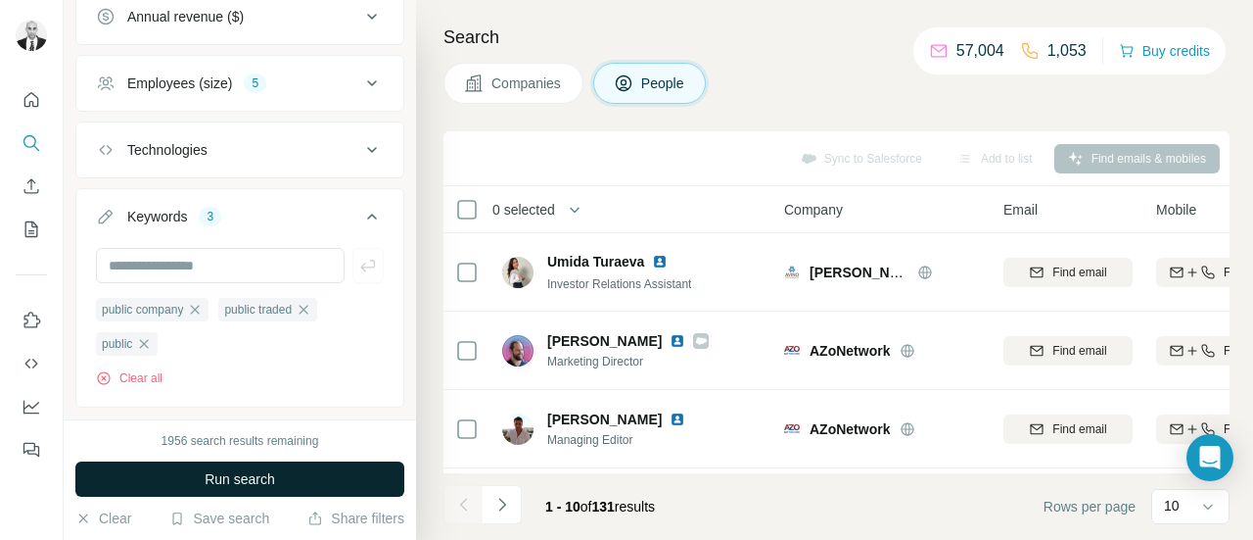
click at [310, 470] on button "Run search" at bounding box center [239, 478] width 329 height 35
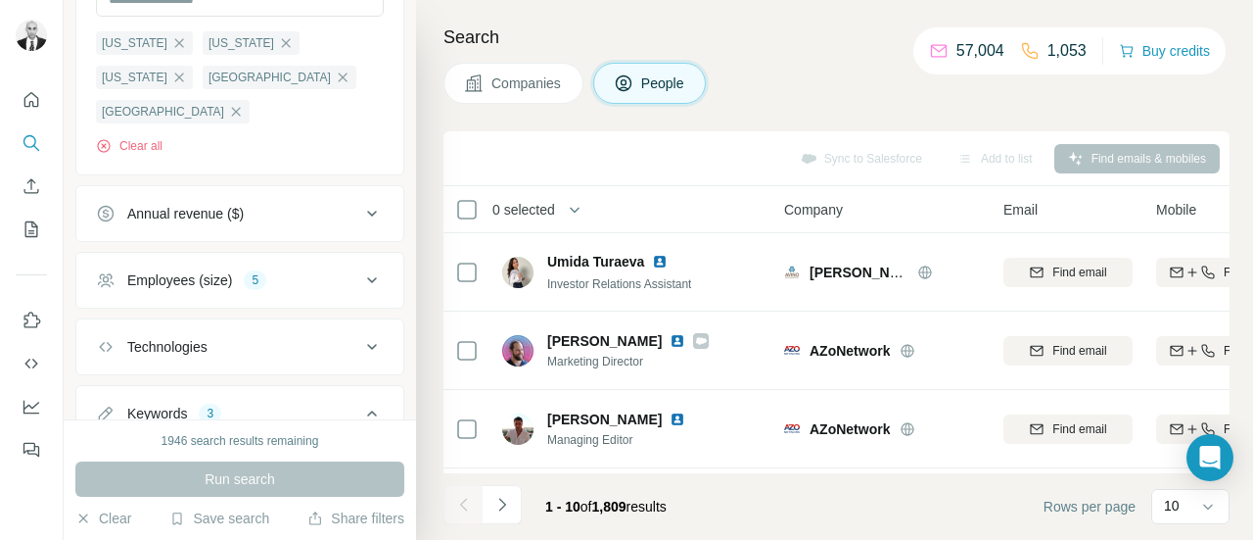
scroll to position [990, 0]
click at [361, 272] on icon at bounding box center [372, 279] width 24 height 24
click at [106, 349] on icon at bounding box center [108, 359] width 20 height 20
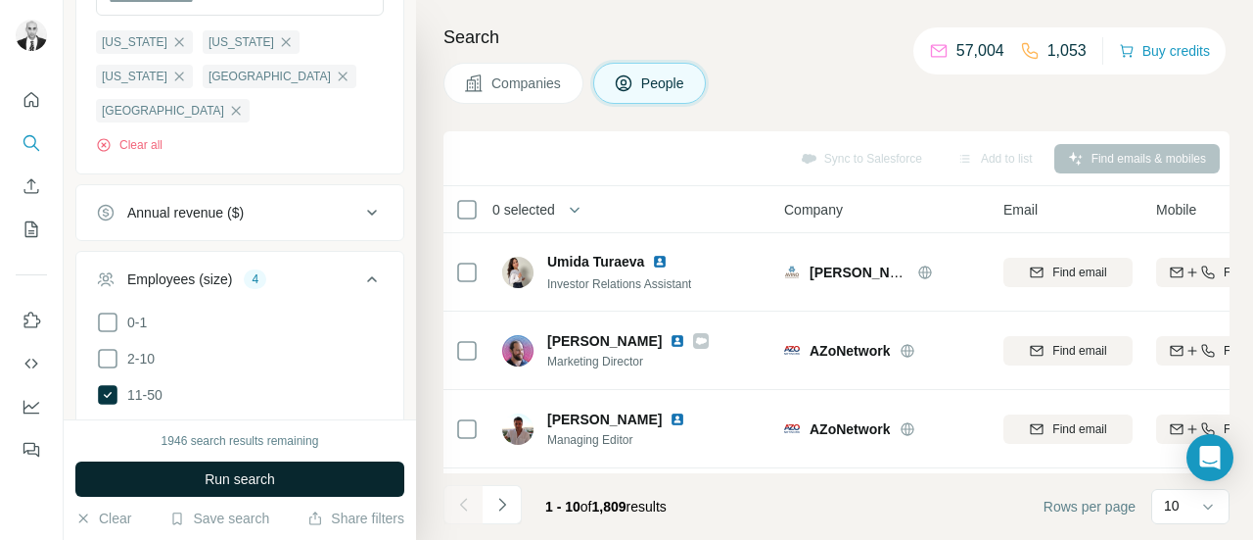
click at [200, 477] on button "Run search" at bounding box center [239, 478] width 329 height 35
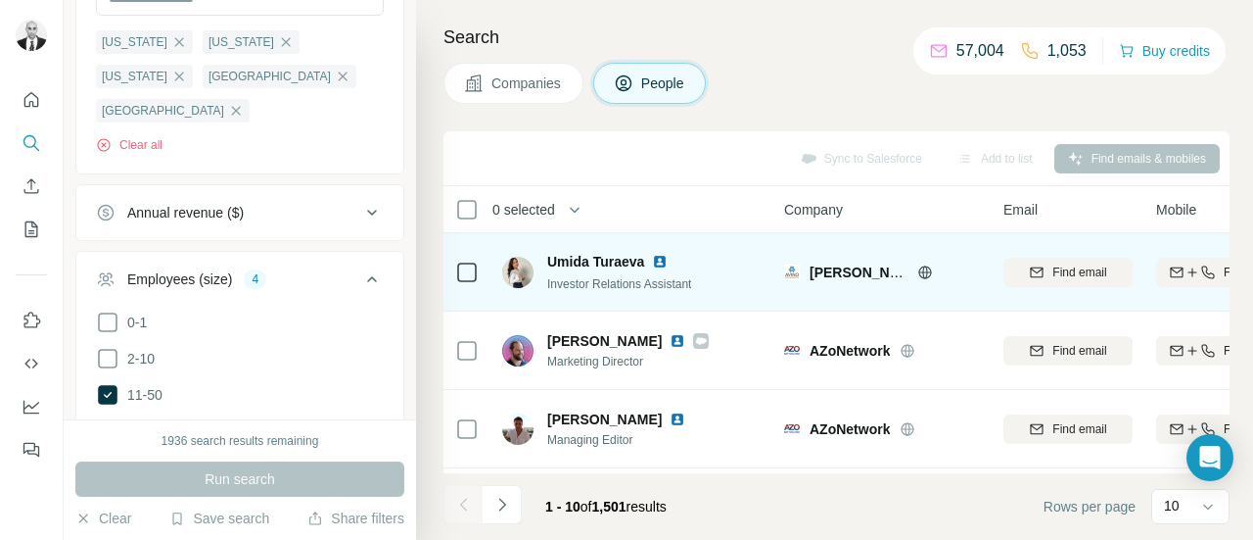
click at [664, 261] on img at bounding box center [660, 262] width 16 height 16
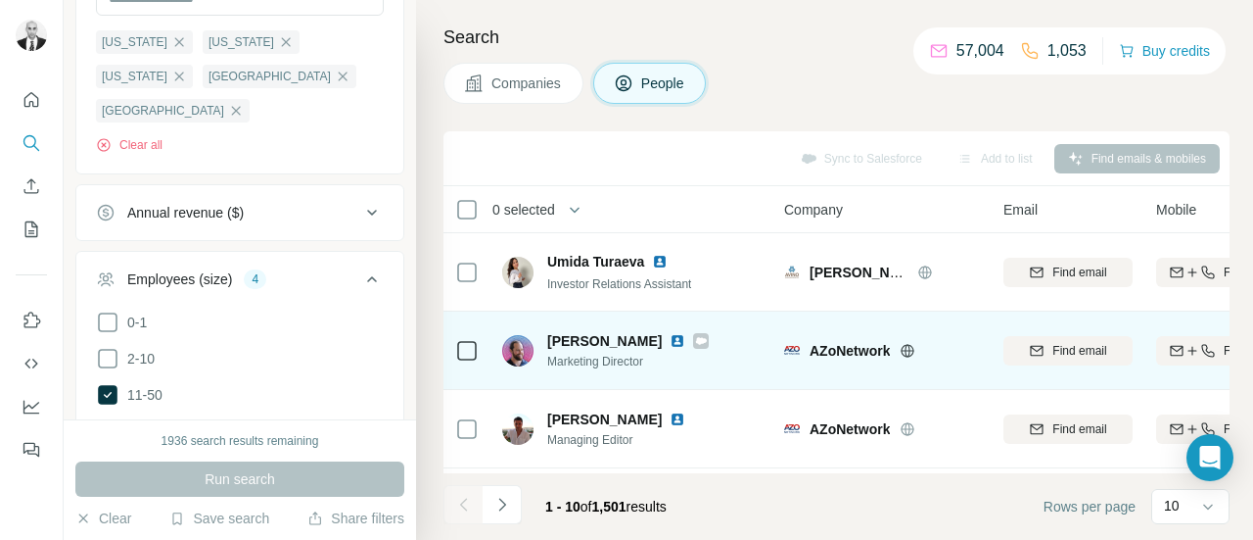
click at [670, 336] on img at bounding box center [678, 341] width 16 height 16
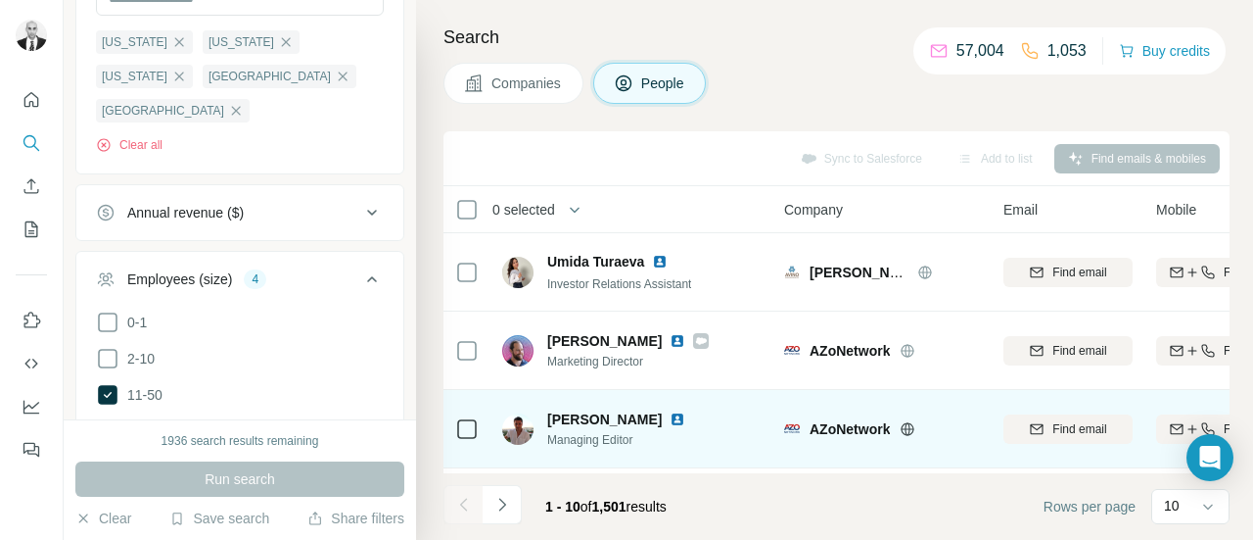
click at [670, 417] on img at bounding box center [678, 419] width 16 height 16
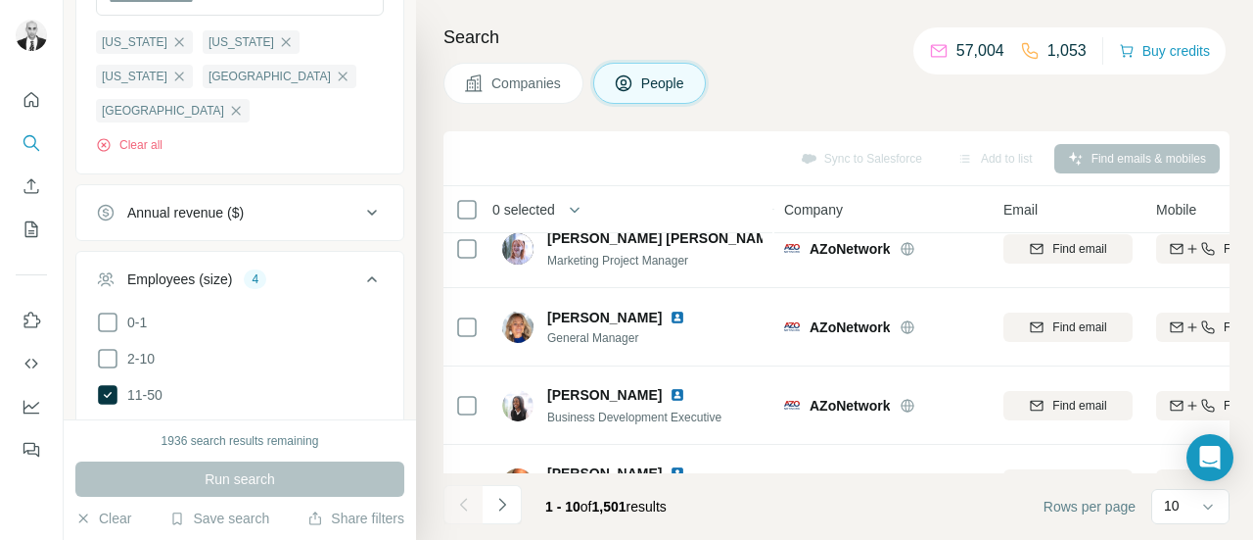
scroll to position [294, 0]
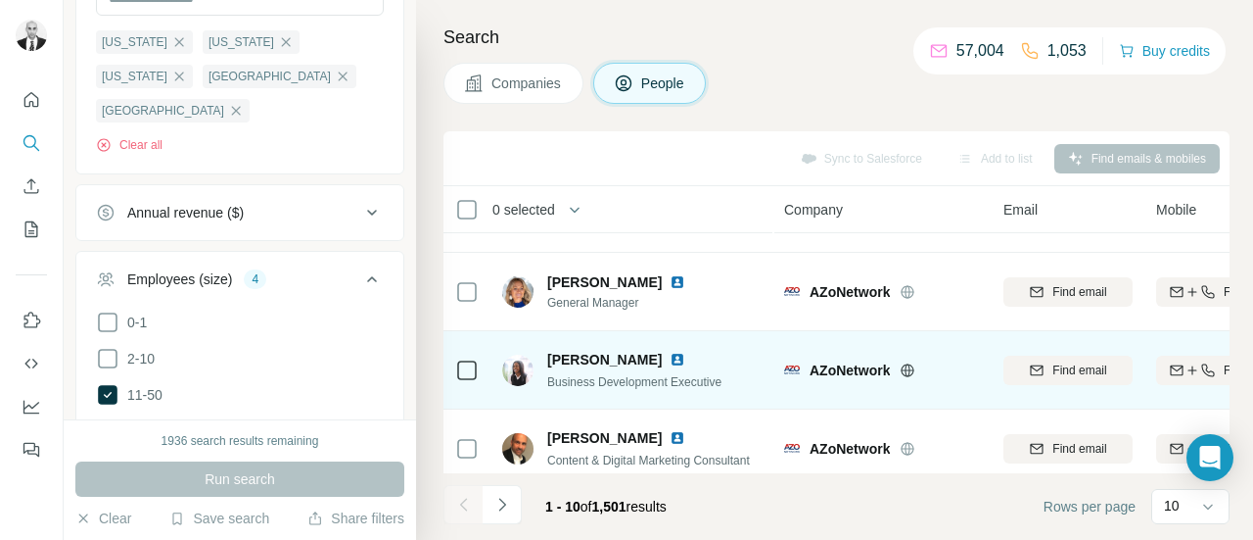
click at [670, 357] on img at bounding box center [678, 360] width 16 height 16
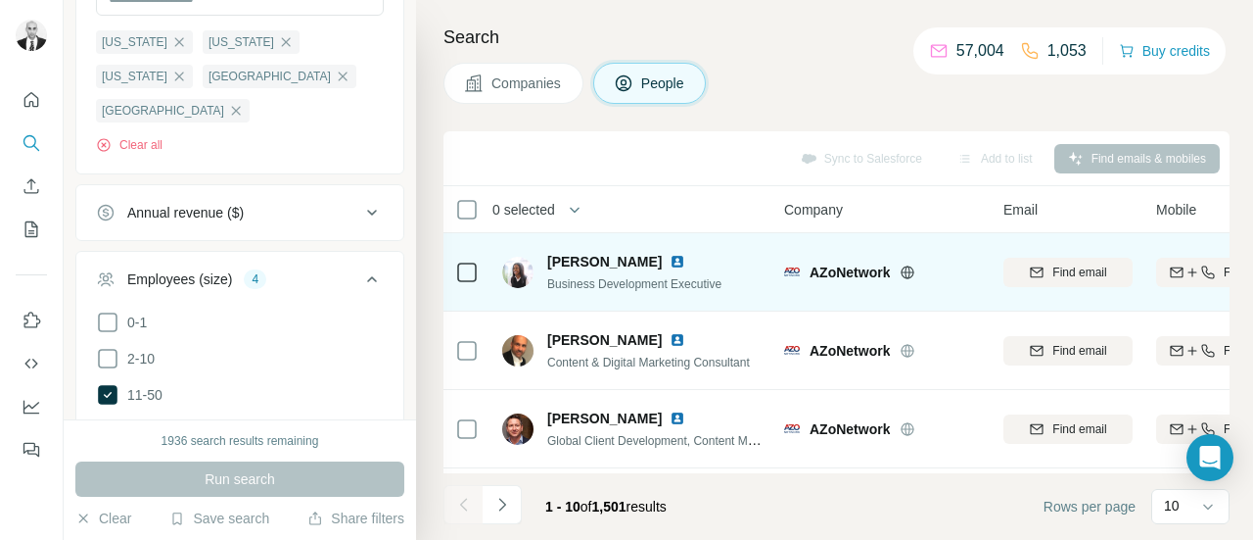
scroll to position [490, 0]
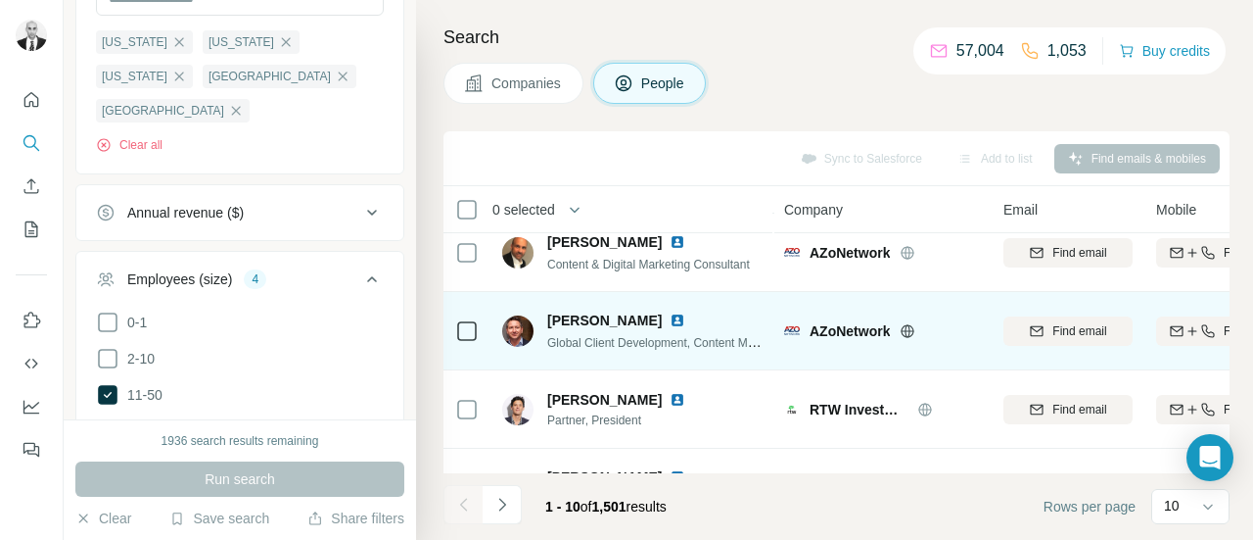
click at [670, 316] on img at bounding box center [678, 320] width 16 height 16
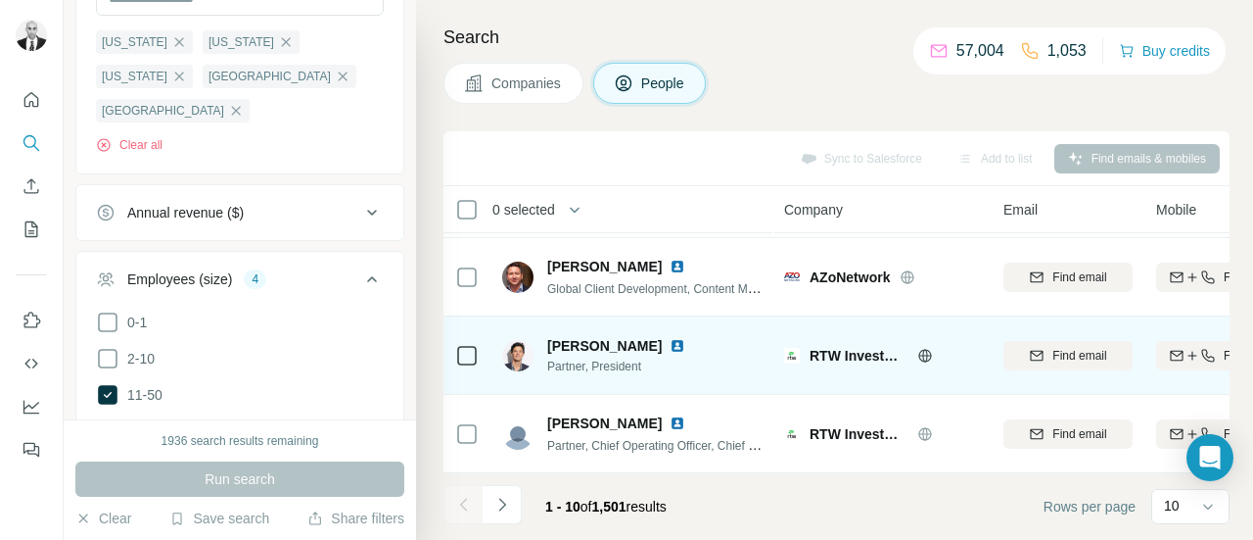
click at [670, 338] on img at bounding box center [678, 346] width 16 height 16
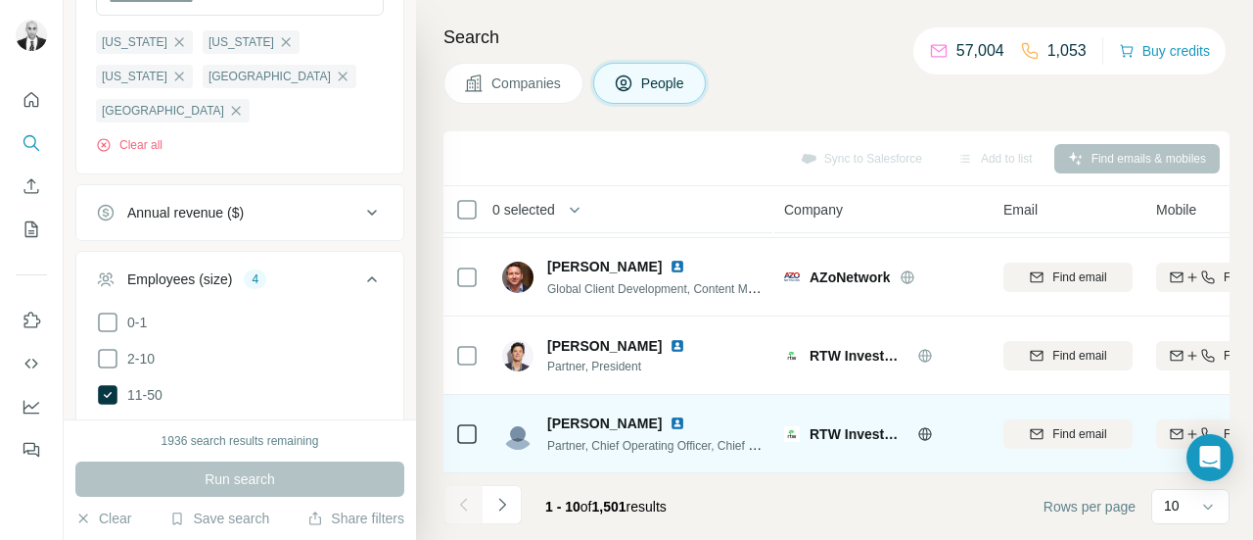
click at [680, 415] on img at bounding box center [678, 423] width 16 height 16
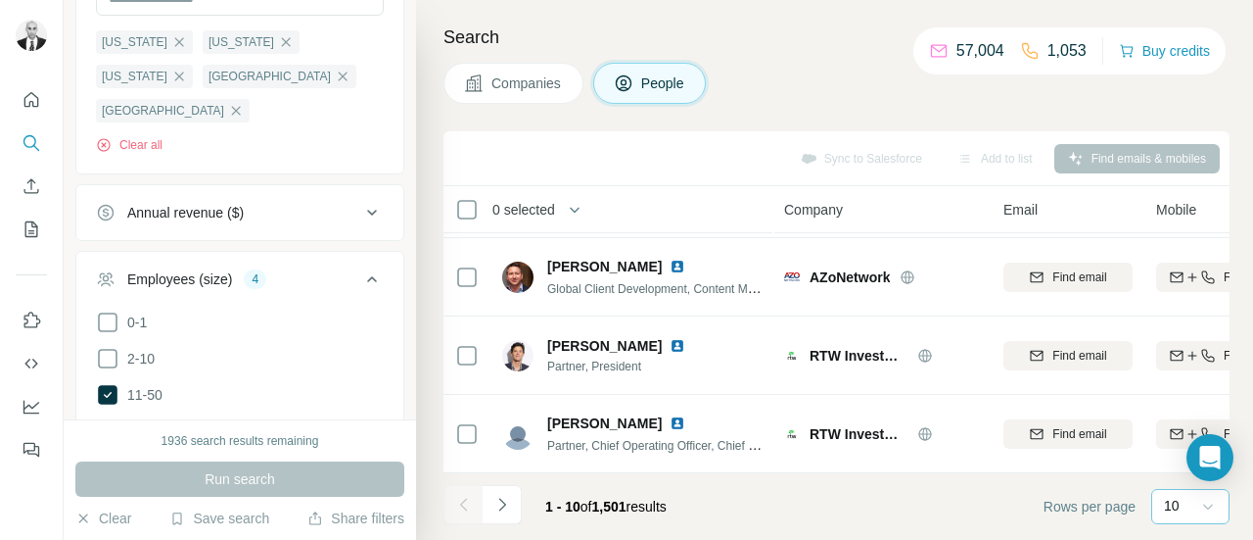
click at [1212, 504] on icon at bounding box center [1209, 507] width 10 height 6
click at [1188, 420] on div "20" at bounding box center [1190, 428] width 45 height 20
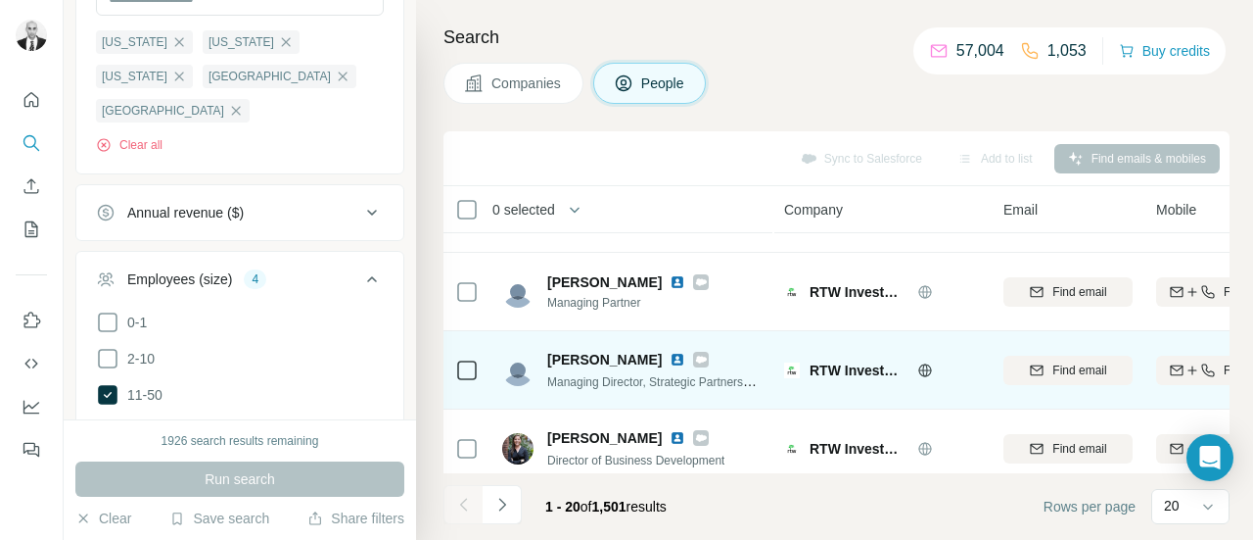
scroll to position [1175, 0]
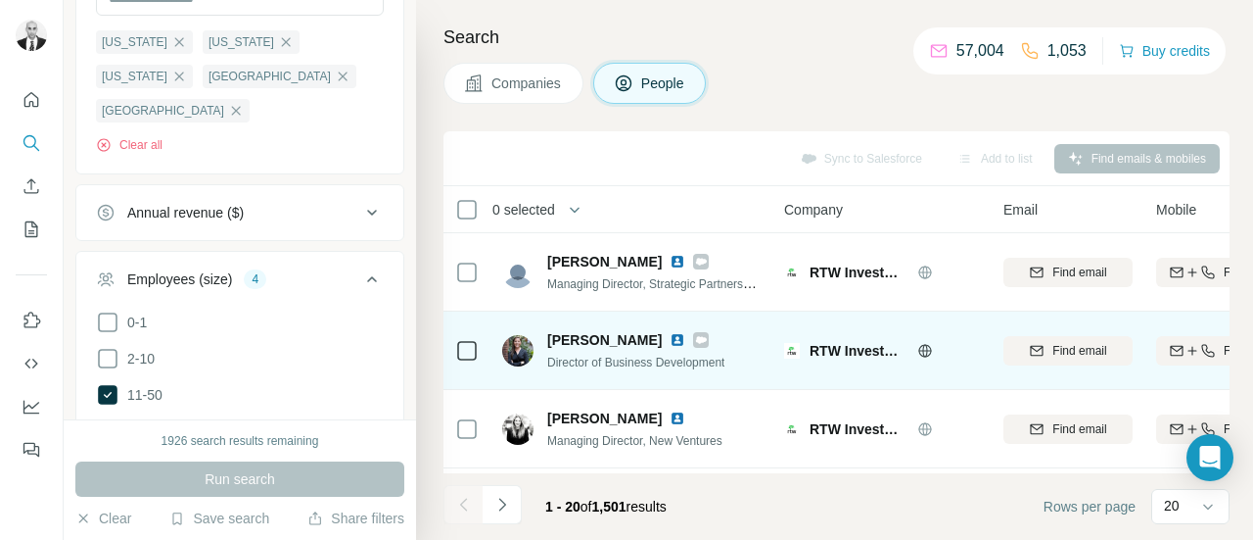
click at [670, 334] on img at bounding box center [678, 340] width 16 height 16
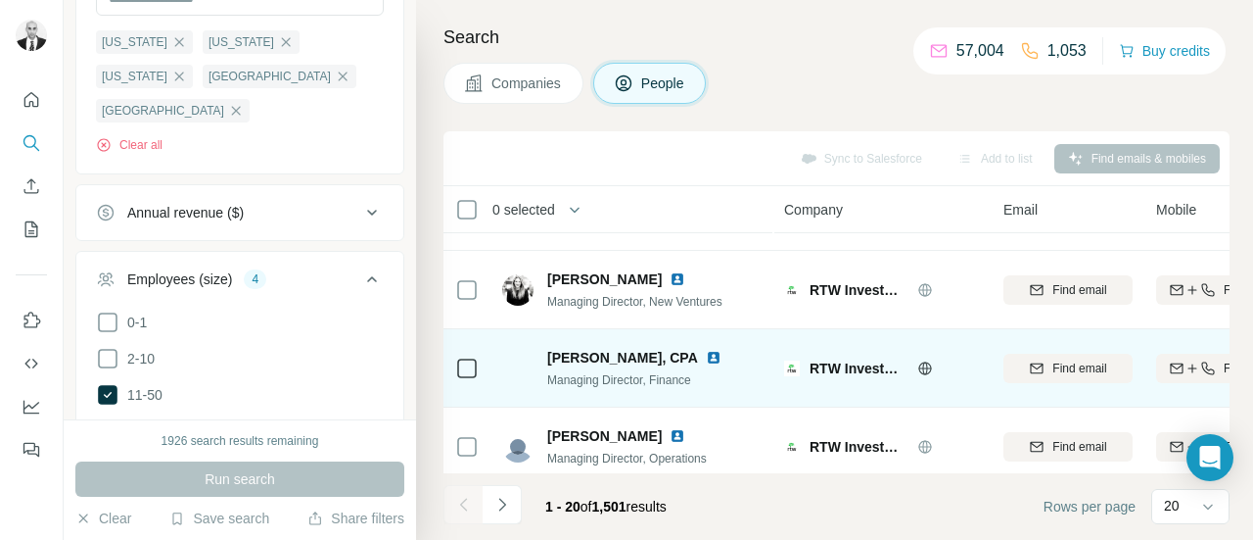
scroll to position [1337, 0]
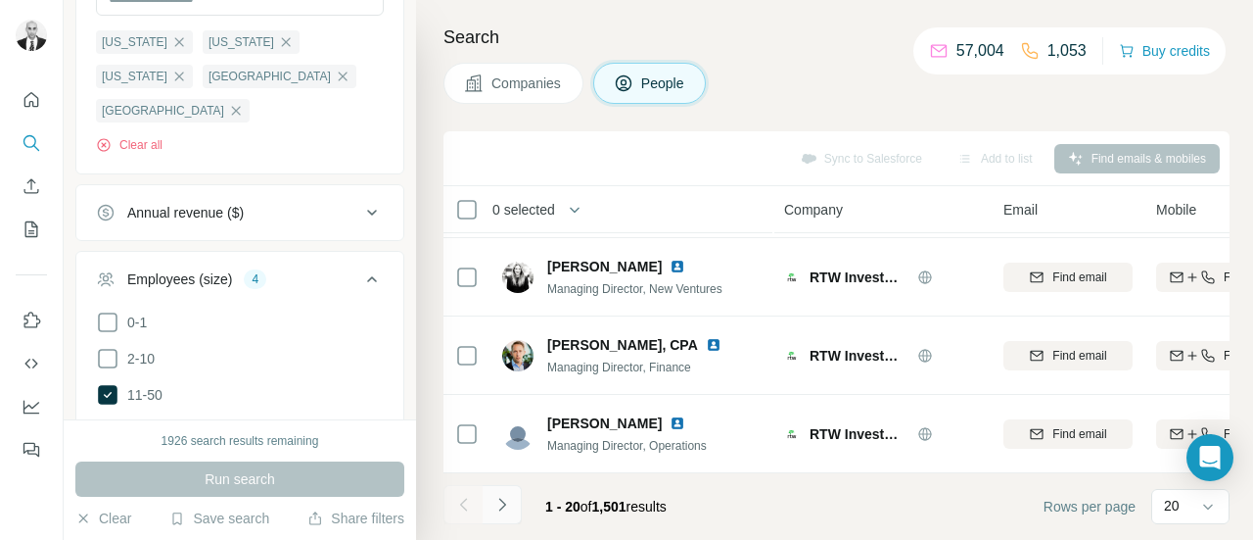
click at [498, 505] on icon "Navigate to next page" at bounding box center [503, 505] width 20 height 20
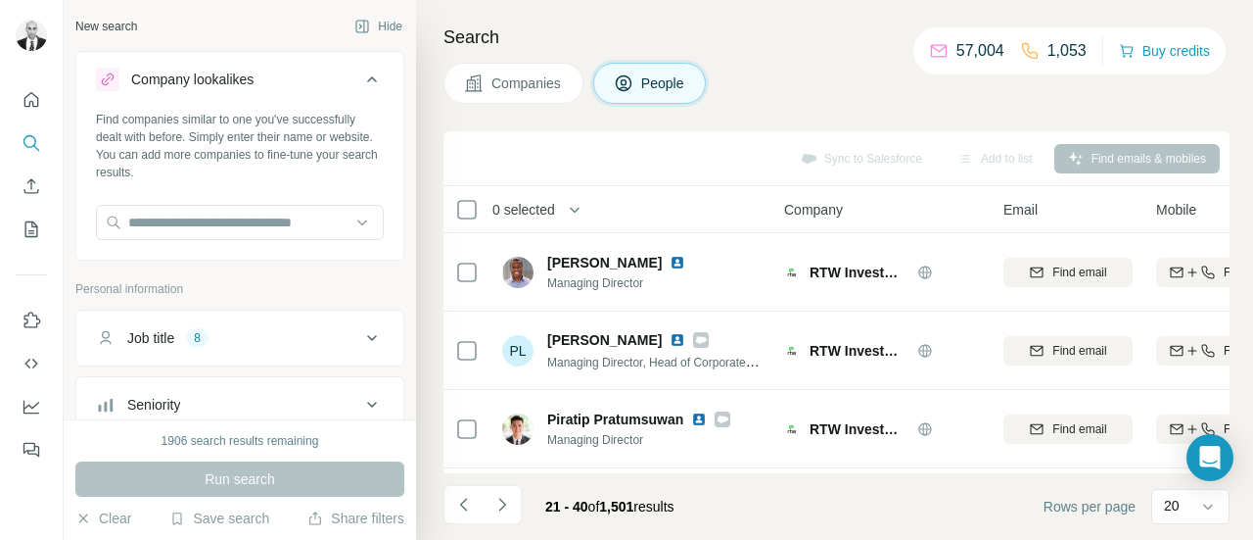
scroll to position [1337, 0]
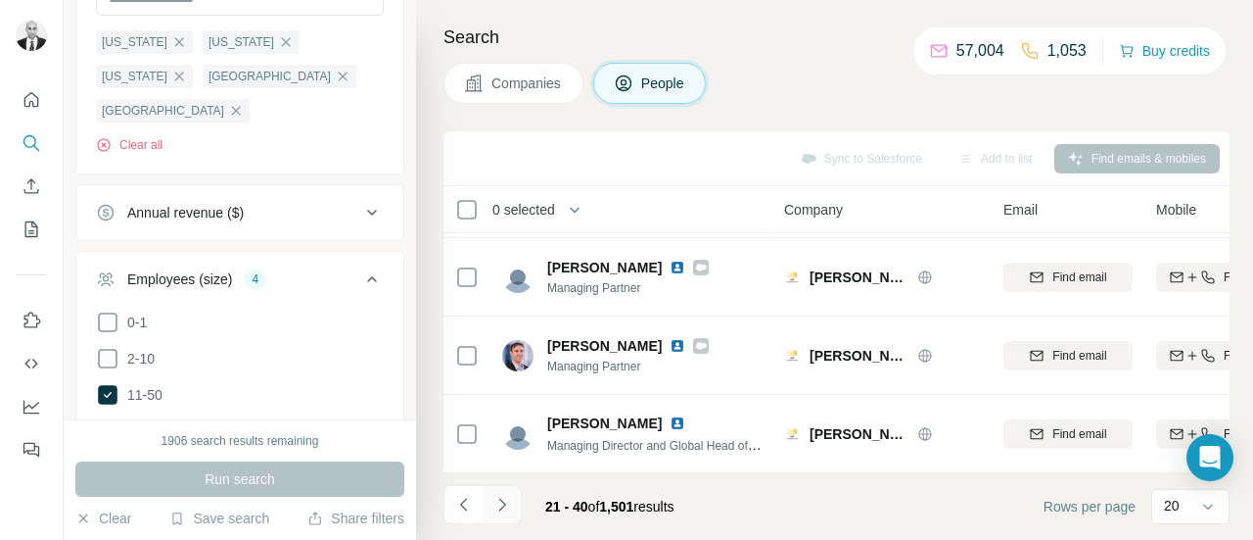
click at [501, 496] on icon "Navigate to next page" at bounding box center [503, 505] width 20 height 20
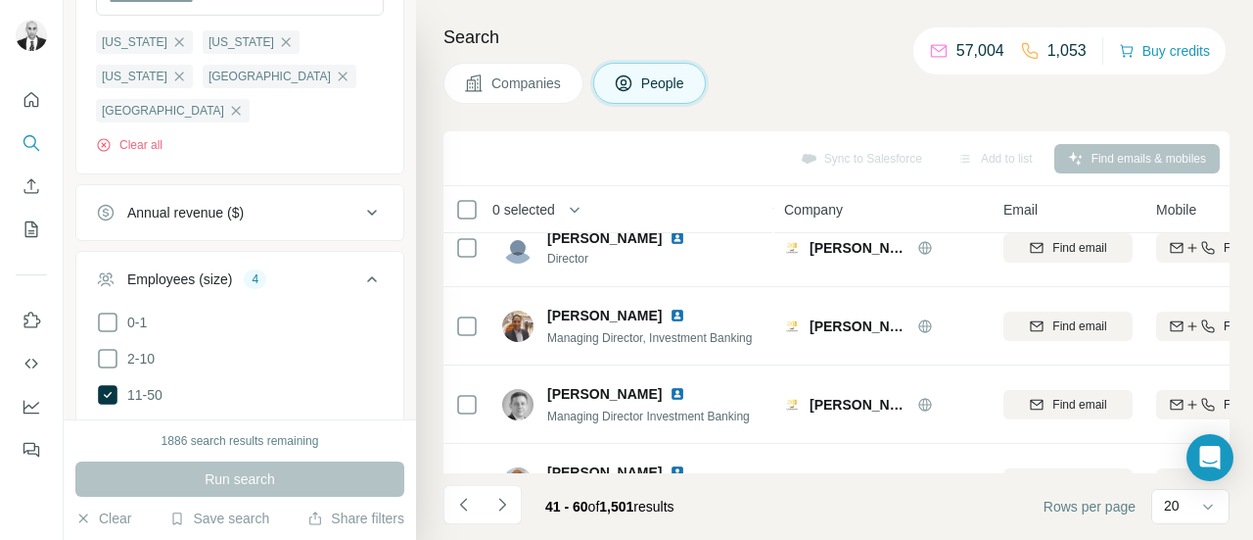
scroll to position [0, 0]
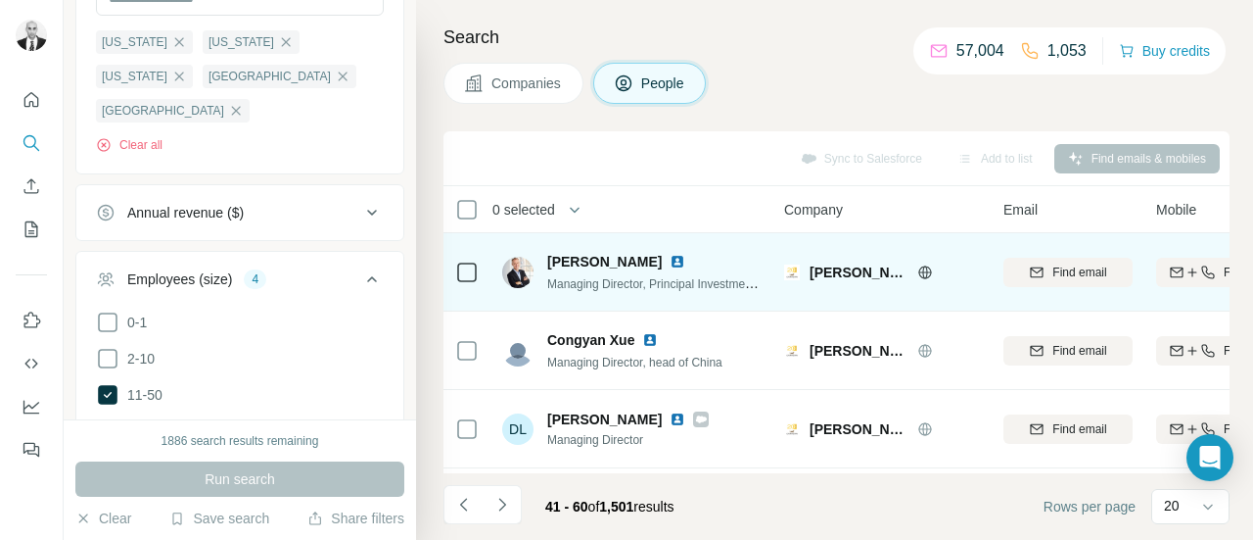
click at [670, 260] on img at bounding box center [678, 262] width 16 height 16
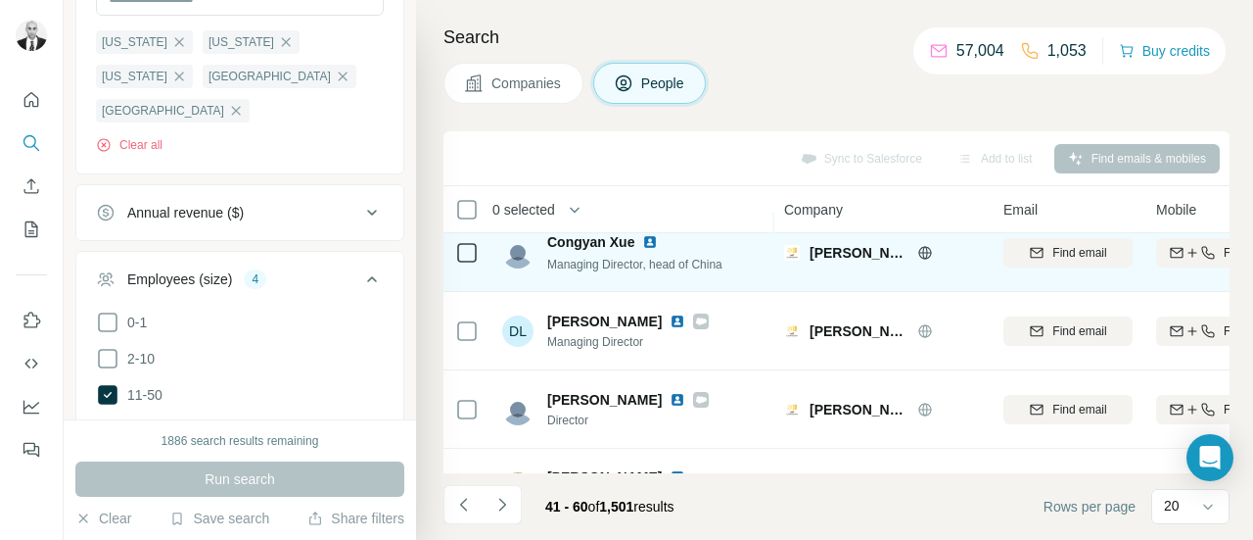
scroll to position [196, 0]
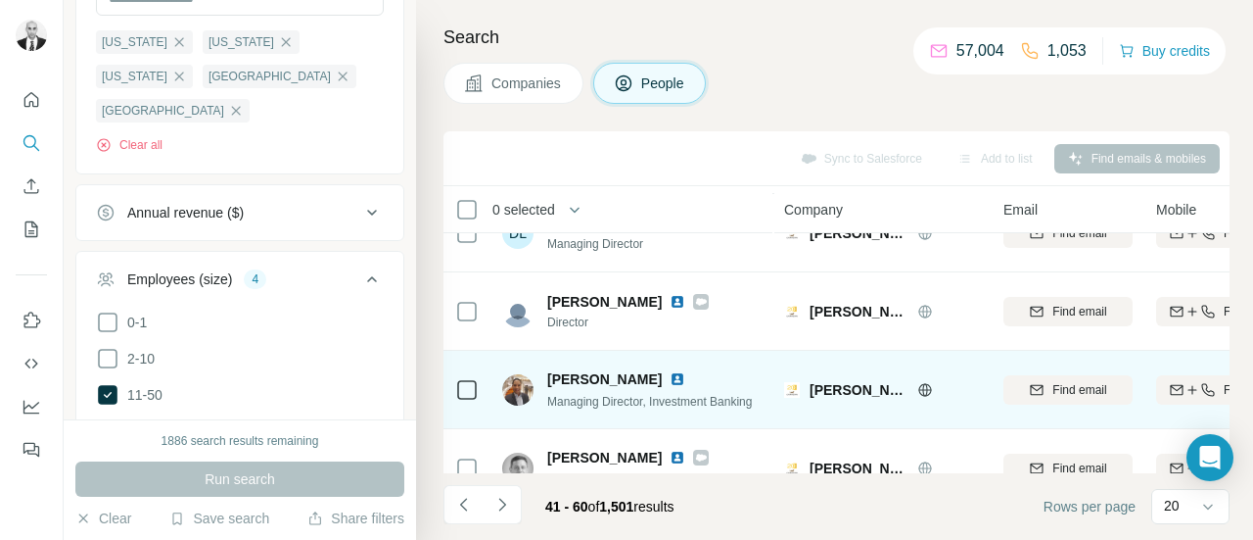
click at [670, 376] on img at bounding box center [678, 379] width 16 height 16
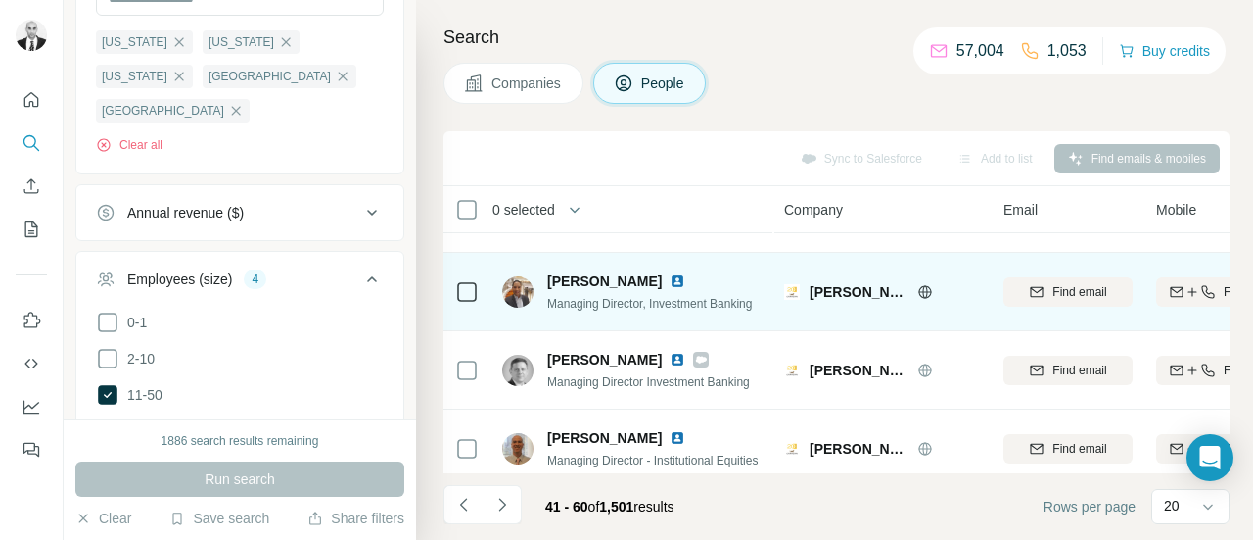
scroll to position [392, 0]
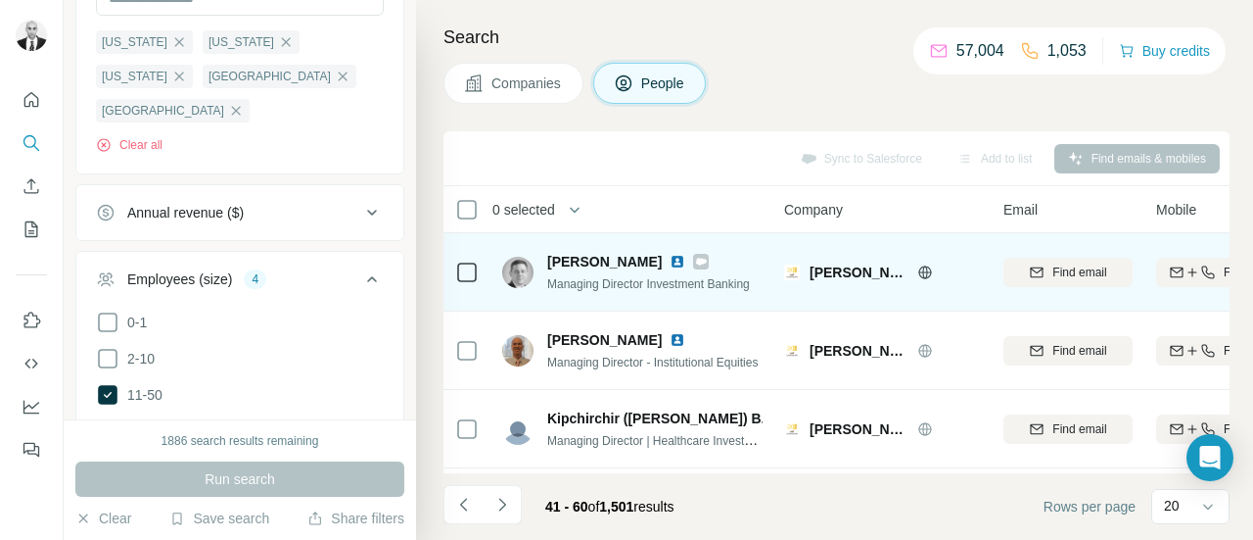
click at [670, 263] on img at bounding box center [678, 262] width 16 height 16
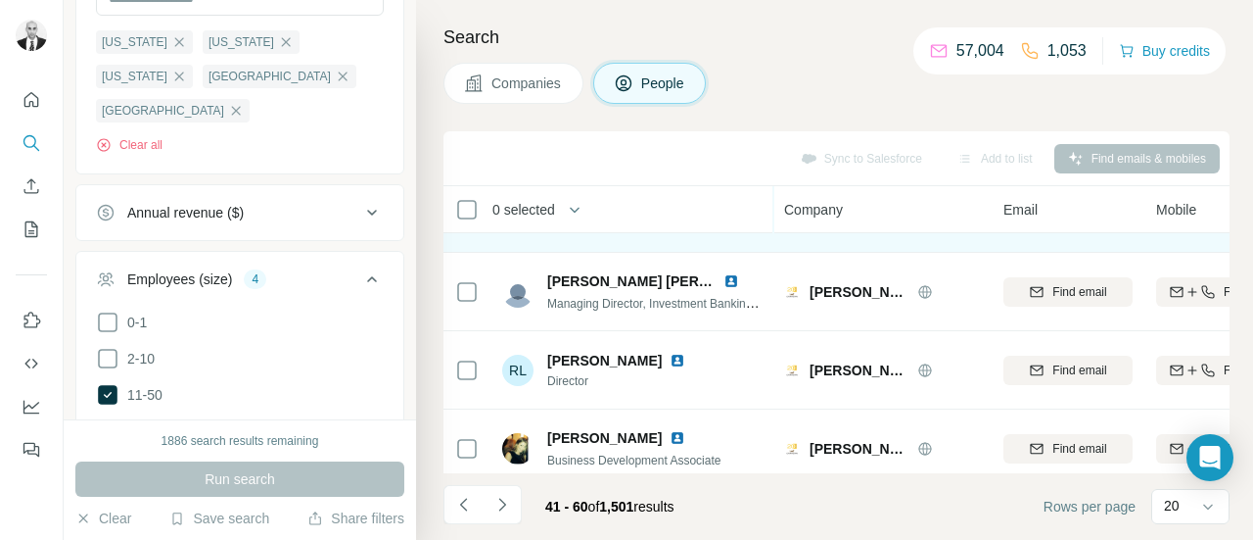
scroll to position [783, 0]
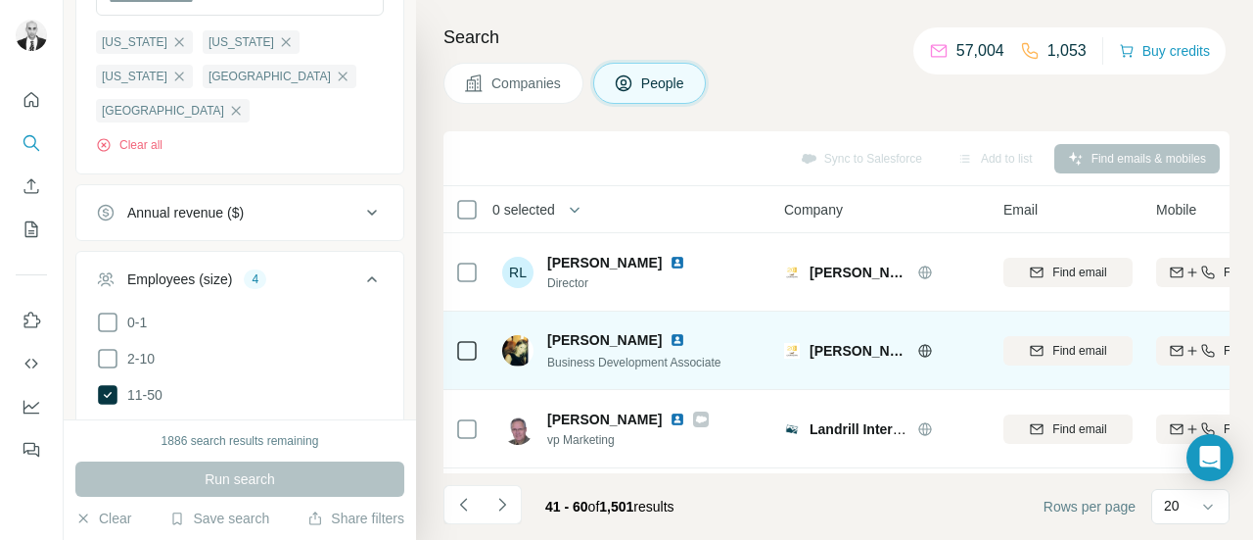
click at [670, 334] on img at bounding box center [678, 340] width 16 height 16
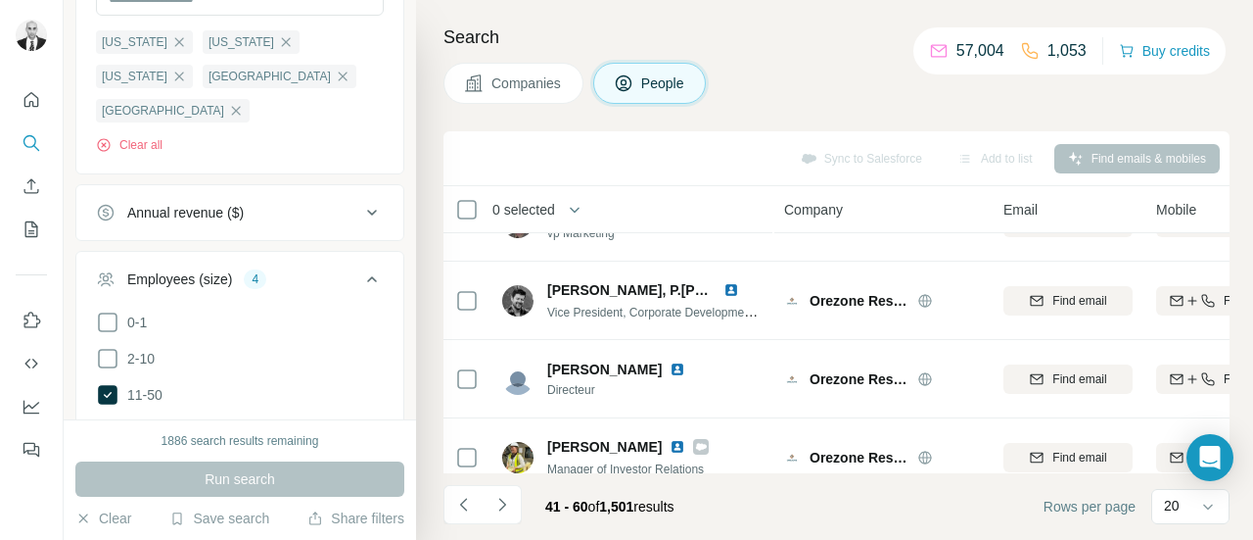
scroll to position [881, 0]
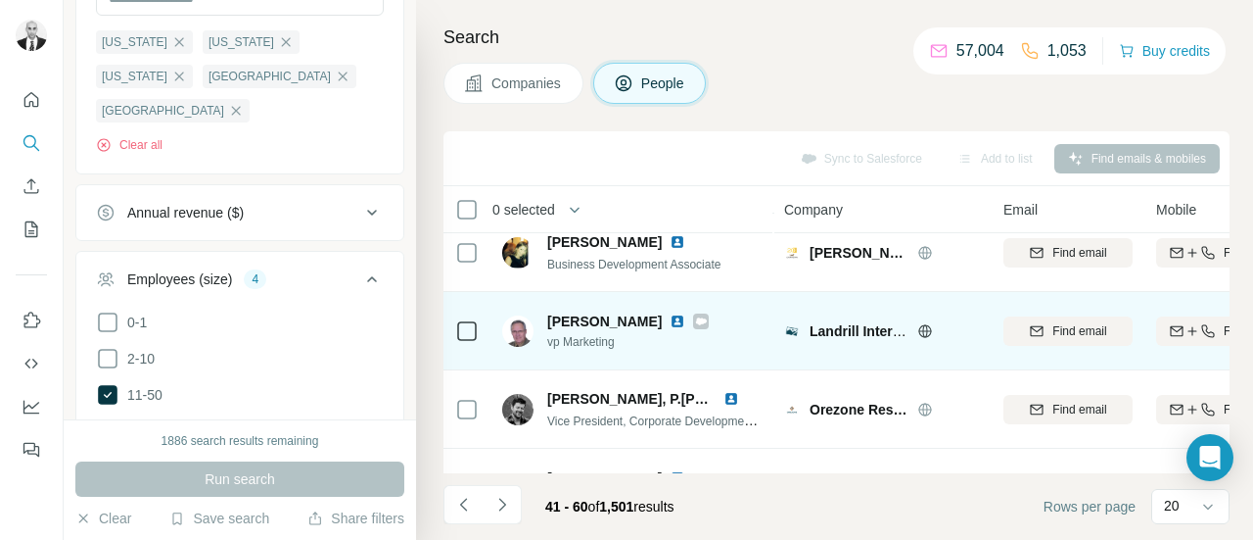
click at [679, 316] on img at bounding box center [678, 321] width 16 height 16
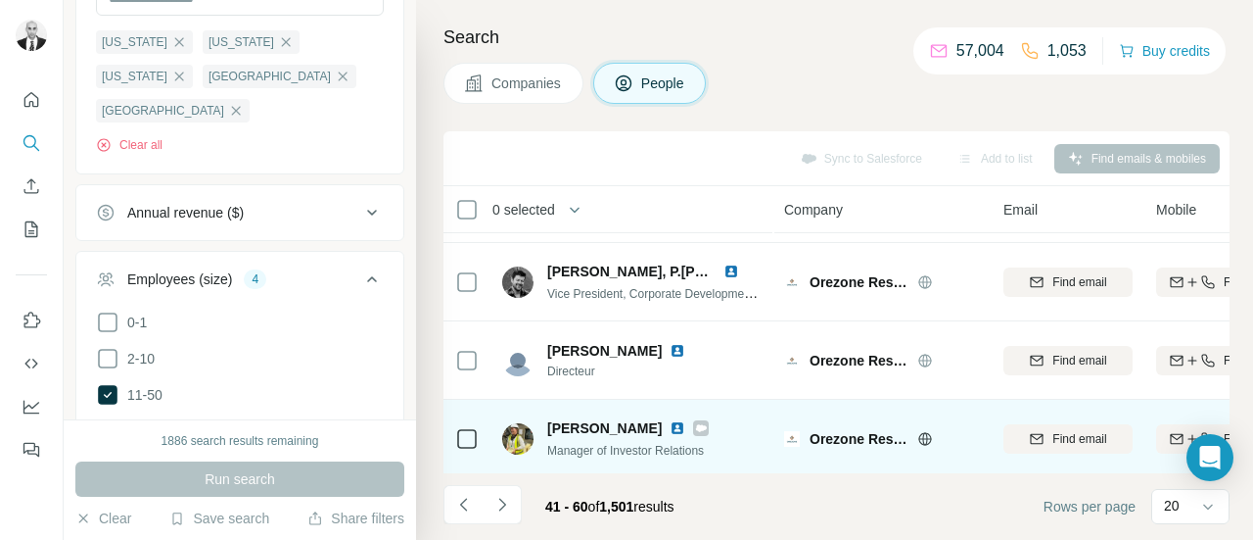
scroll to position [979, 0]
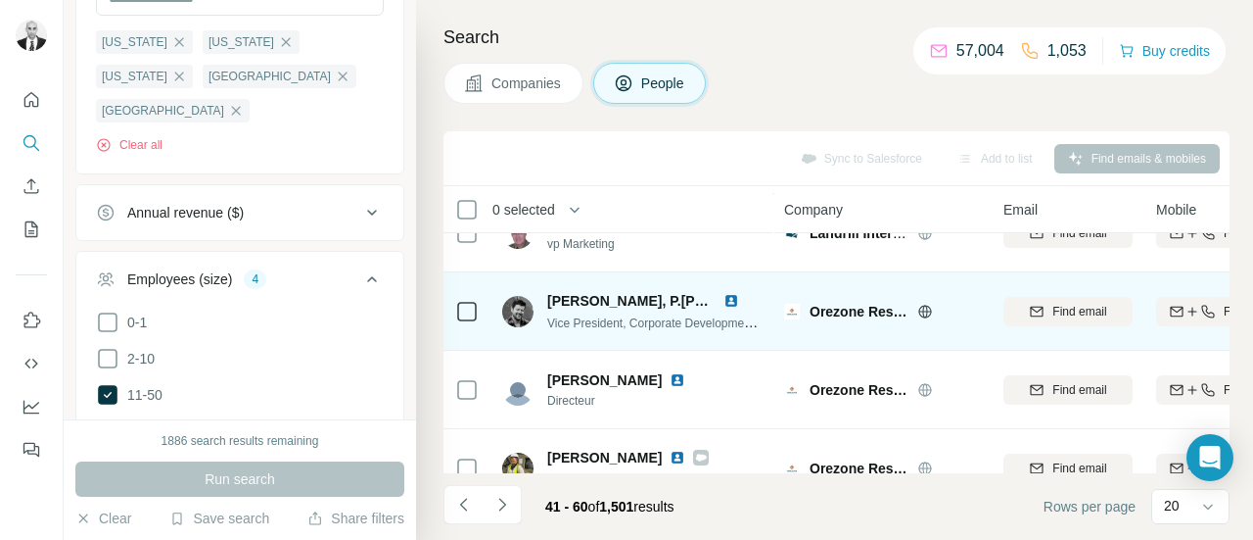
click at [728, 299] on img at bounding box center [732, 301] width 16 height 16
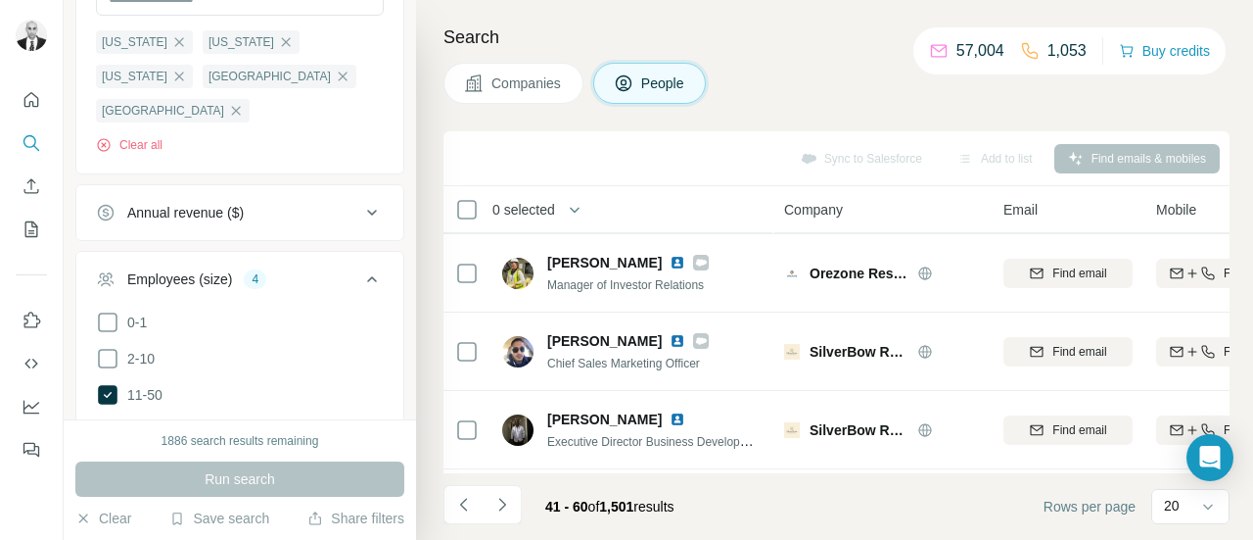
scroll to position [1175, 0]
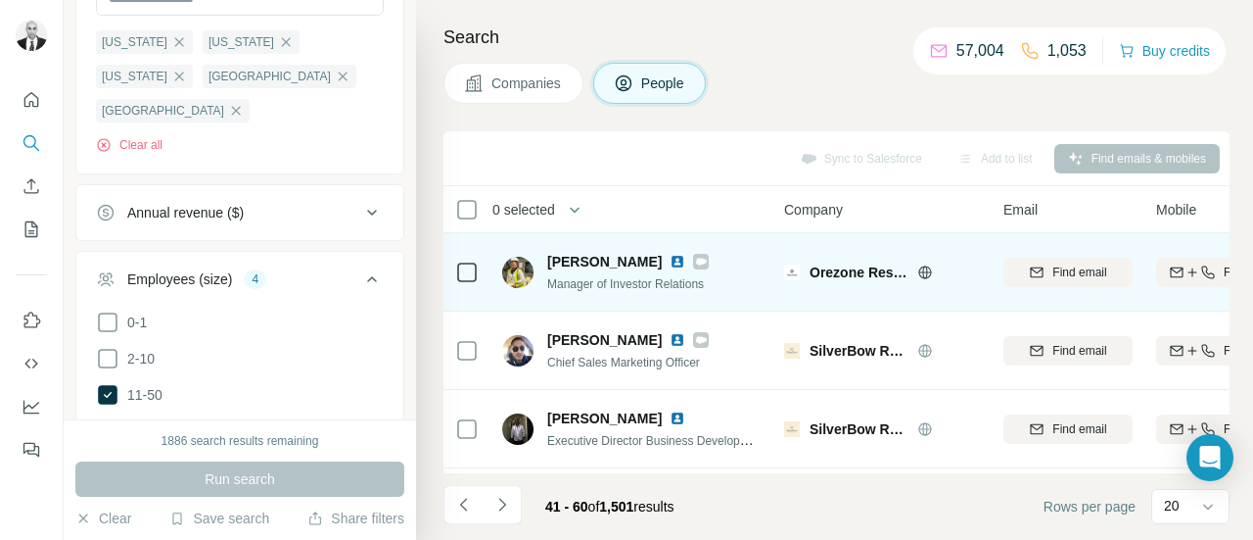
click at [685, 257] on img at bounding box center [678, 262] width 16 height 16
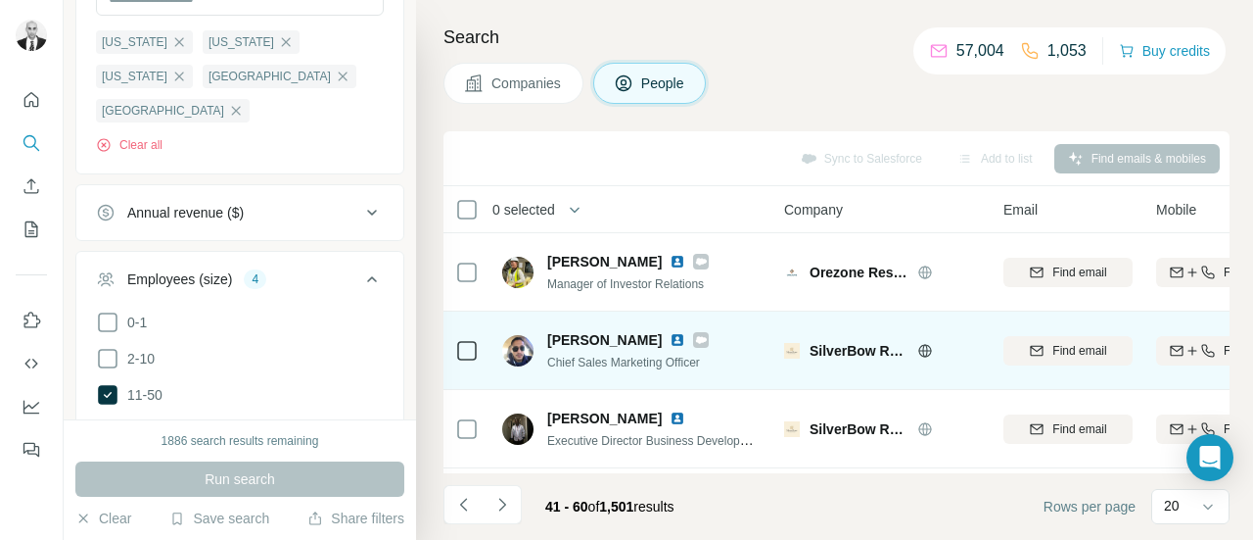
click at [670, 340] on img at bounding box center [678, 340] width 16 height 16
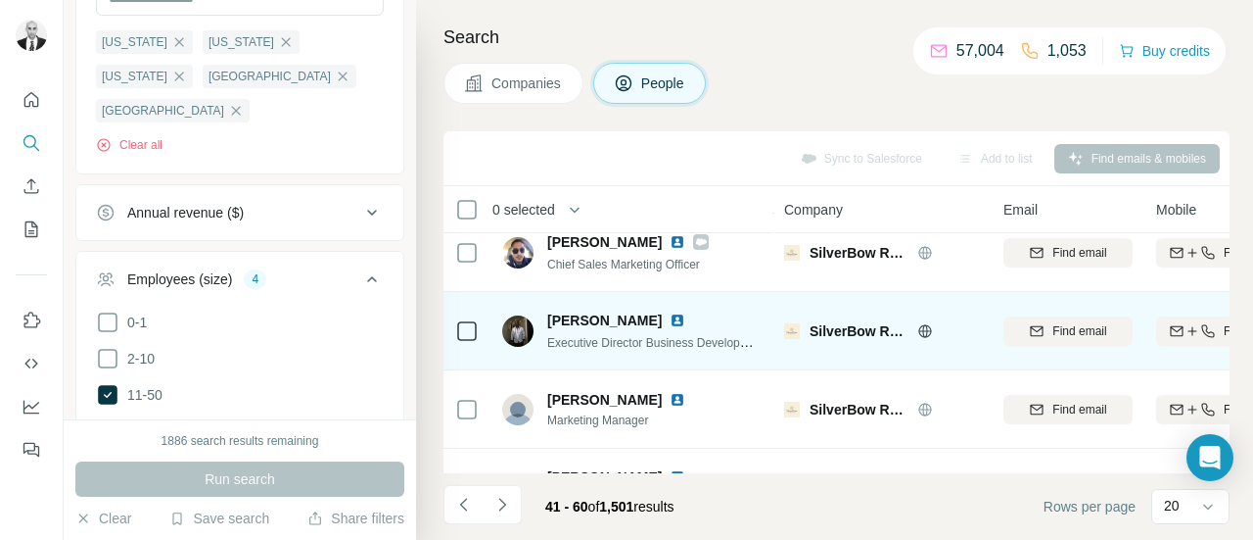
click at [670, 322] on img at bounding box center [678, 320] width 16 height 16
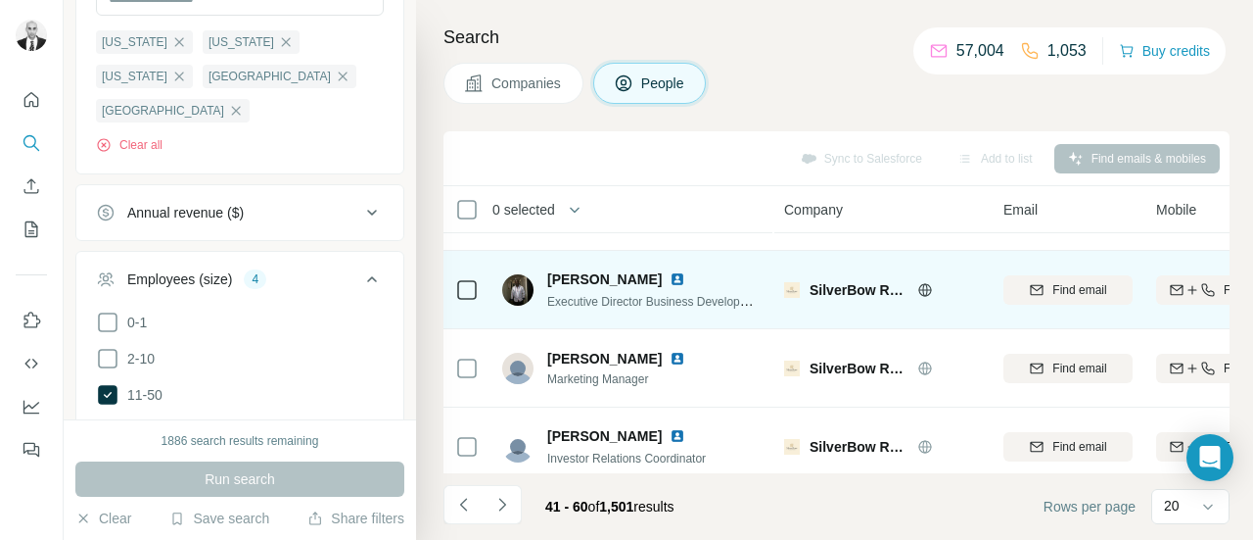
scroll to position [1337, 0]
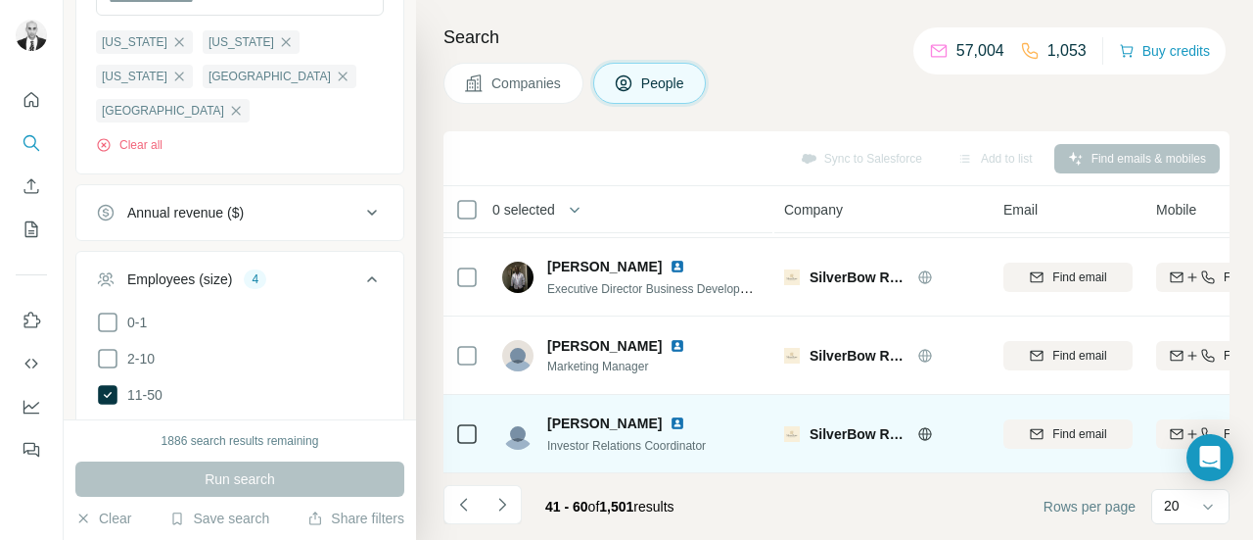
click at [685, 415] on img at bounding box center [678, 423] width 16 height 16
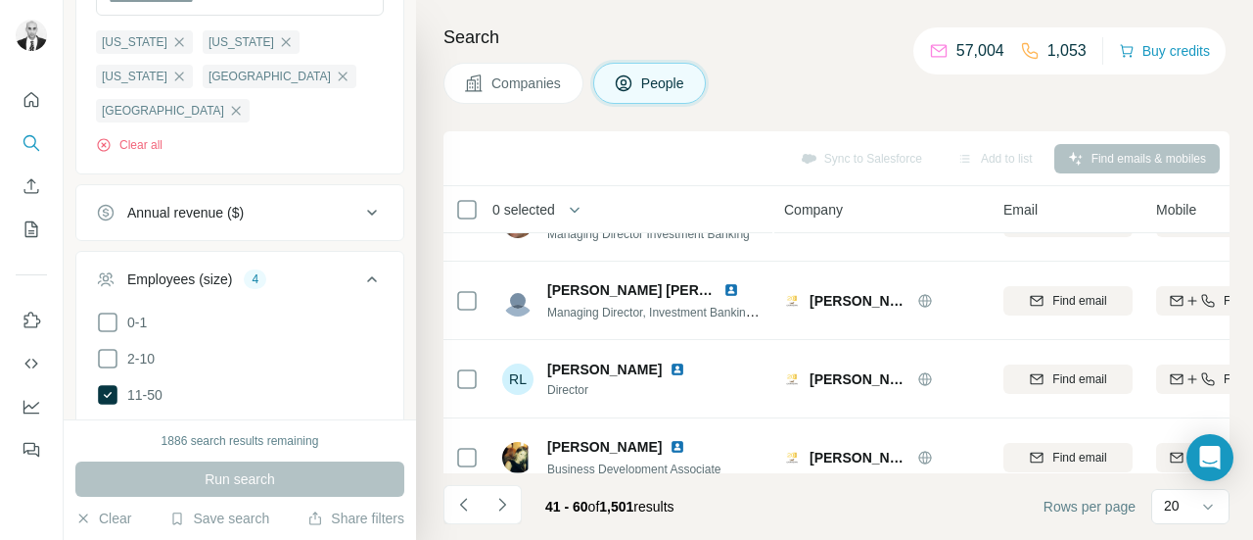
scroll to position [455, 0]
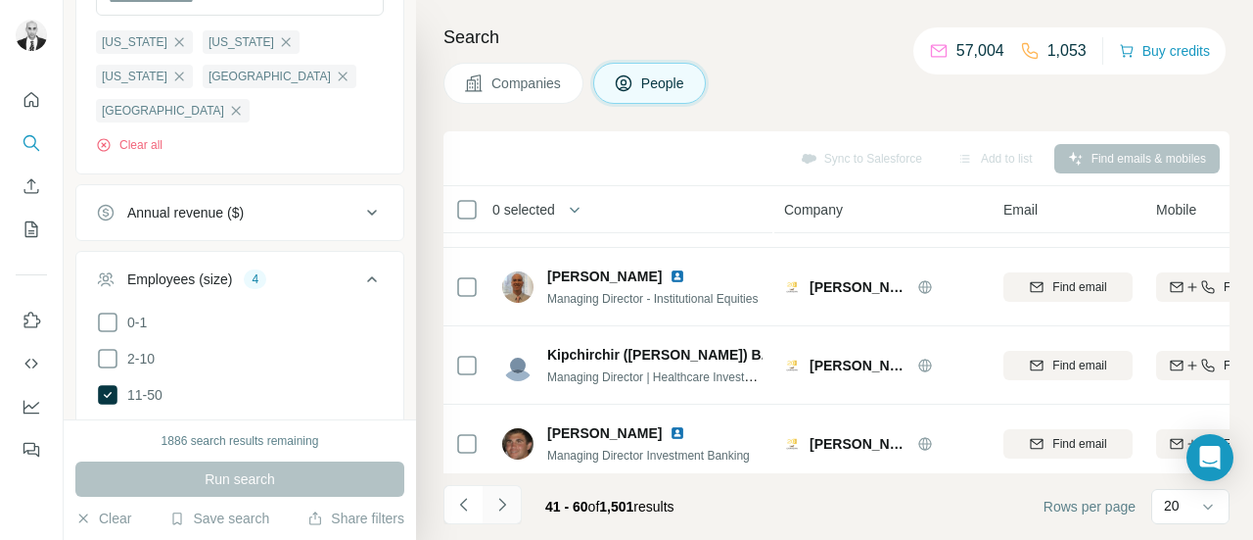
click at [509, 512] on icon "Navigate to next page" at bounding box center [503, 505] width 20 height 20
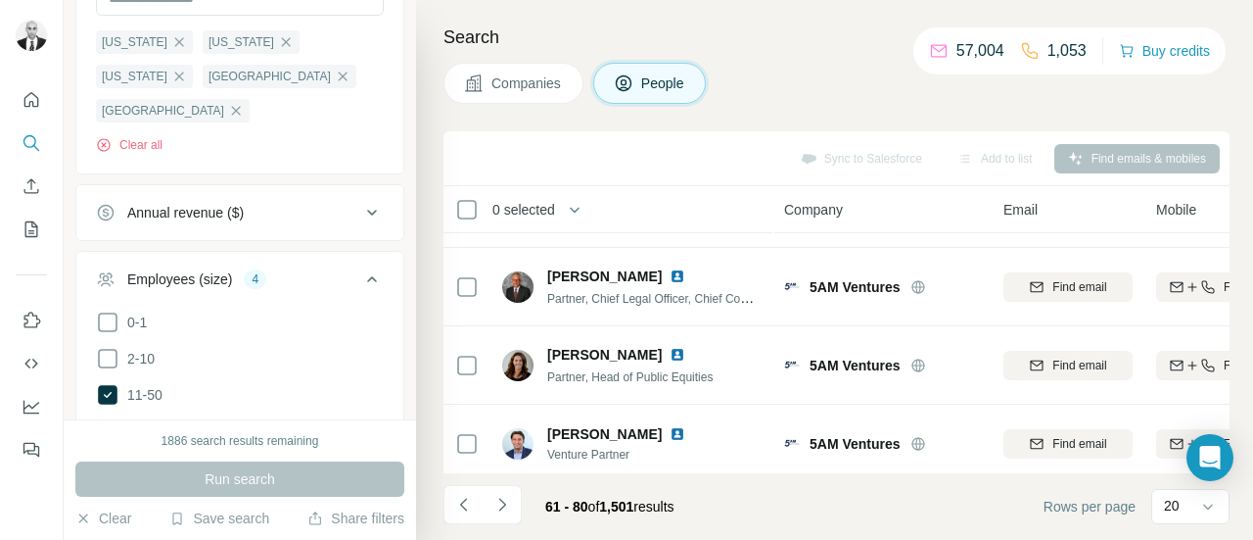
scroll to position [0, 0]
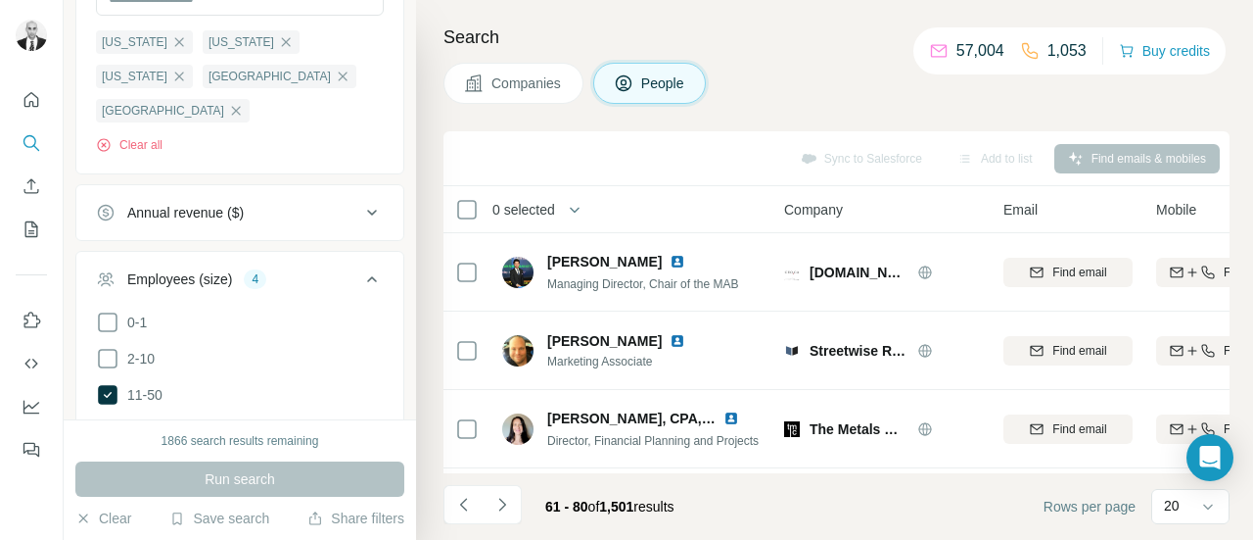
click at [670, 259] on img at bounding box center [678, 262] width 16 height 16
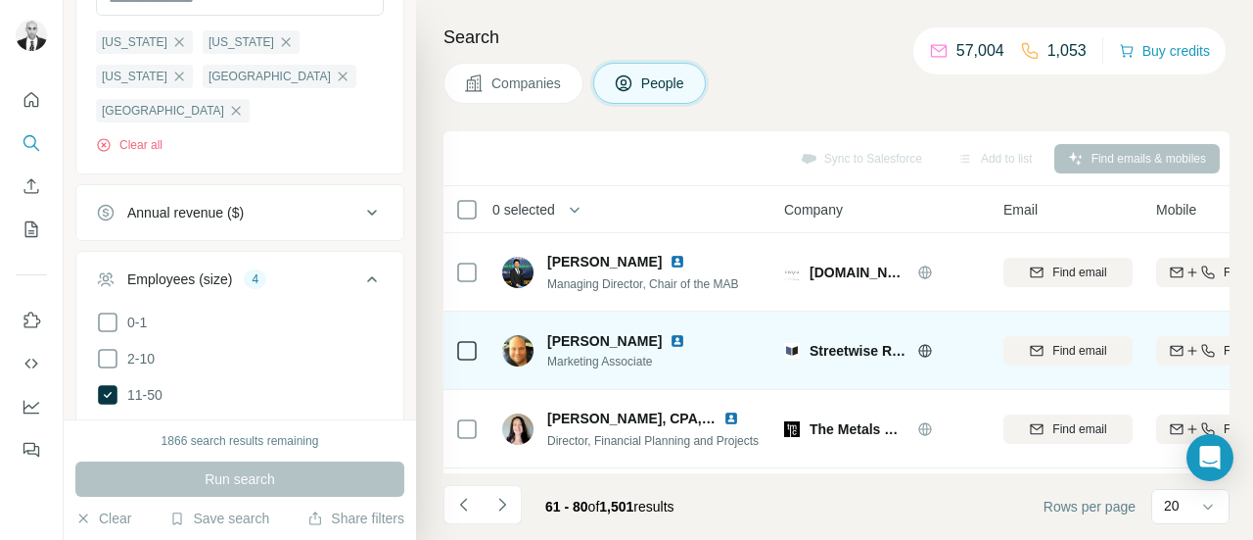
click at [670, 342] on img at bounding box center [678, 341] width 16 height 16
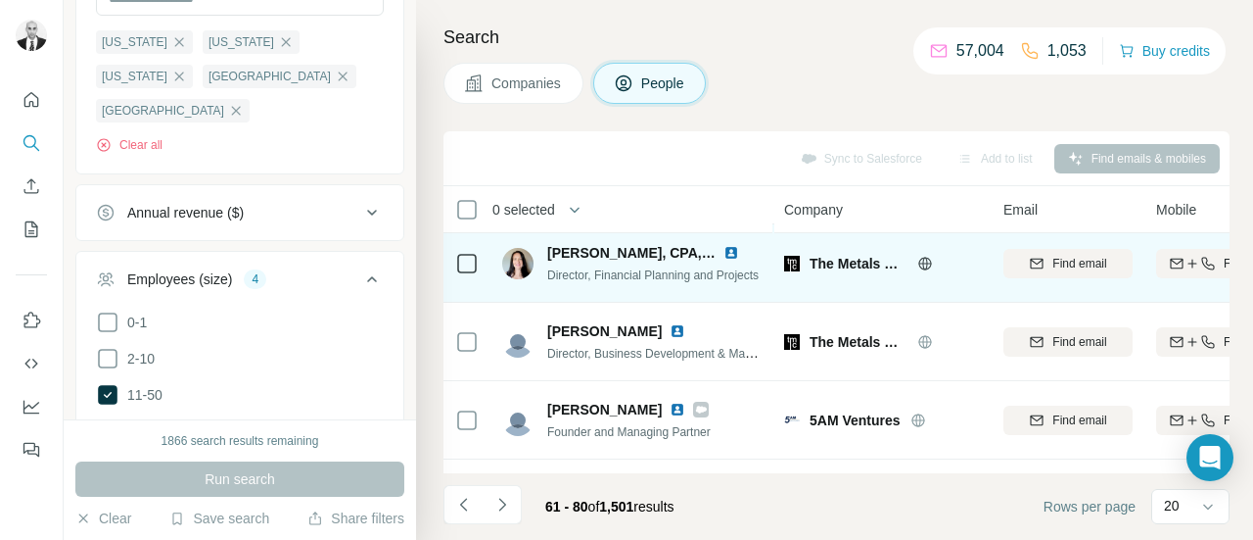
scroll to position [196, 0]
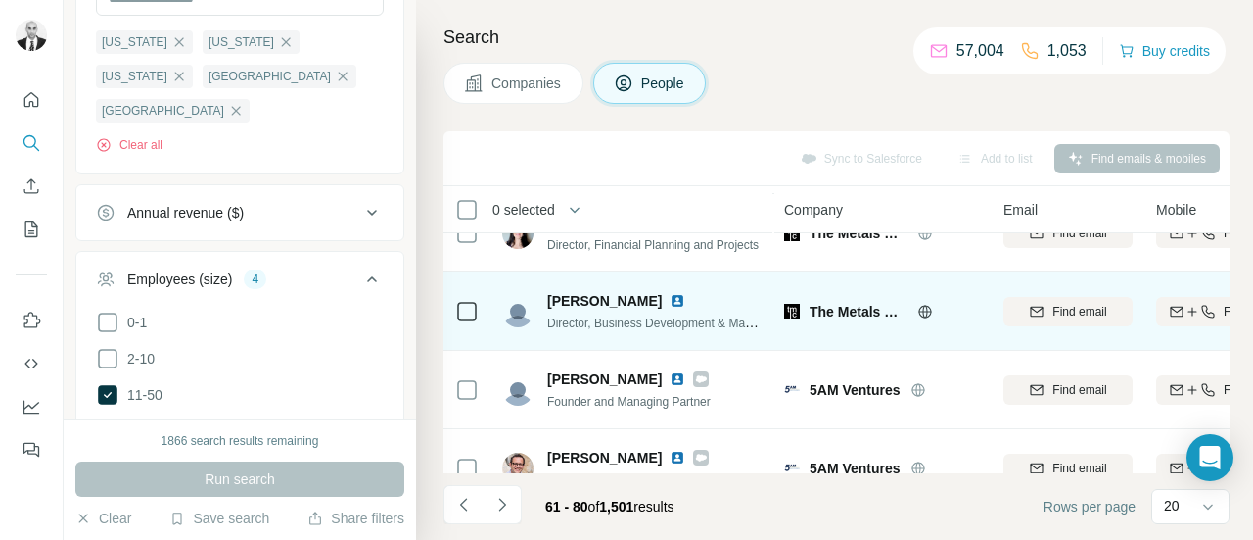
click at [685, 300] on img at bounding box center [678, 301] width 16 height 16
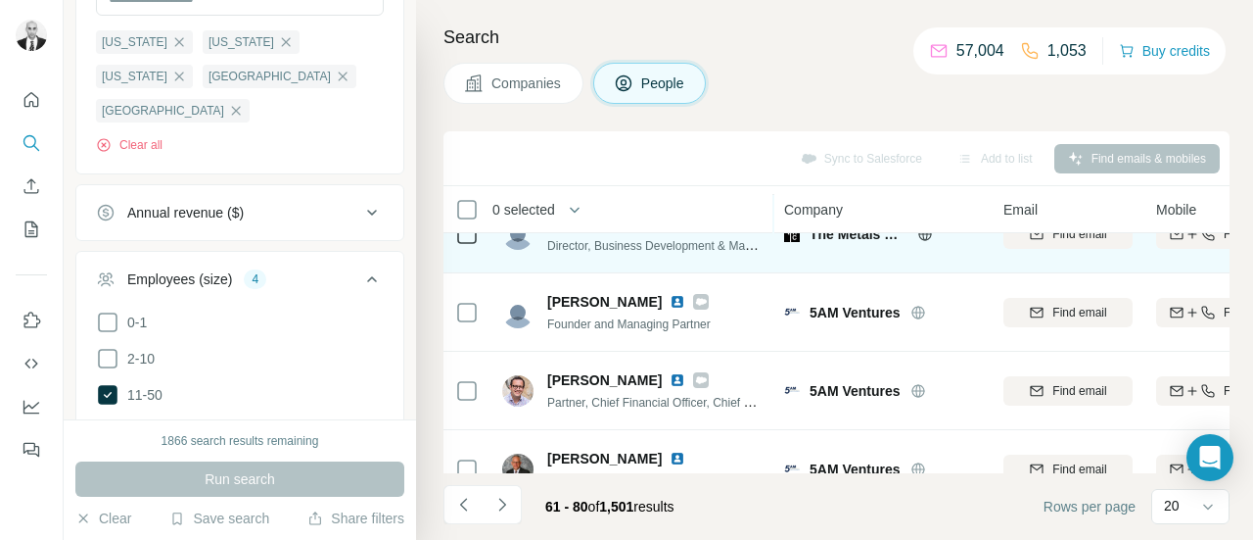
scroll to position [294, 0]
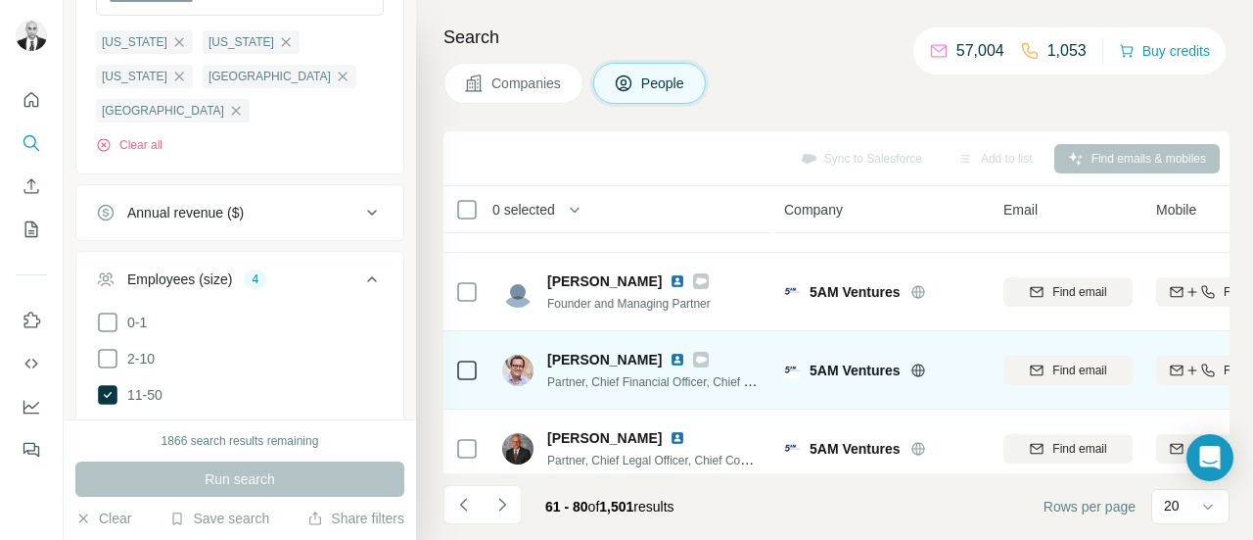
click at [670, 356] on img at bounding box center [678, 360] width 16 height 16
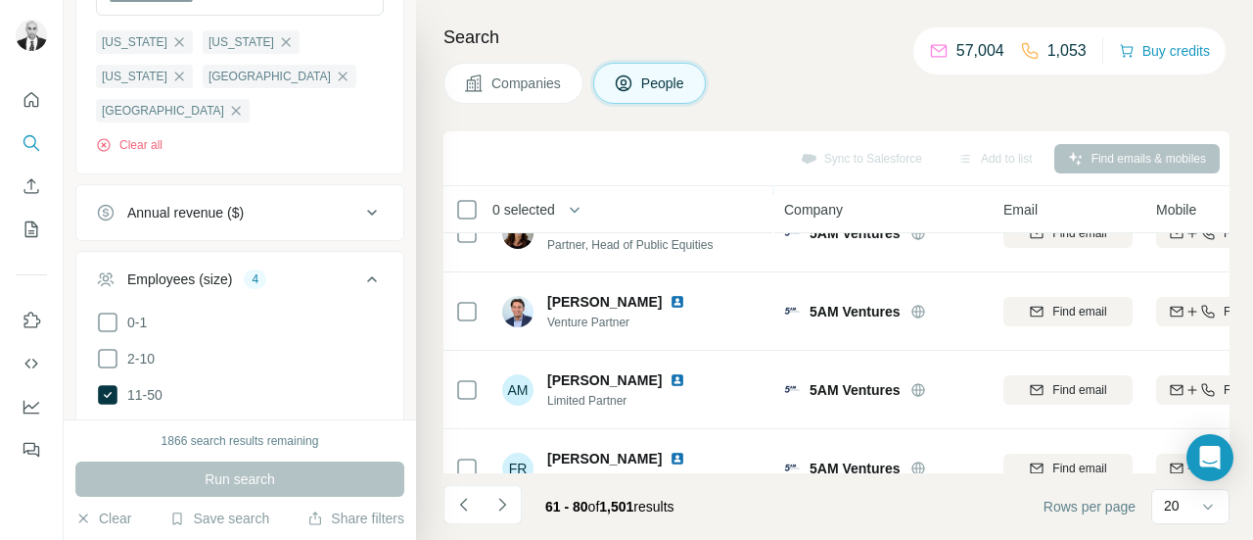
scroll to position [490, 0]
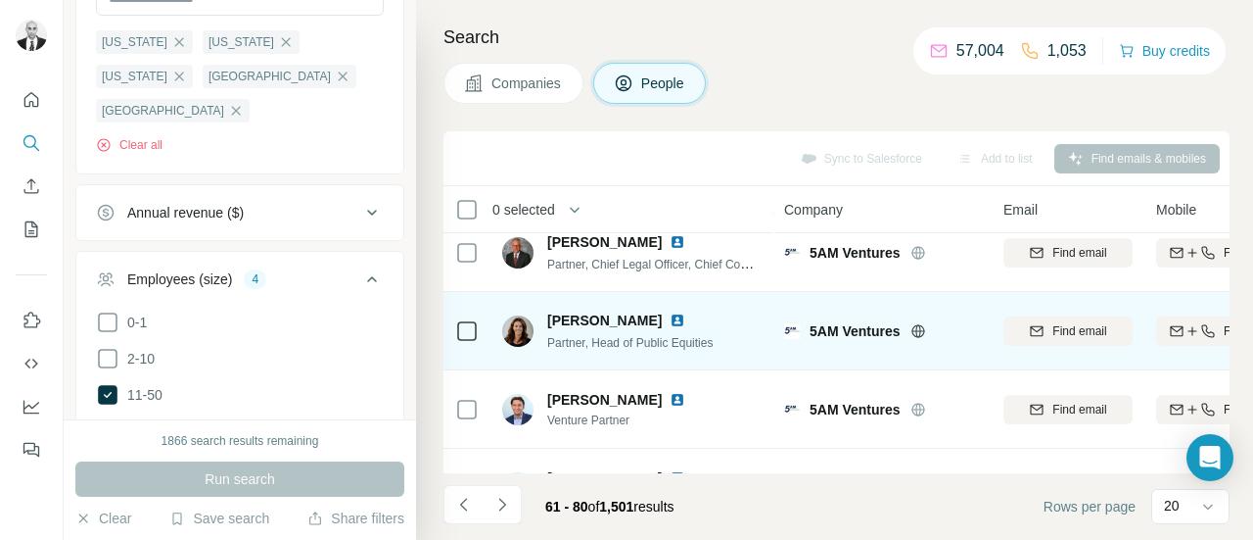
click at [685, 316] on img at bounding box center [678, 320] width 16 height 16
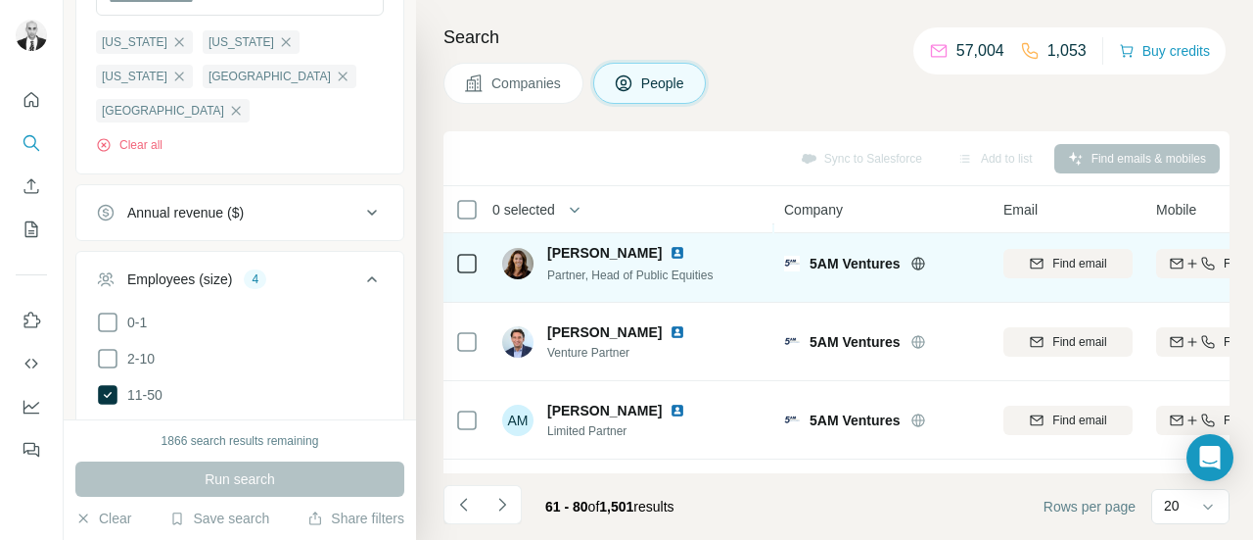
scroll to position [588, 0]
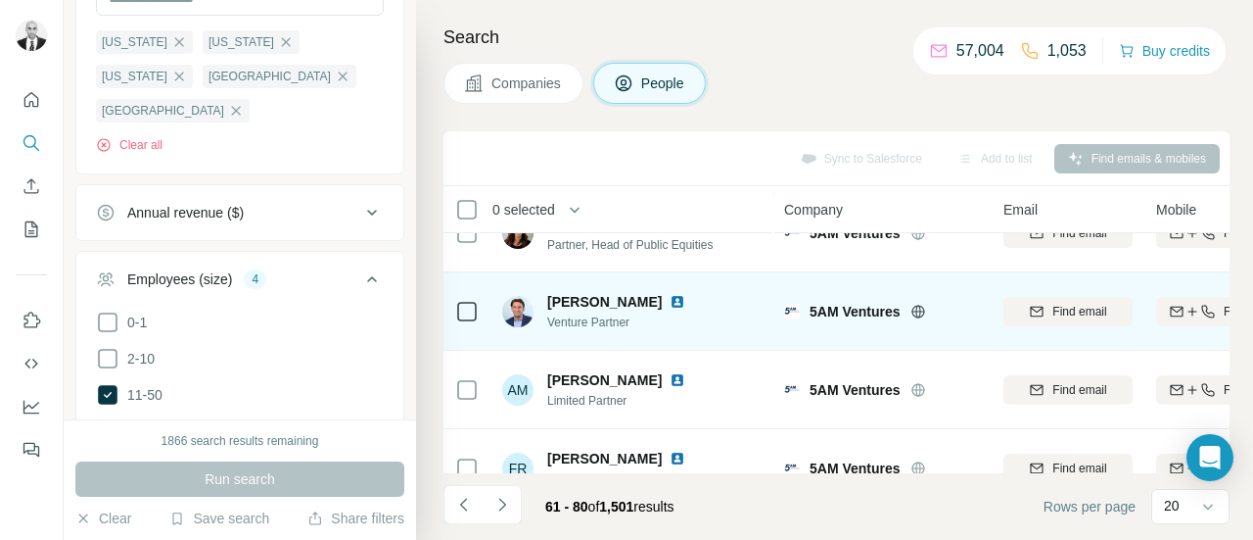
click at [674, 295] on img at bounding box center [678, 302] width 16 height 16
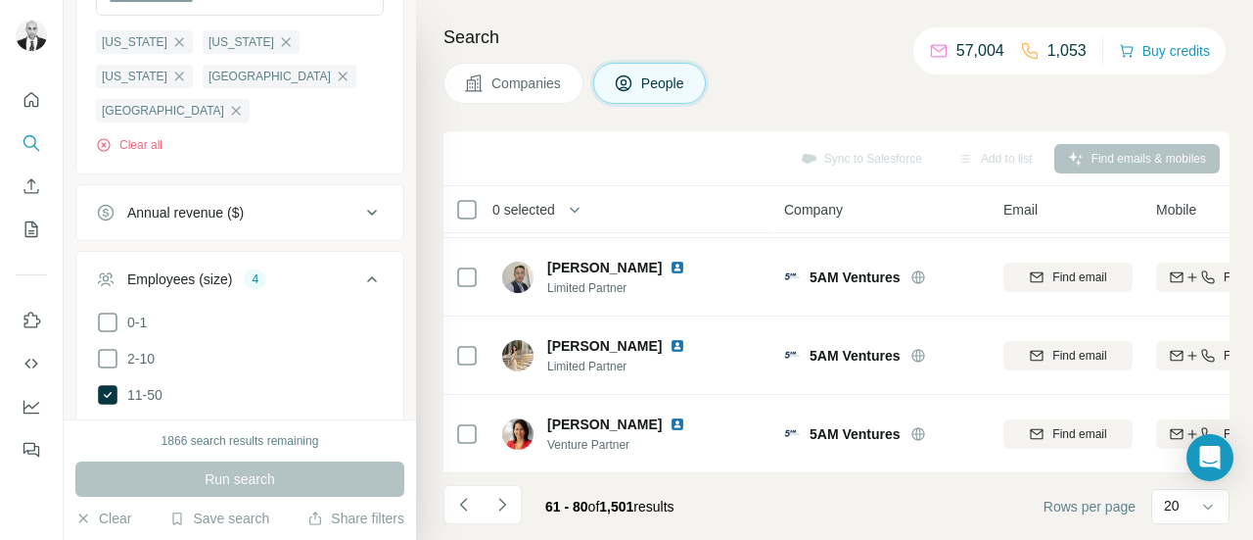
scroll to position [1186, 0]
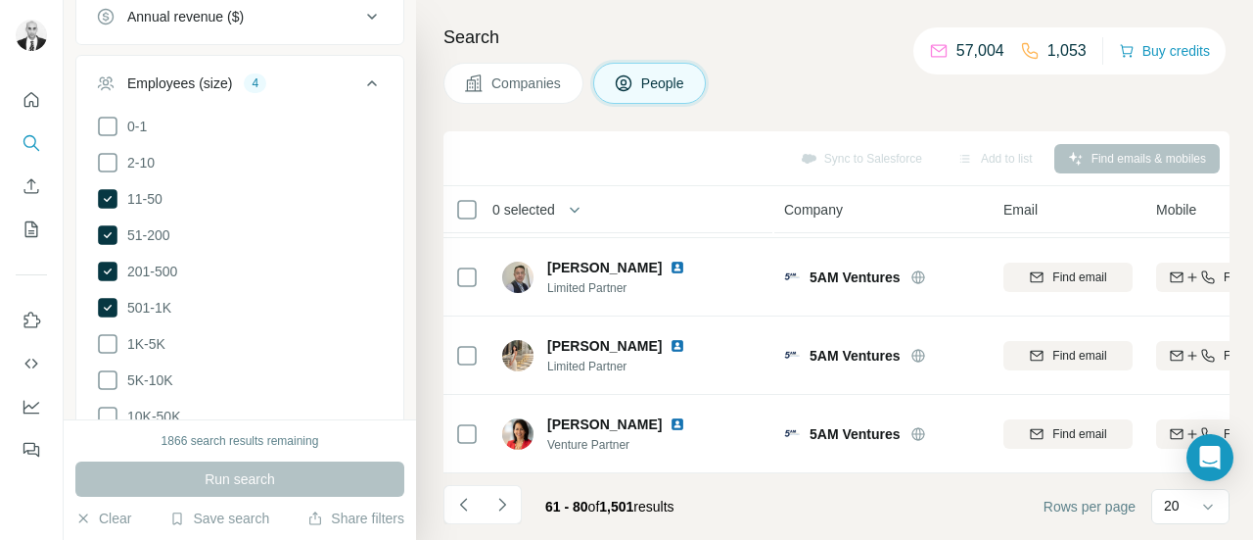
click at [360, 73] on icon at bounding box center [372, 83] width 24 height 24
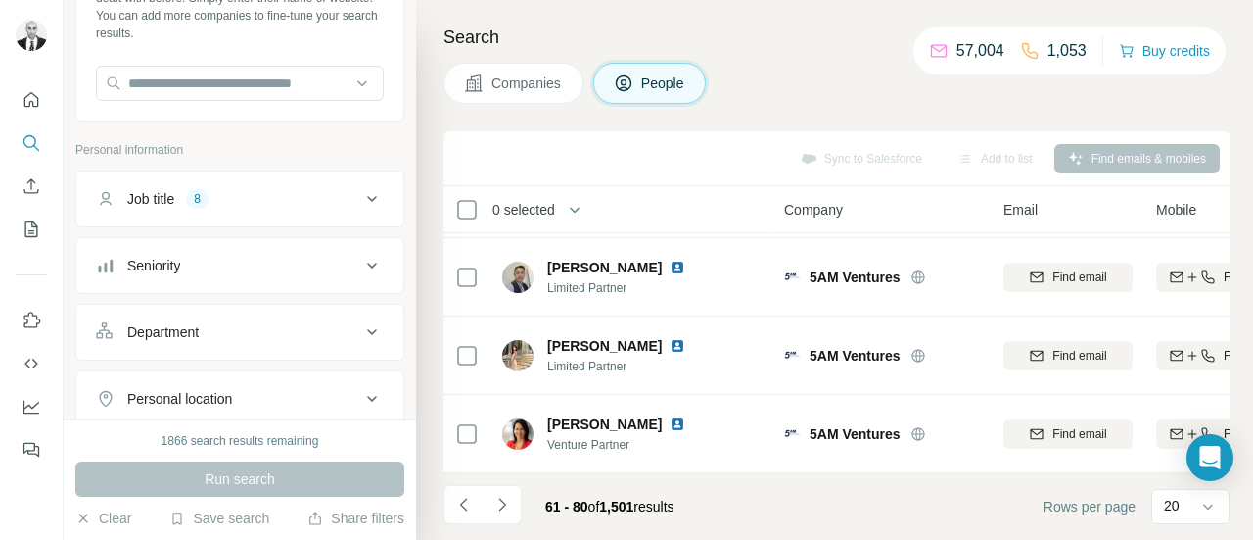
scroll to position [241, 0]
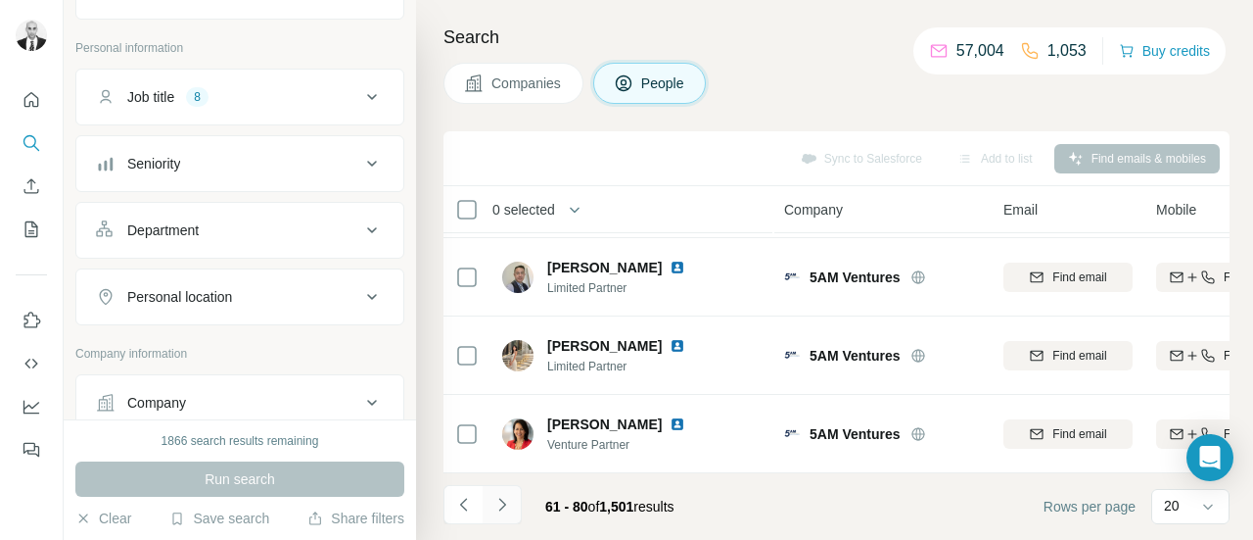
click at [504, 500] on icon "Navigate to next page" at bounding box center [503, 505] width 20 height 20
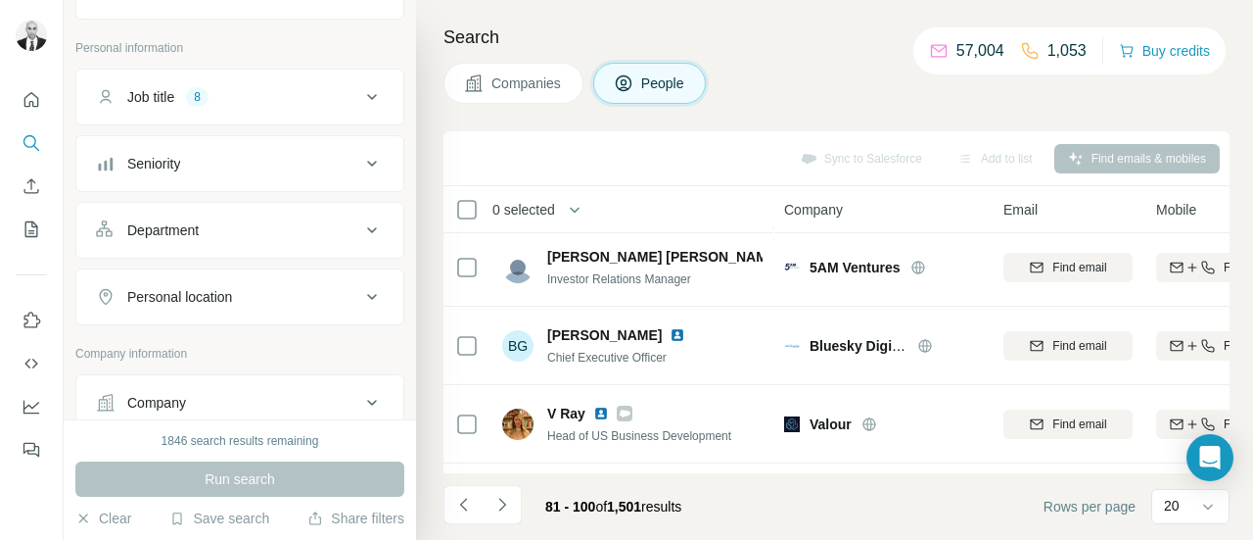
scroll to position [1337, 0]
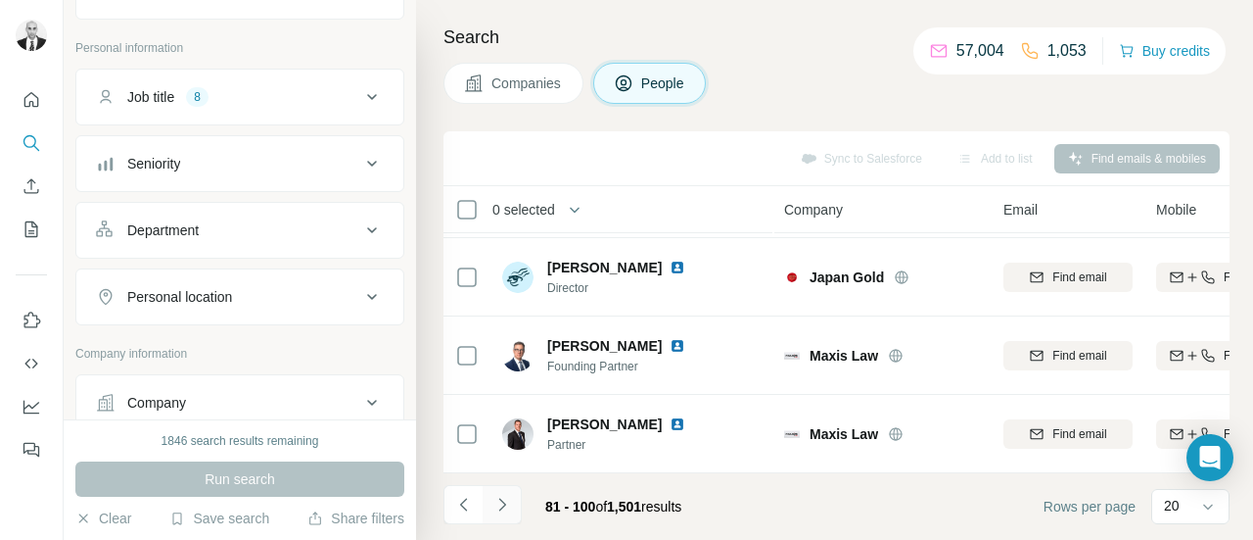
click at [509, 497] on icon "Navigate to next page" at bounding box center [503, 505] width 20 height 20
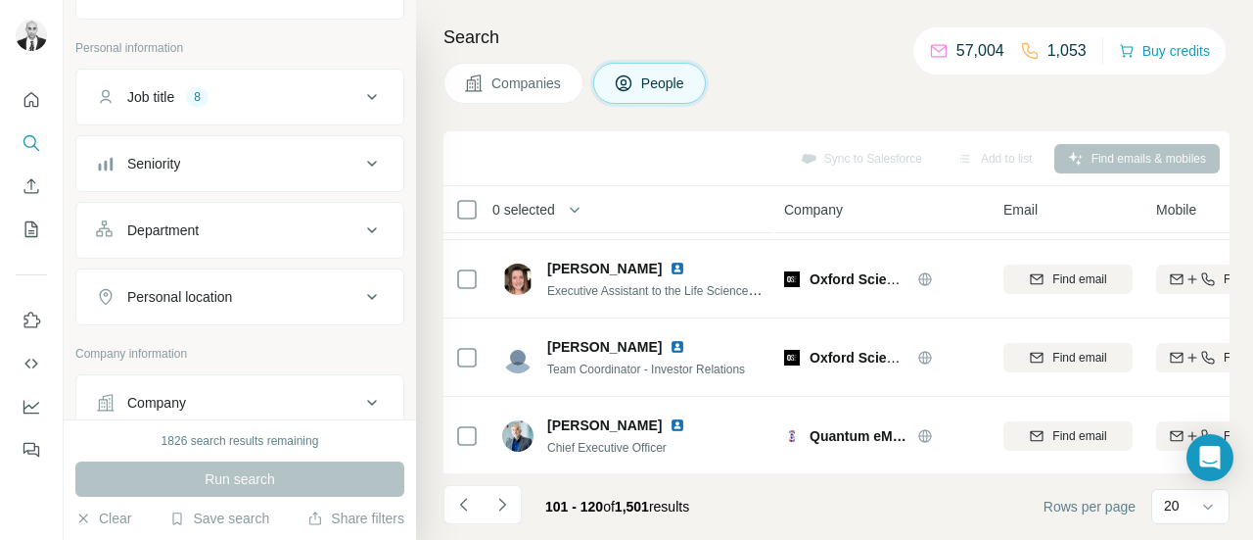
scroll to position [0, 0]
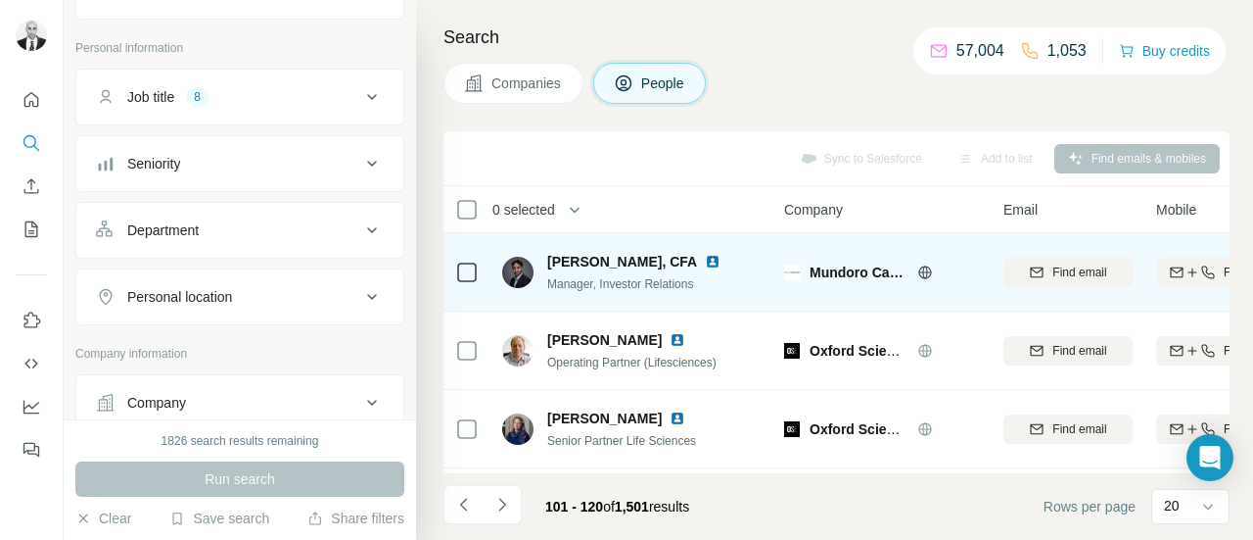
click at [705, 259] on img at bounding box center [713, 262] width 16 height 16
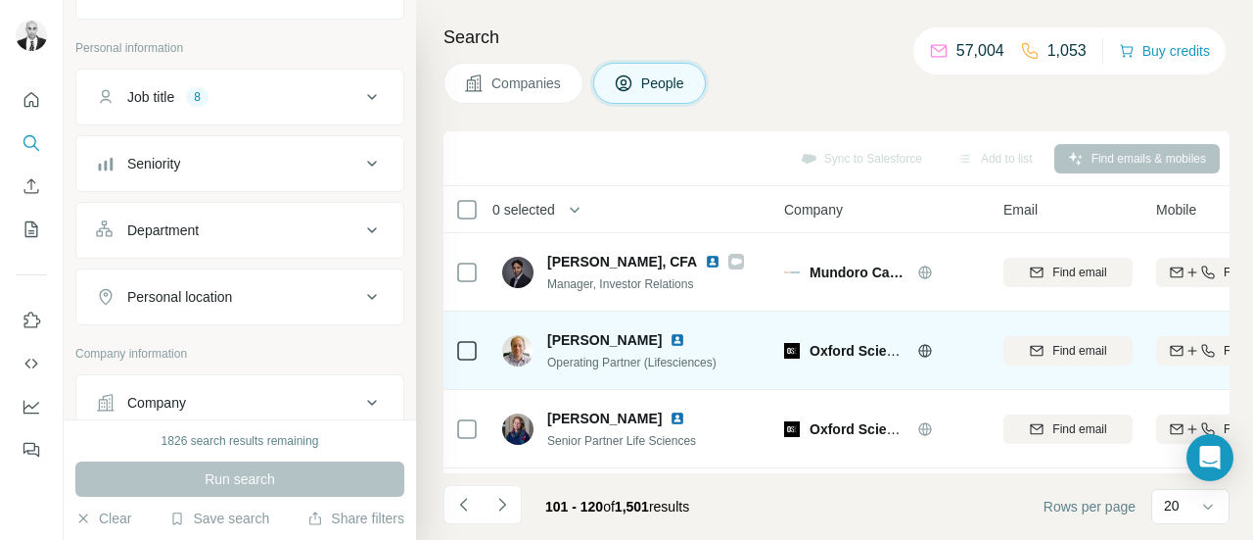
click at [670, 340] on img at bounding box center [678, 340] width 16 height 16
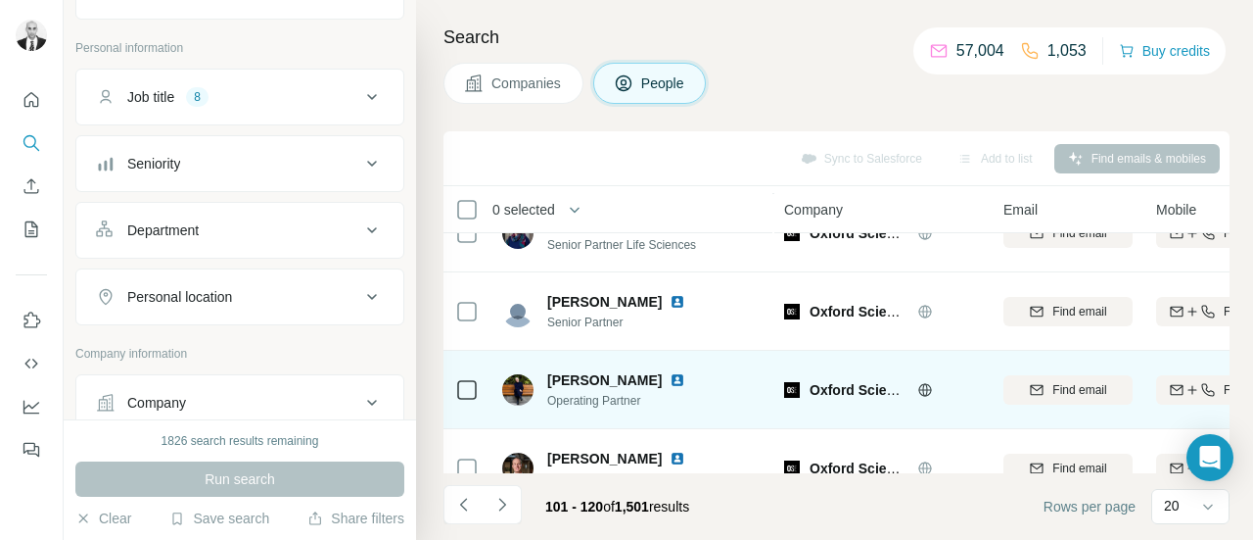
scroll to position [98, 0]
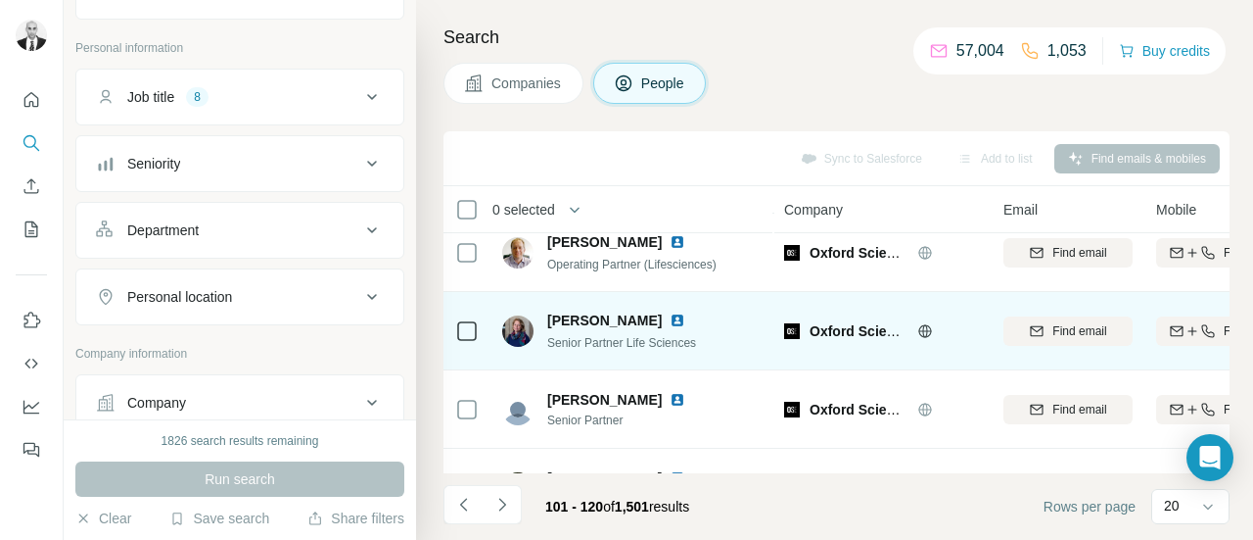
click at [685, 320] on img at bounding box center [678, 320] width 16 height 16
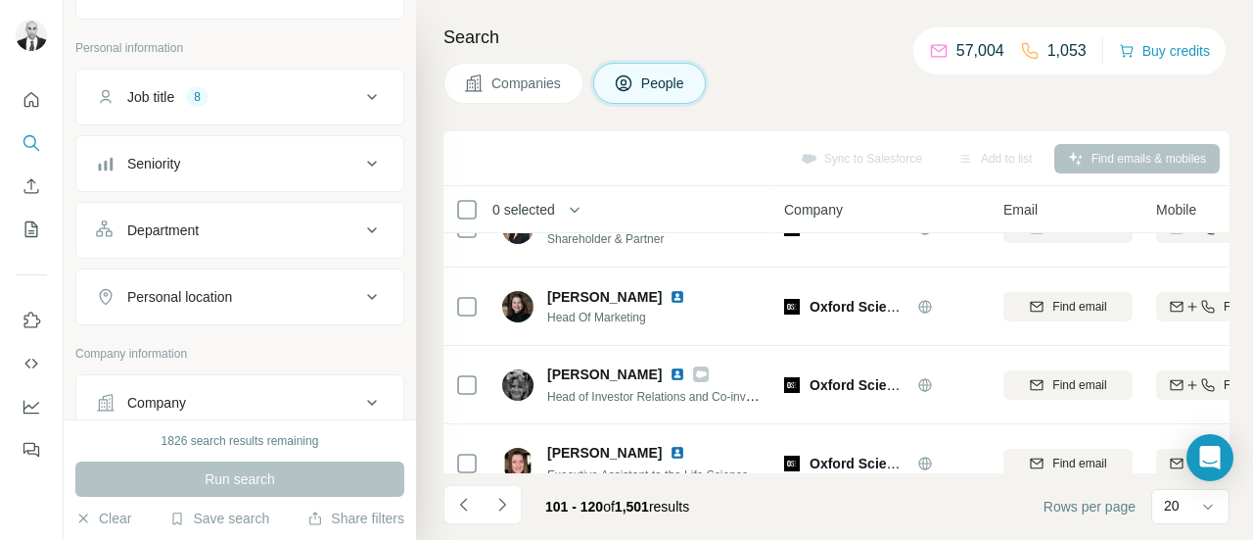
scroll to position [685, 0]
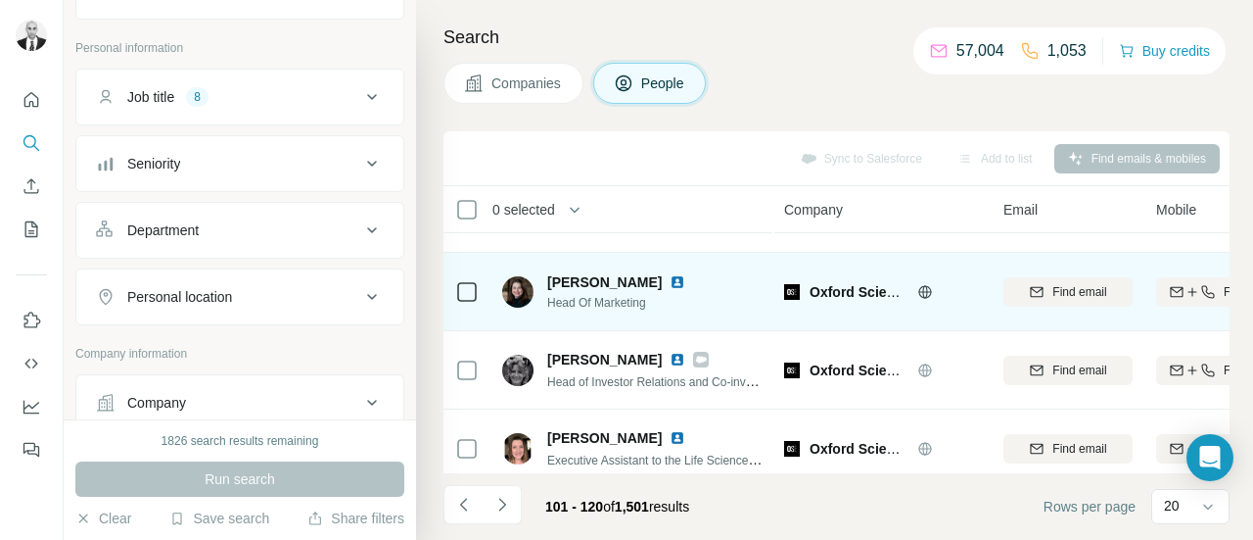
drag, startPoint x: 628, startPoint y: 354, endPoint x: 654, endPoint y: 308, distance: 52.2
click at [670, 355] on img at bounding box center [678, 360] width 16 height 16
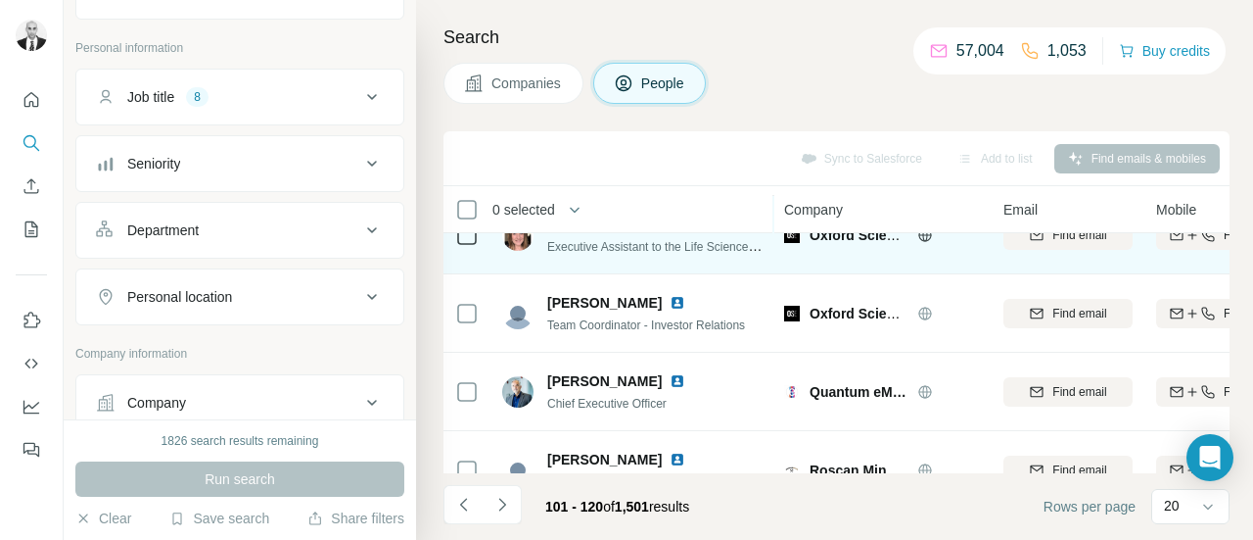
scroll to position [881, 0]
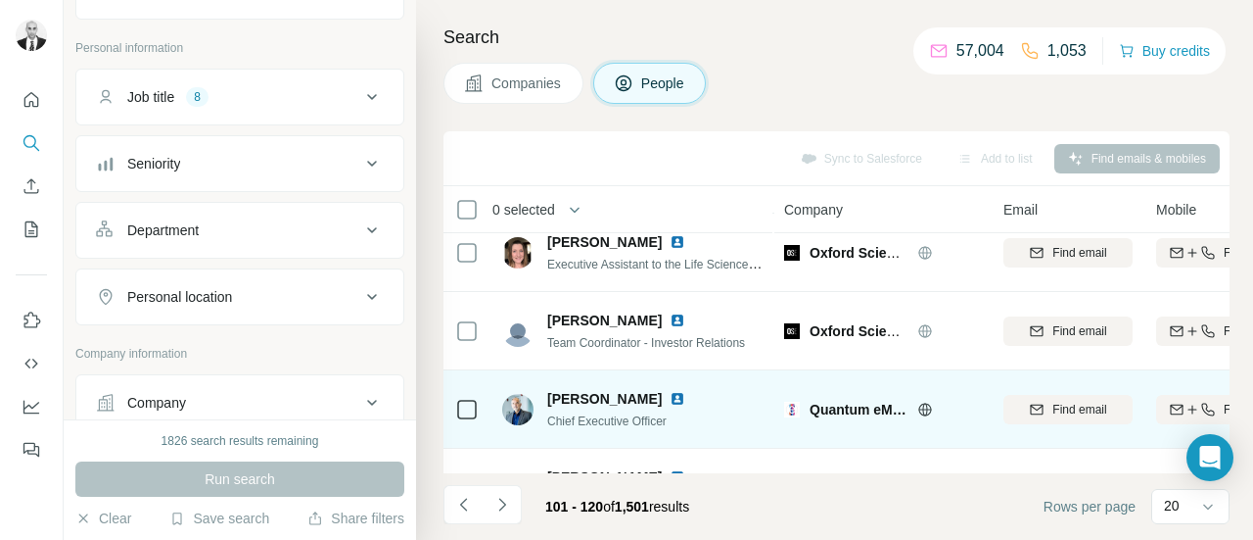
click at [670, 400] on img at bounding box center [678, 399] width 16 height 16
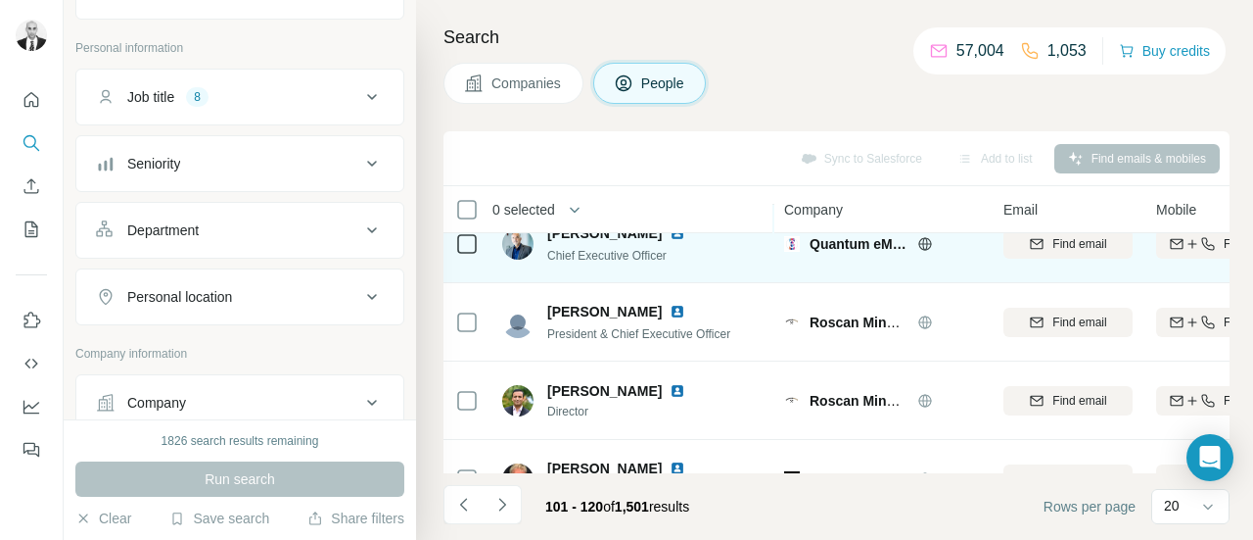
scroll to position [1077, 0]
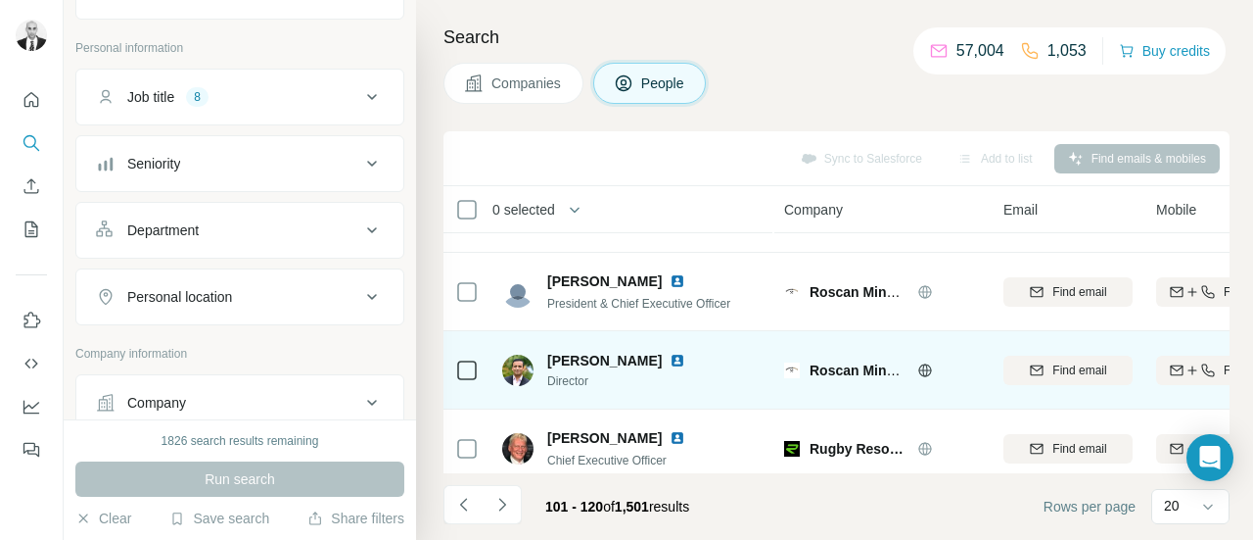
click at [670, 359] on img at bounding box center [678, 361] width 16 height 16
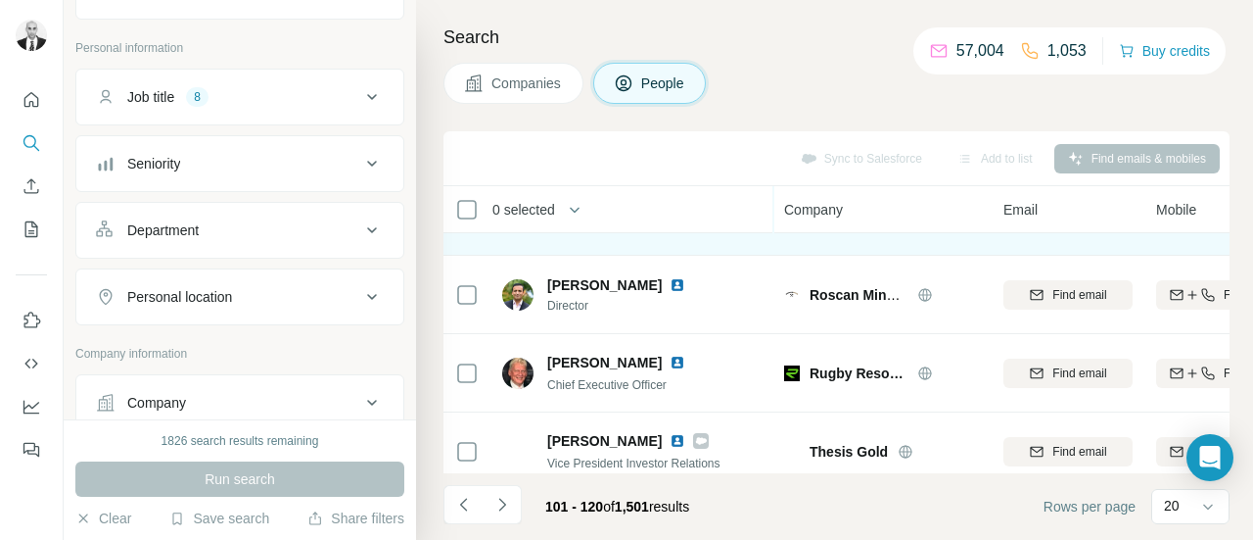
scroll to position [1175, 0]
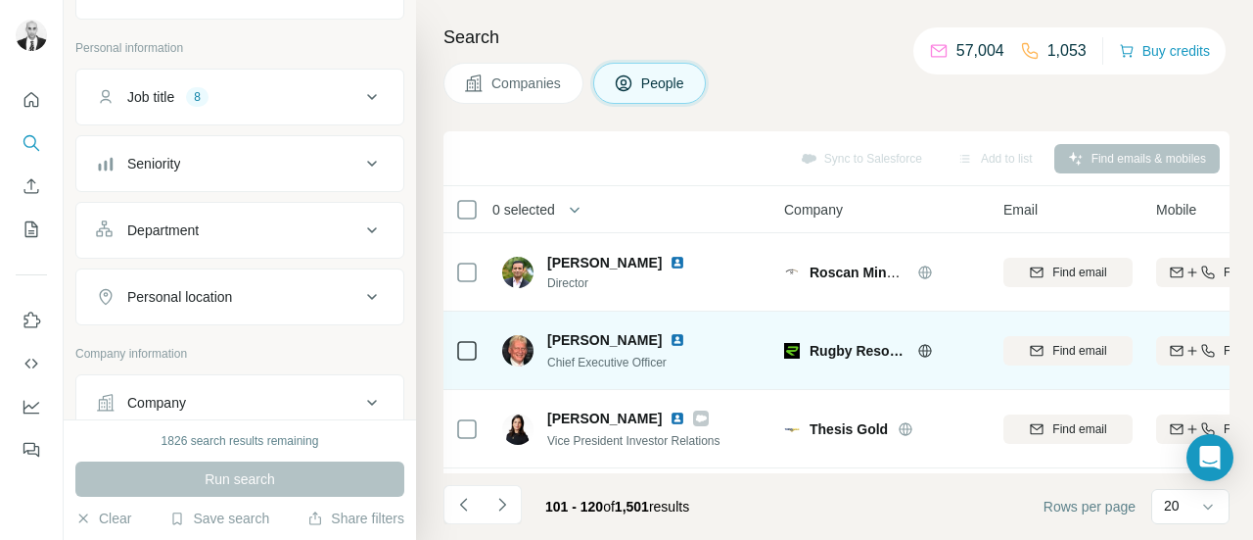
click at [670, 334] on img at bounding box center [678, 340] width 16 height 16
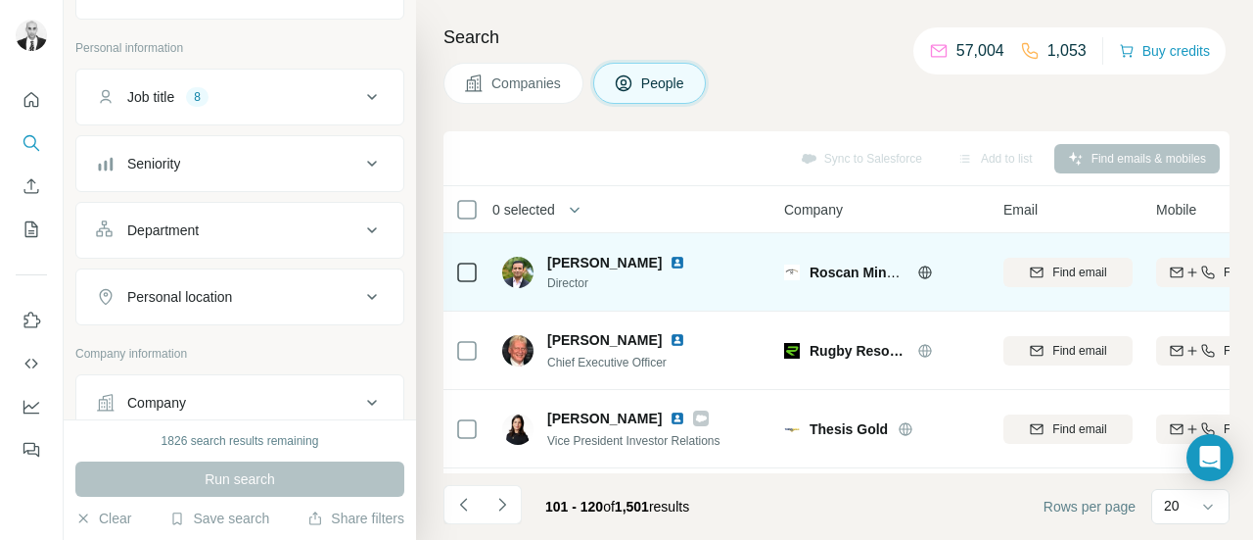
scroll to position [1273, 0]
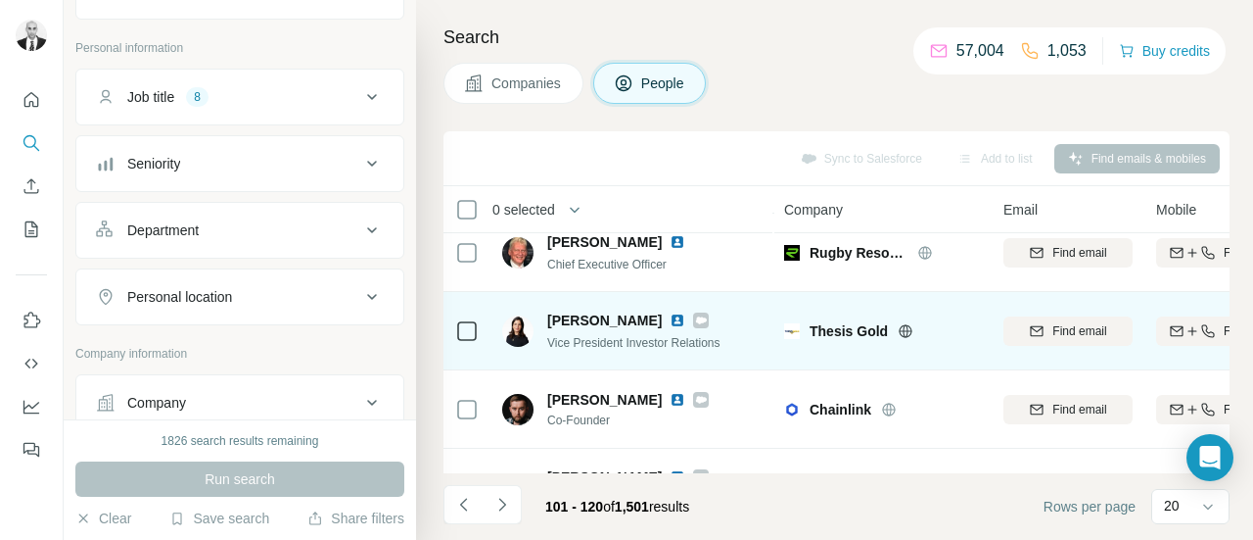
click at [670, 316] on img at bounding box center [678, 320] width 16 height 16
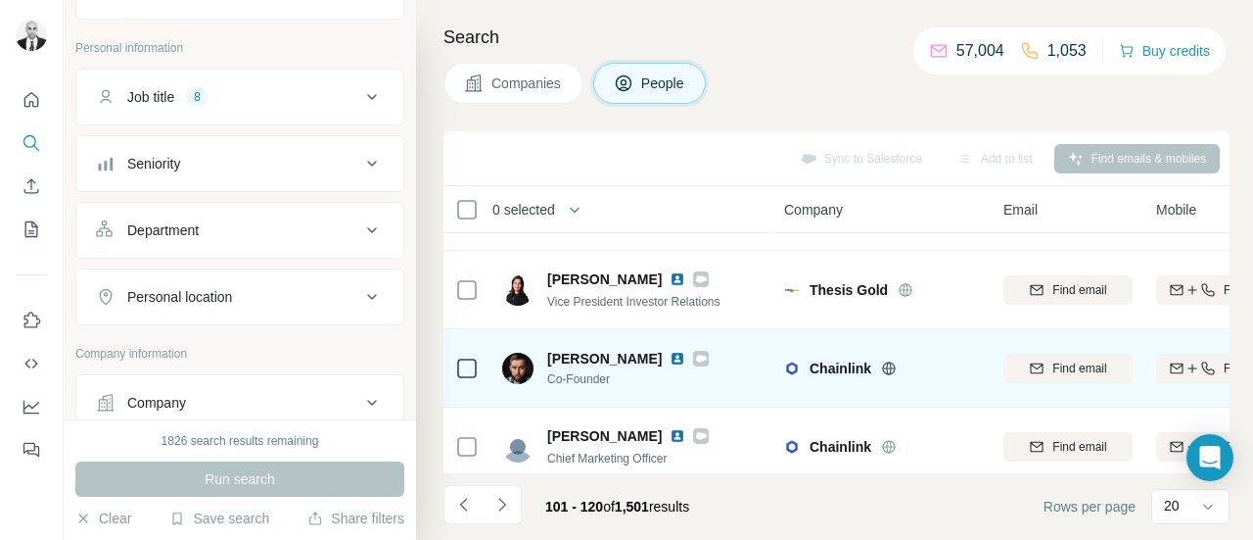
scroll to position [1337, 0]
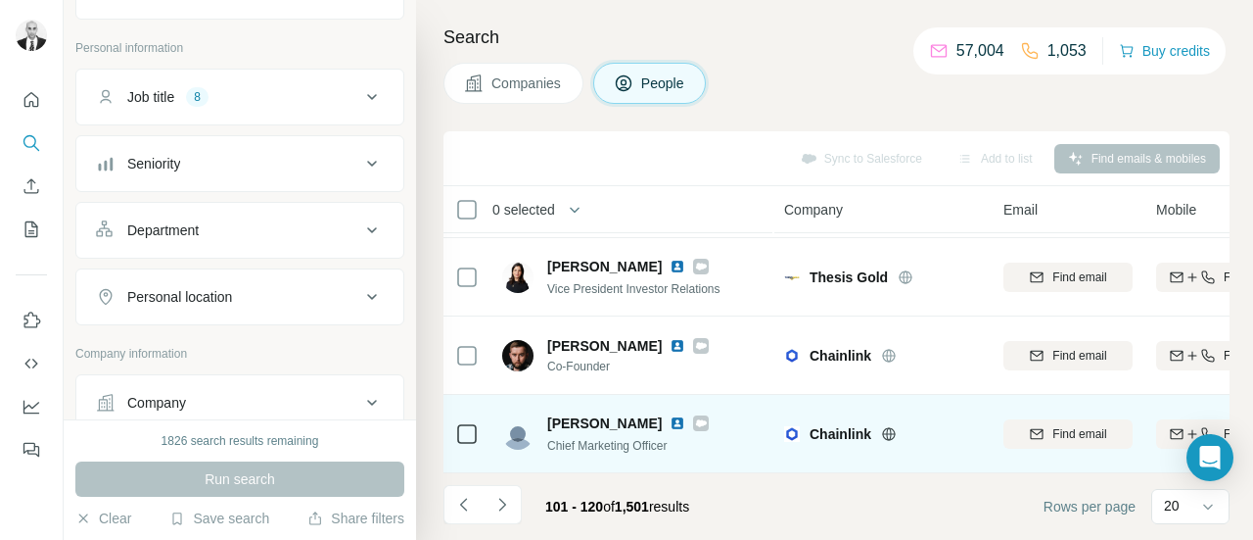
click at [670, 415] on img at bounding box center [678, 423] width 16 height 16
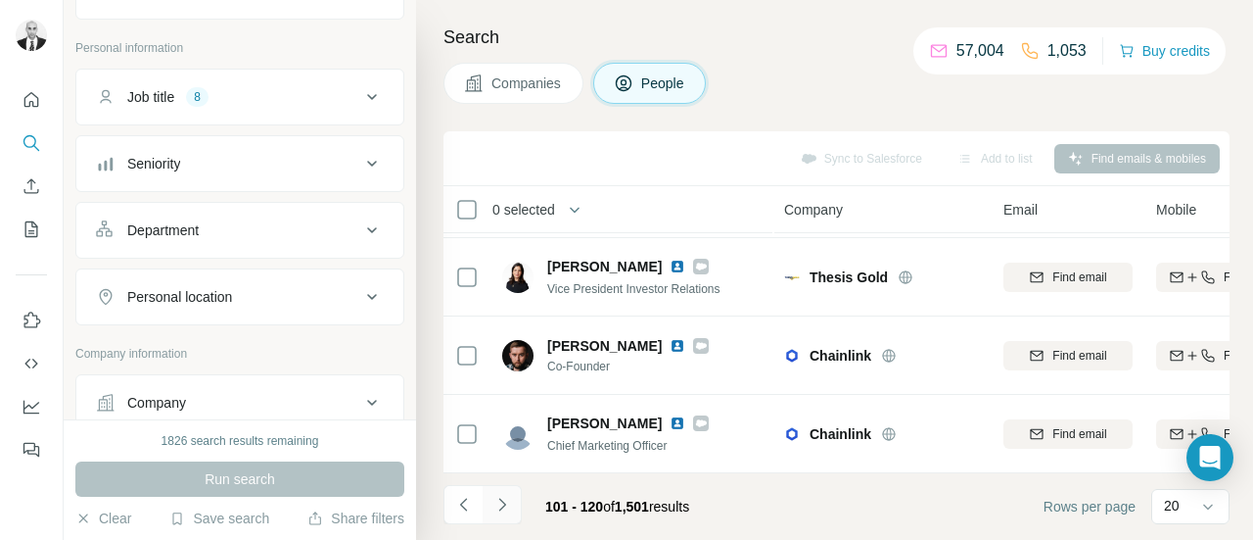
click at [512, 500] on button "Navigate to next page" at bounding box center [502, 504] width 39 height 39
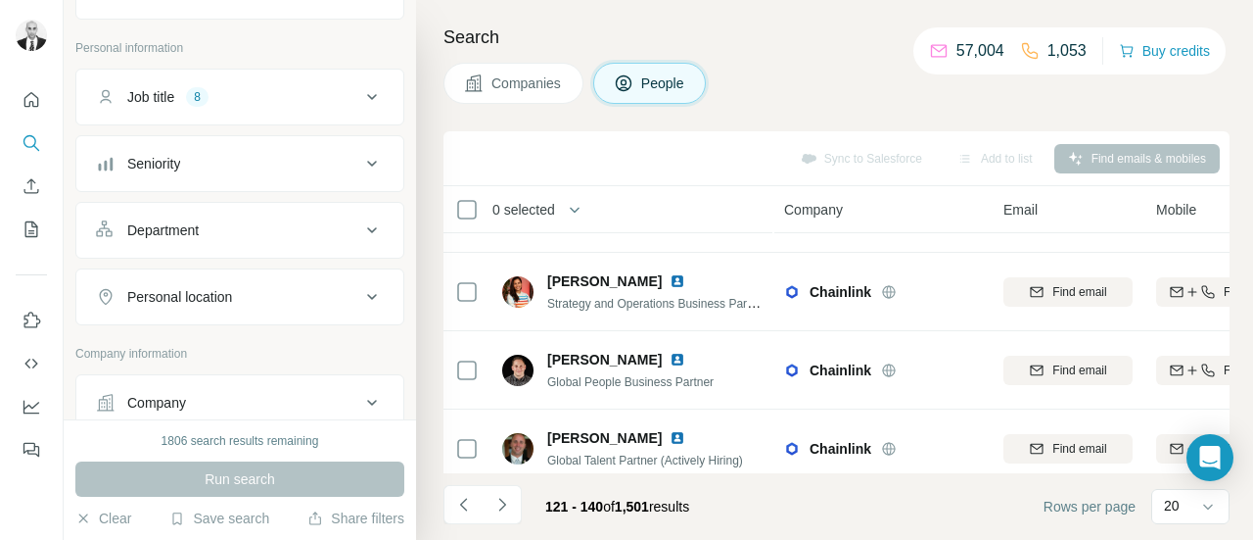
scroll to position [0, 0]
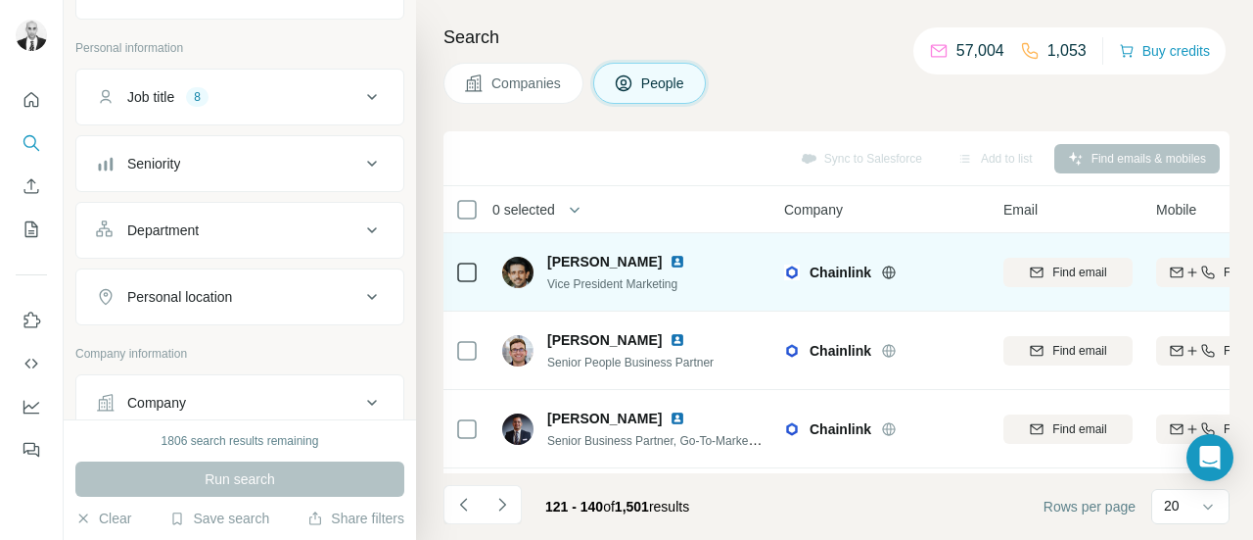
click at [670, 260] on img at bounding box center [678, 262] width 16 height 16
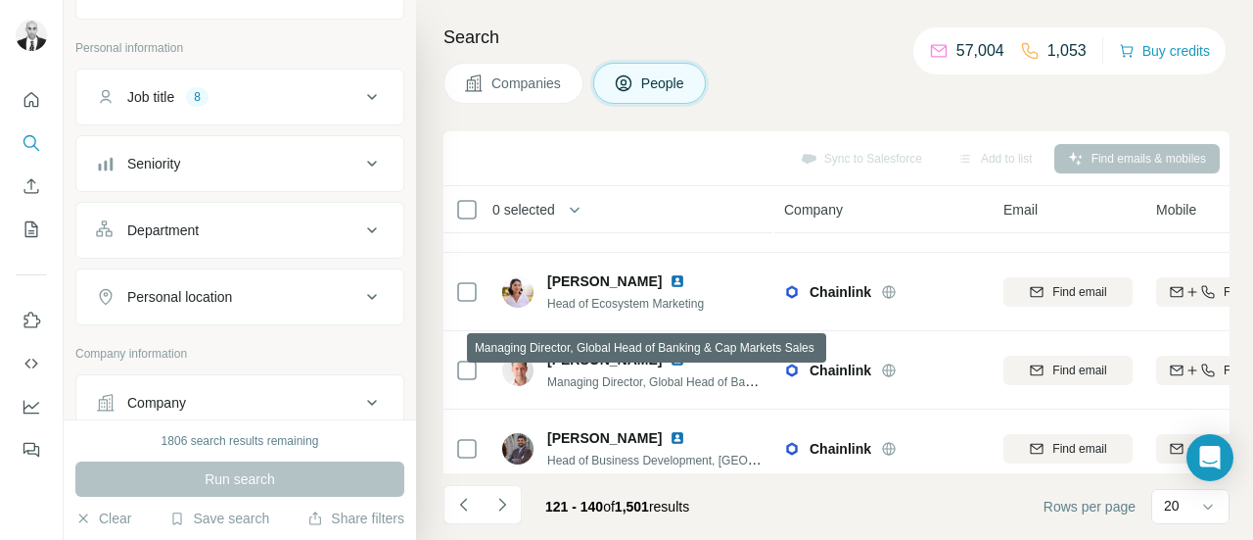
scroll to position [1175, 0]
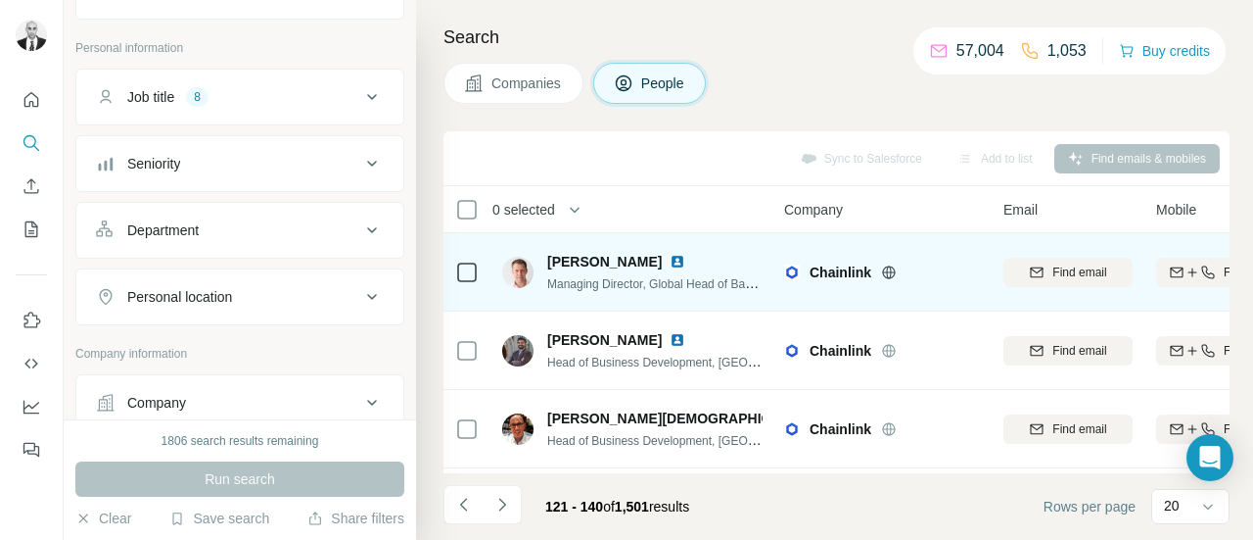
click at [670, 263] on img at bounding box center [678, 262] width 16 height 16
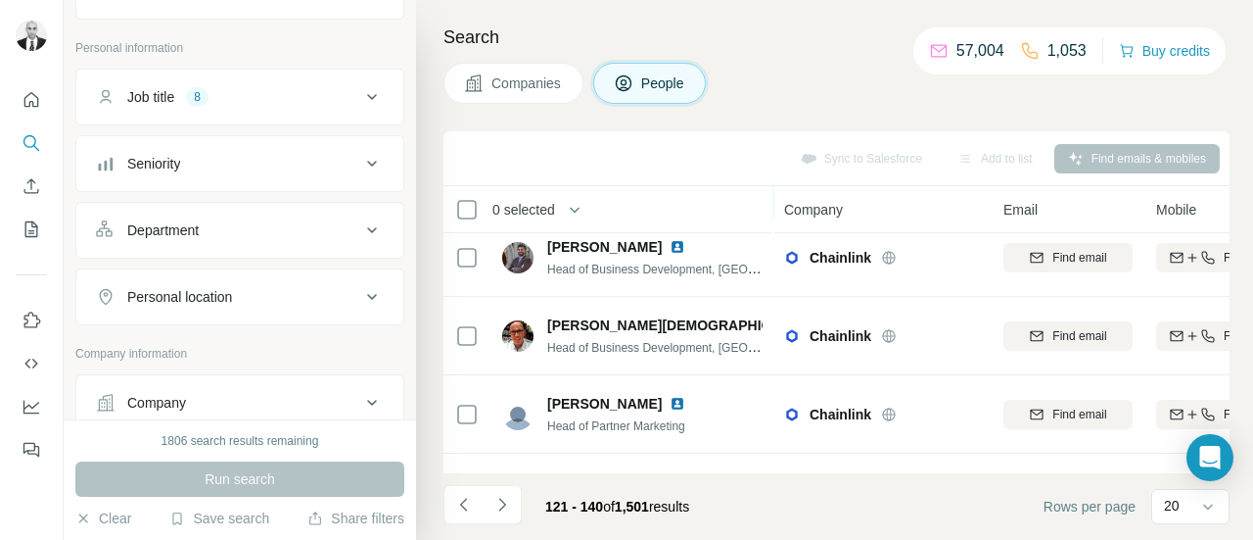
scroll to position [1239, 0]
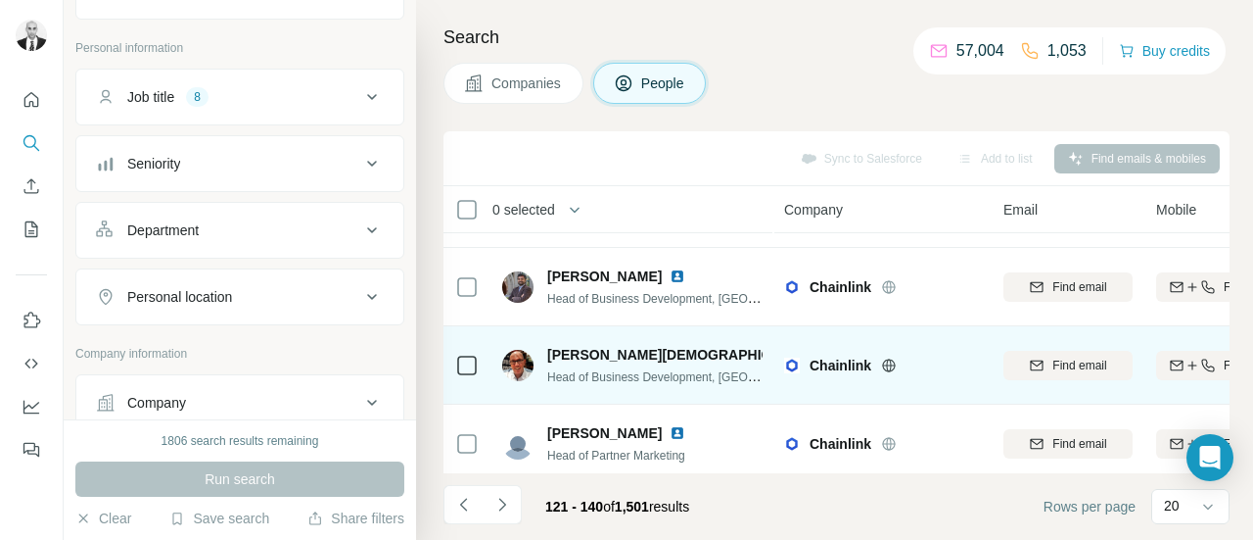
click at [827, 348] on img at bounding box center [835, 355] width 16 height 16
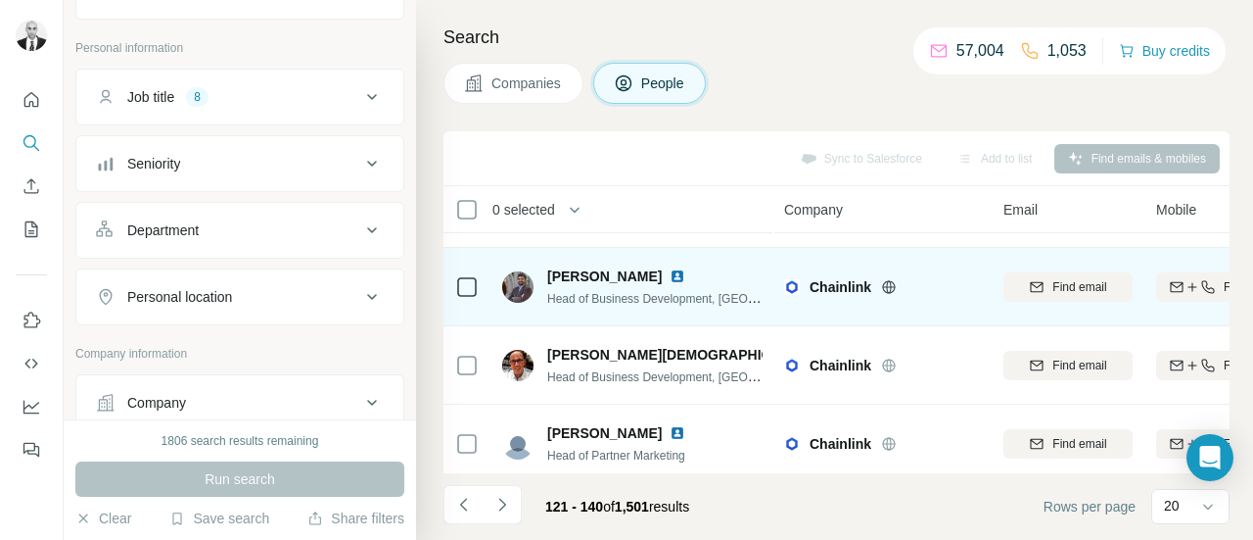
scroll to position [1337, 0]
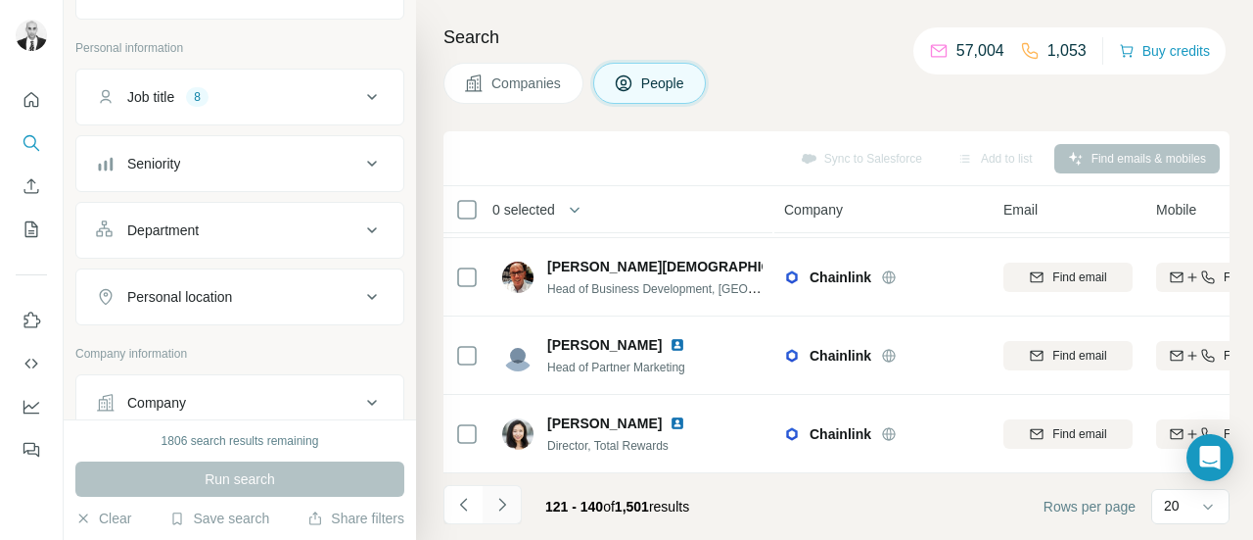
click at [509, 500] on icon "Navigate to next page" at bounding box center [503, 505] width 20 height 20
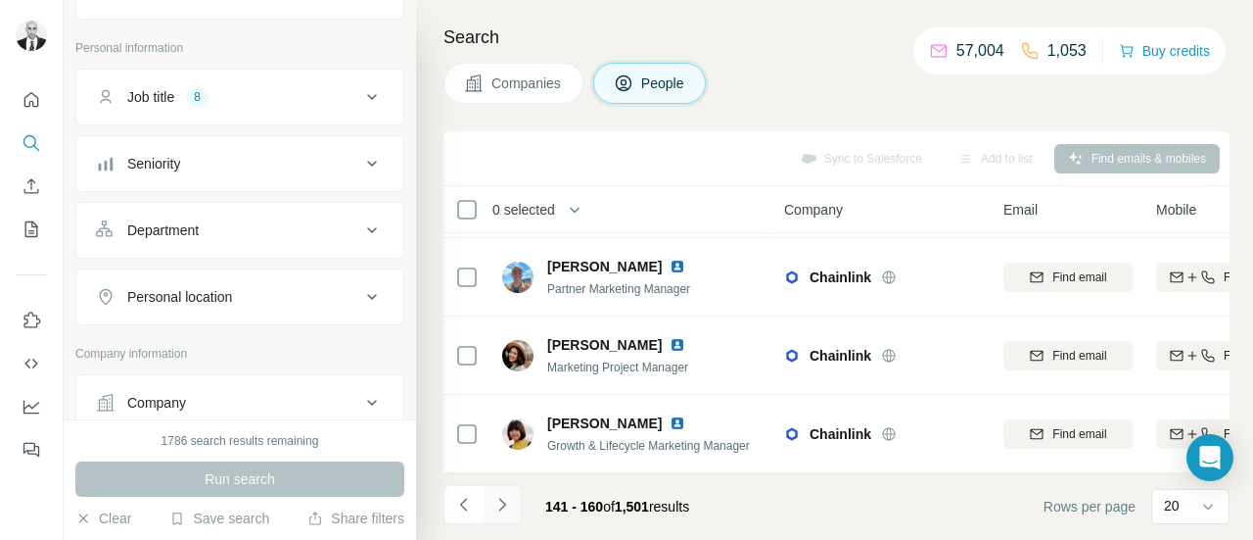
click at [495, 495] on icon "Navigate to next page" at bounding box center [503, 505] width 20 height 20
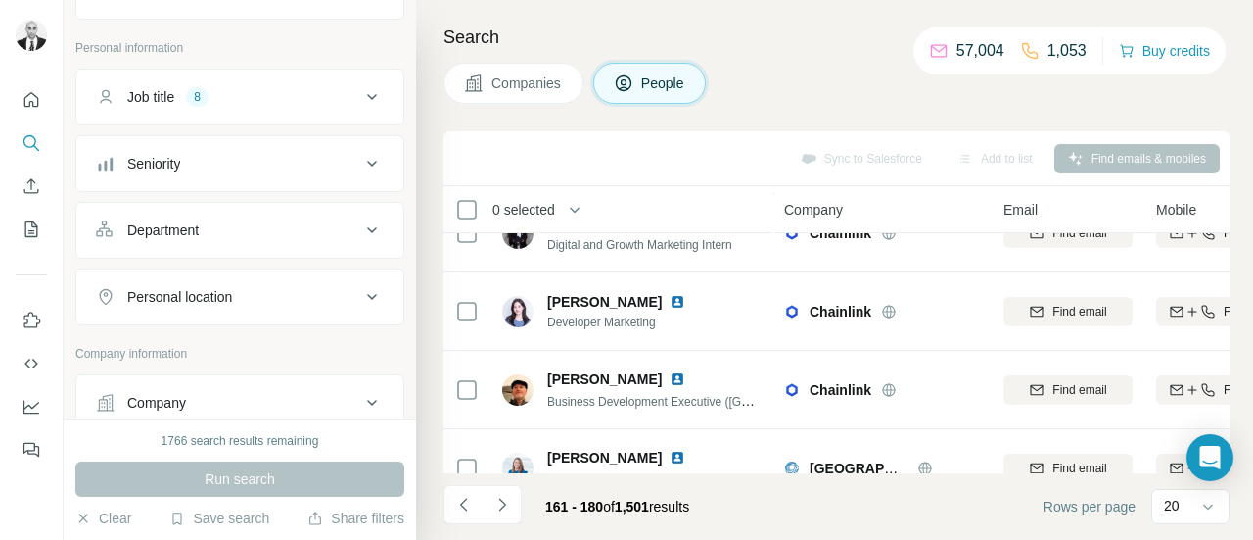
scroll to position [783, 0]
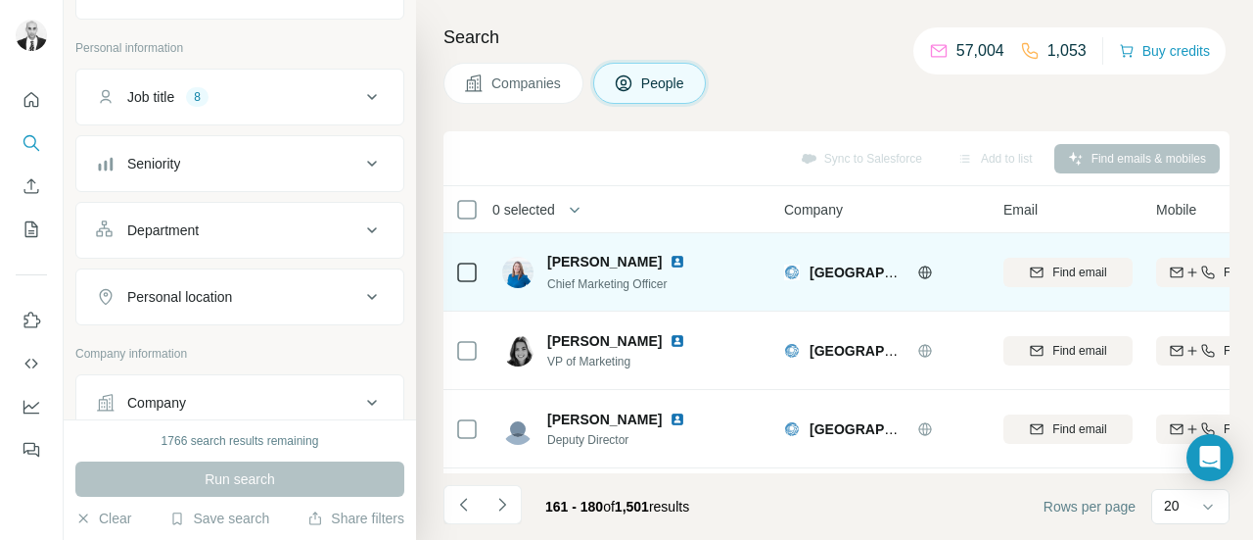
click at [673, 255] on img at bounding box center [678, 262] width 16 height 16
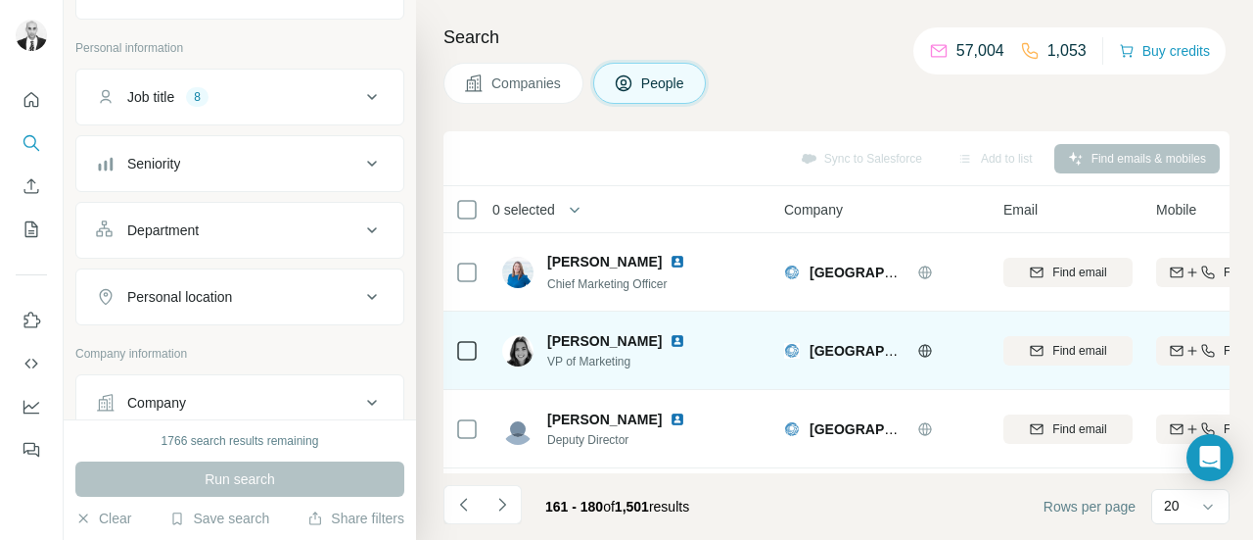
click at [684, 340] on img at bounding box center [678, 341] width 16 height 16
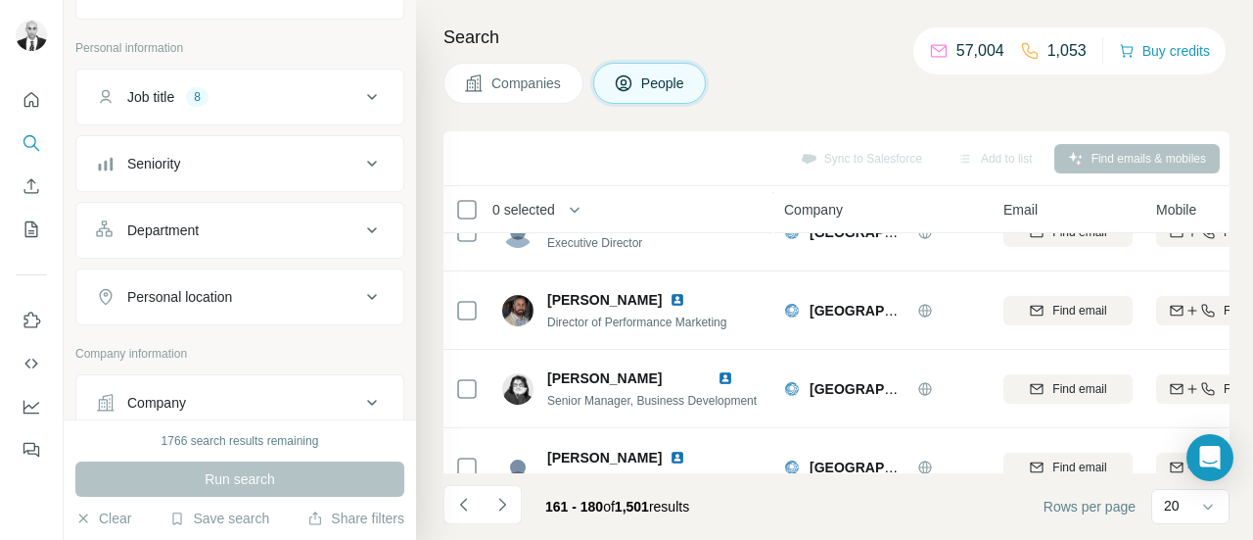
scroll to position [1273, 0]
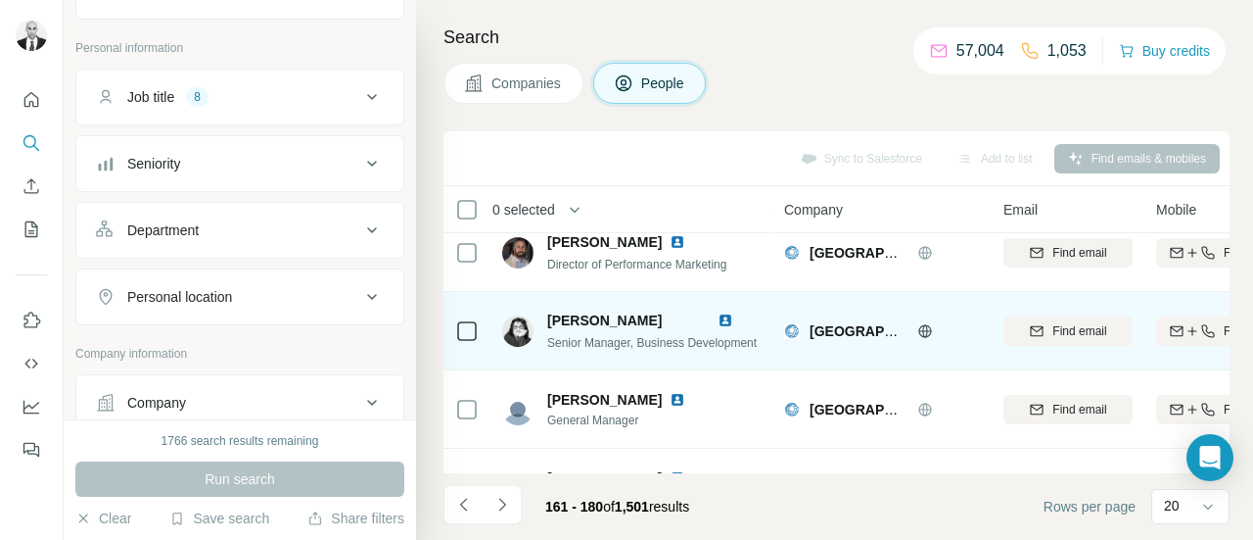
click at [731, 319] on img at bounding box center [726, 320] width 16 height 16
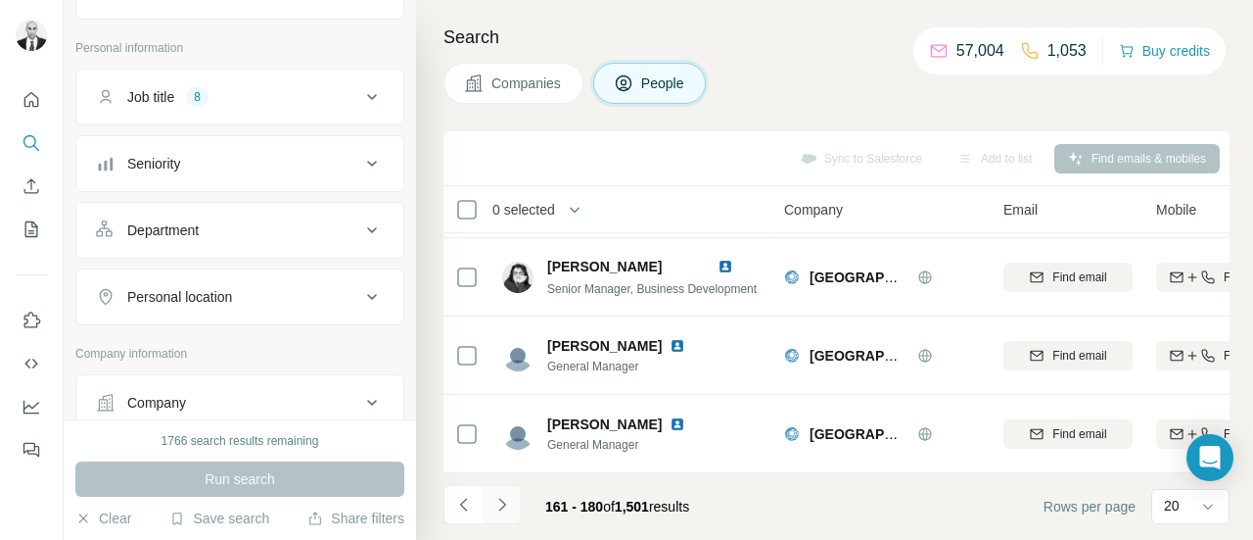
click at [507, 498] on icon "Navigate to next page" at bounding box center [503, 505] width 20 height 20
